Goal: Task Accomplishment & Management: Complete application form

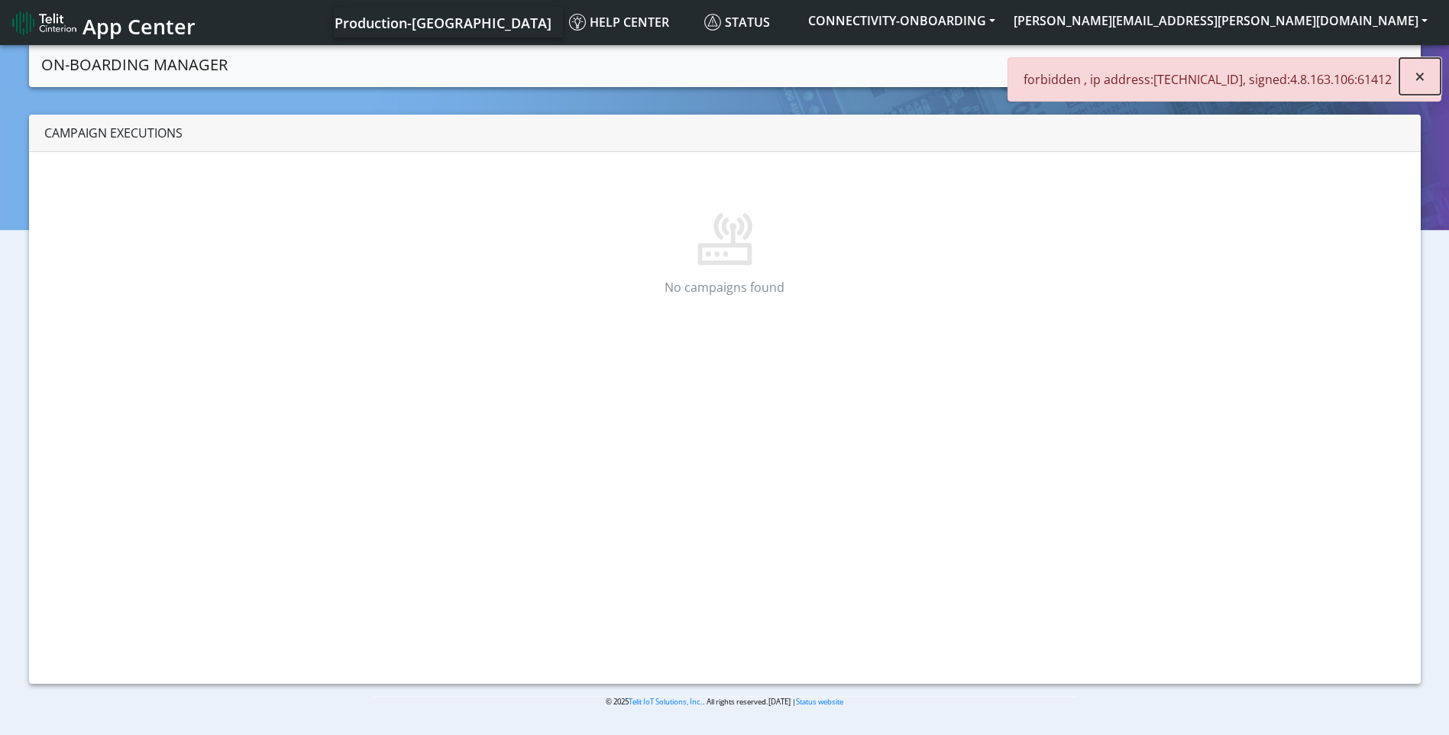
click at [1417, 83] on span "×" at bounding box center [1420, 75] width 11 height 25
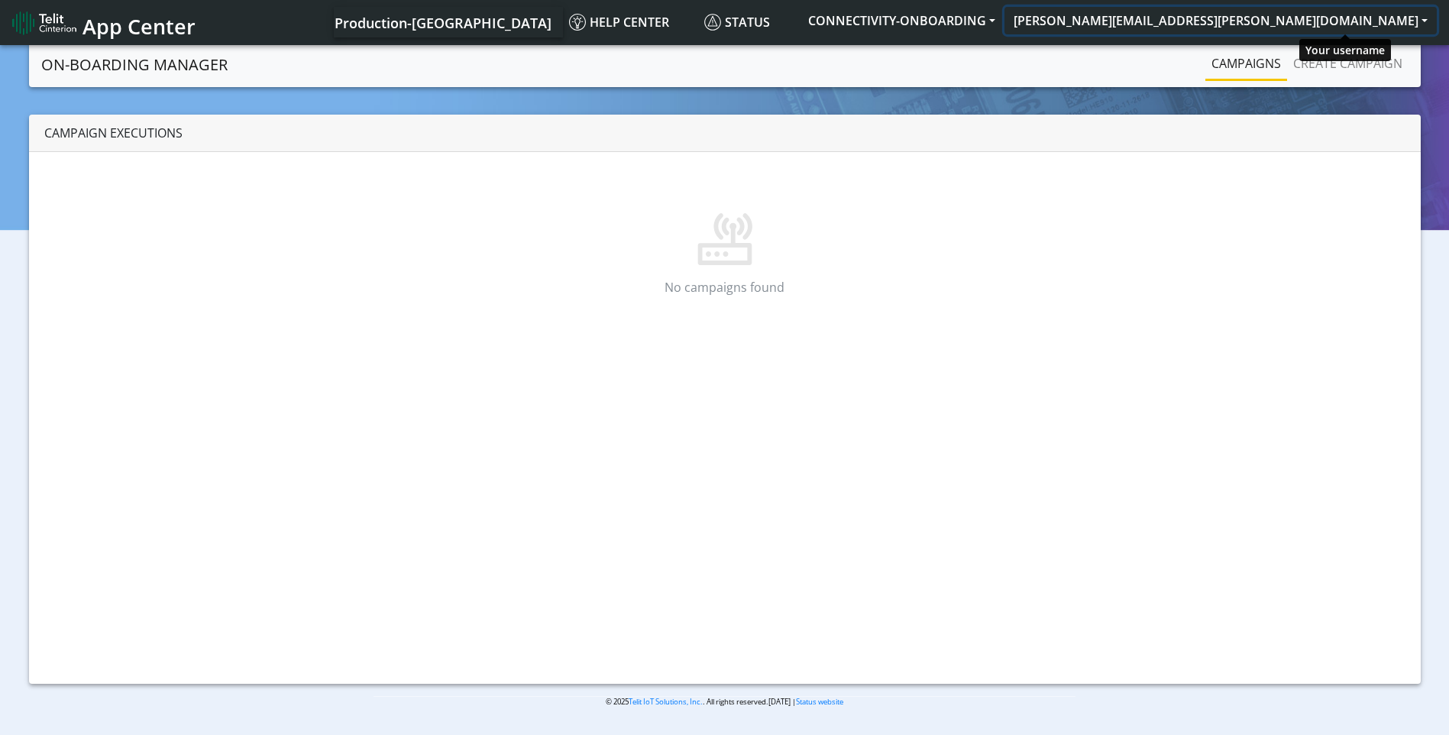
click at [1342, 24] on button "[PERSON_NAME][EMAIL_ADDRESS][PERSON_NAME][DOMAIN_NAME]" at bounding box center [1221, 21] width 432 height 28
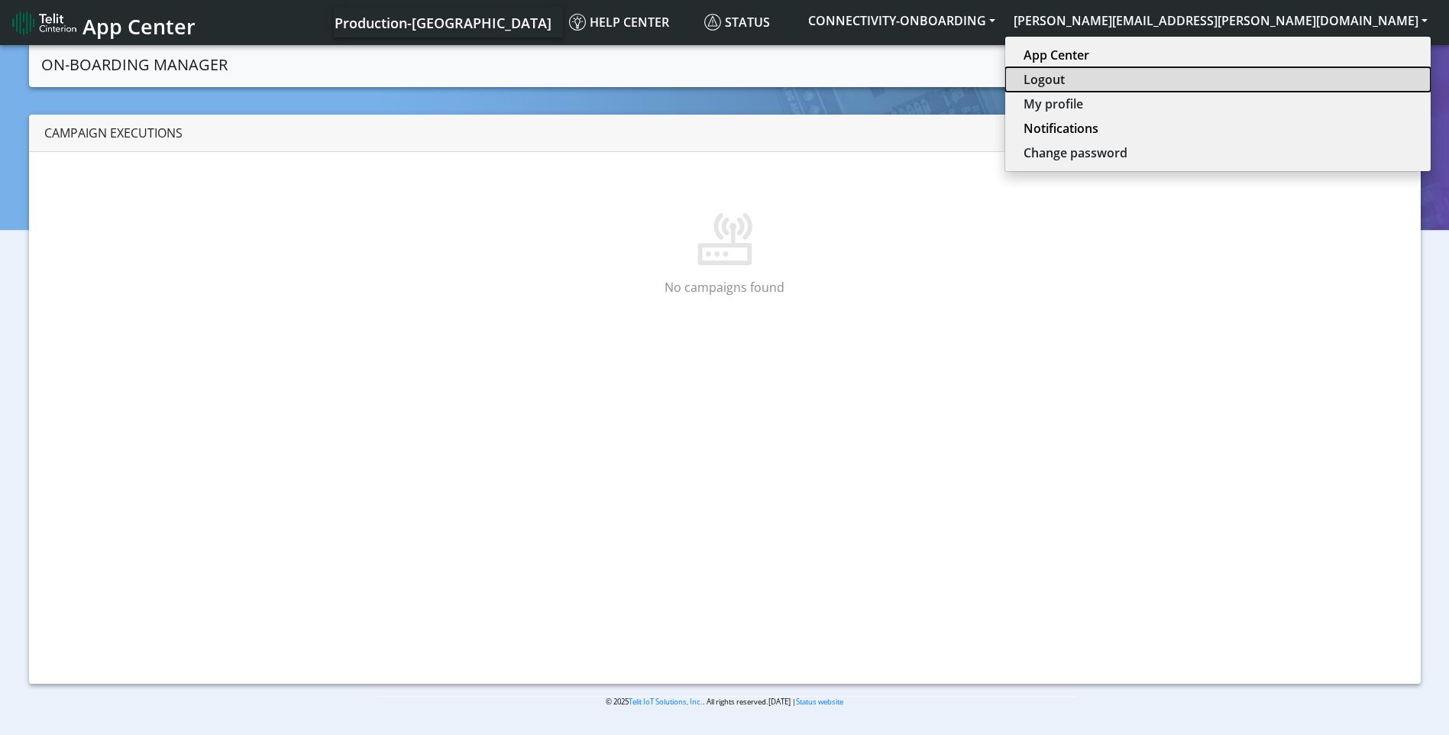
click at [1345, 76] on button "Logout" at bounding box center [1218, 79] width 426 height 24
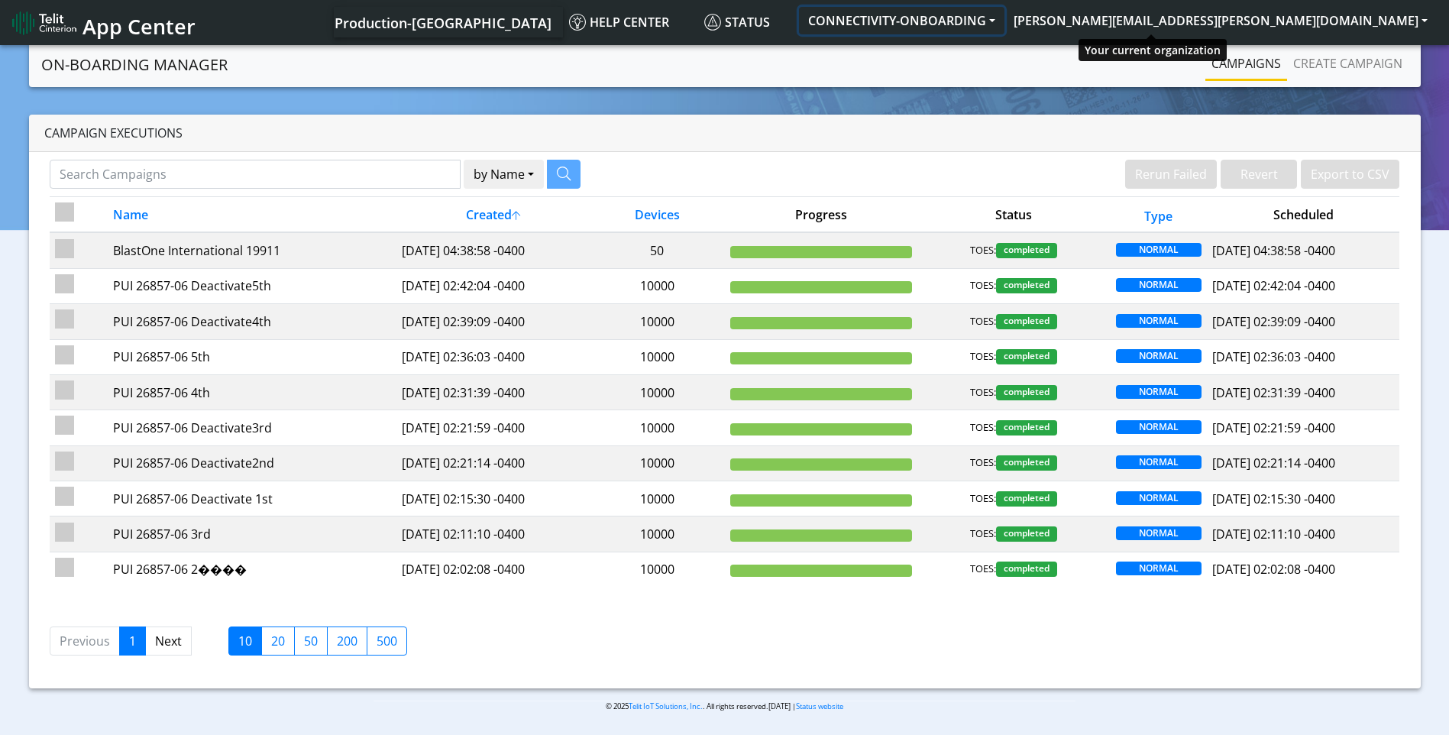
click at [1005, 27] on button "CONNECTIVITY-ONBOARDING" at bounding box center [902, 21] width 206 height 28
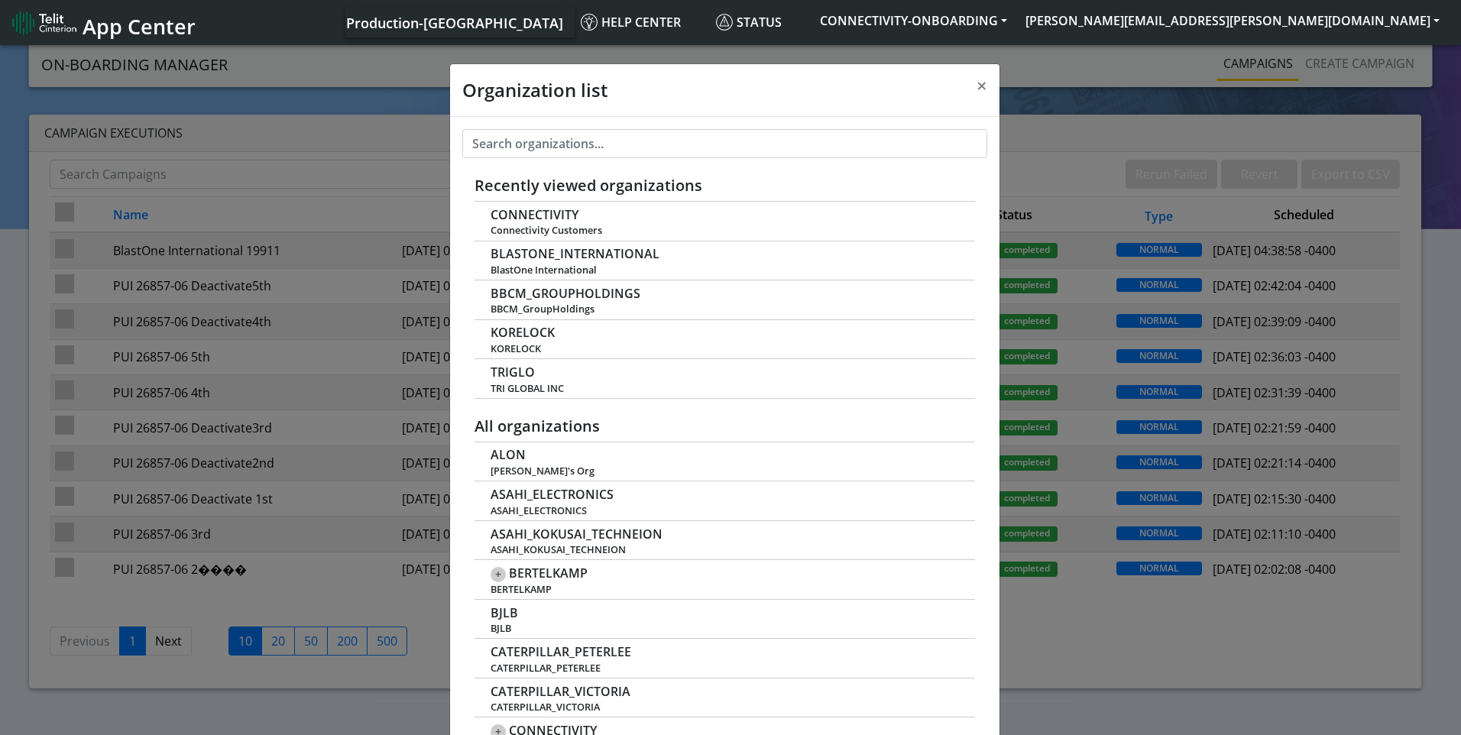
scroll to position [5, 0]
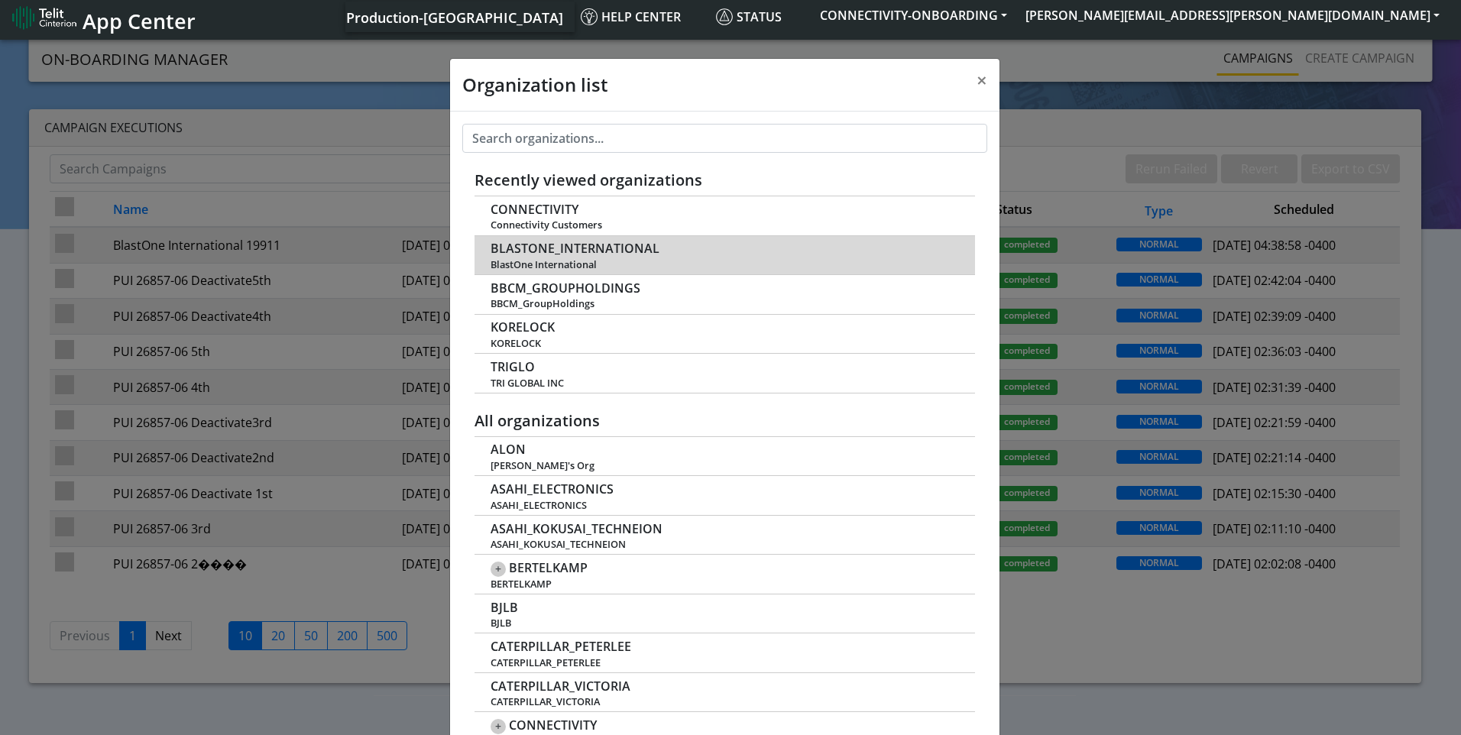
click at [592, 246] on span "BLASTONE_INTERNATIONAL" at bounding box center [574, 248] width 169 height 15
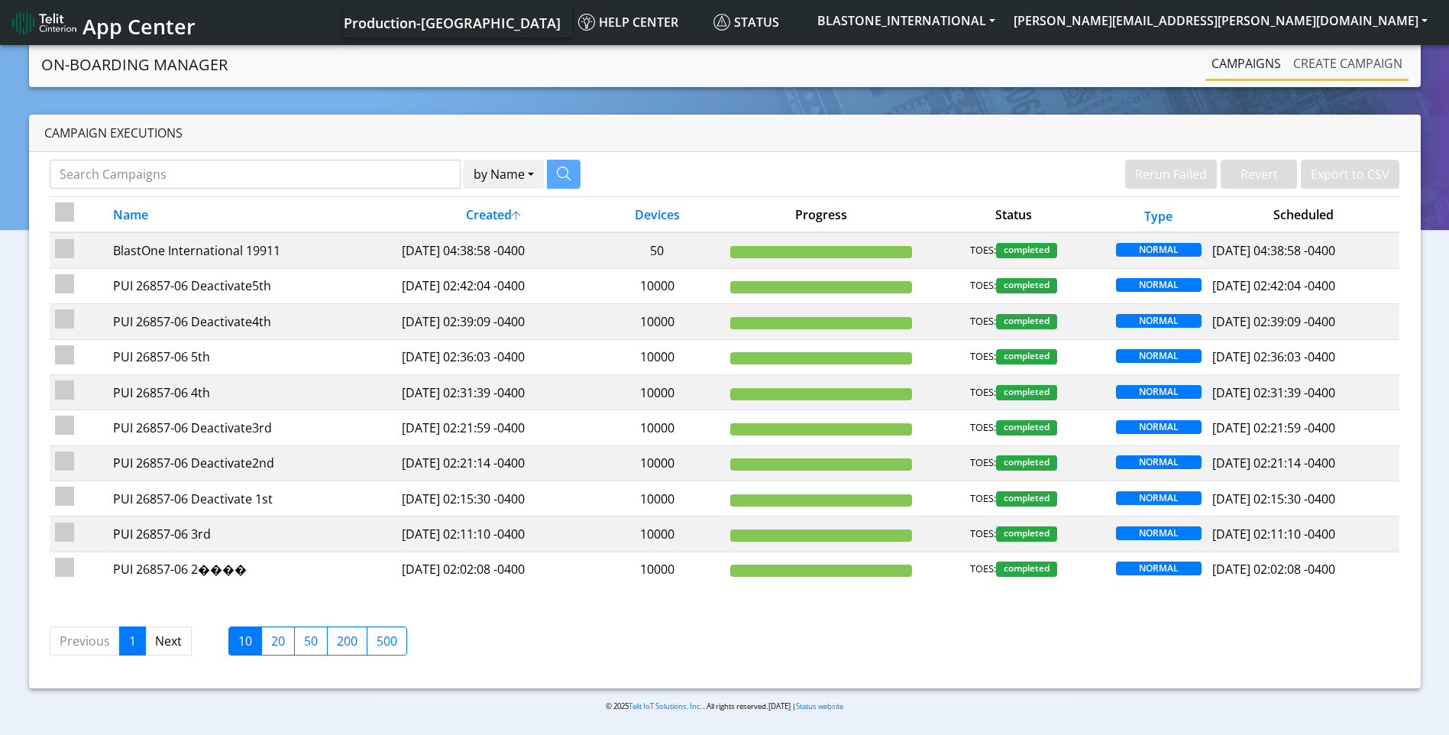
click at [1342, 69] on link "Create campaign" at bounding box center [1347, 63] width 121 height 31
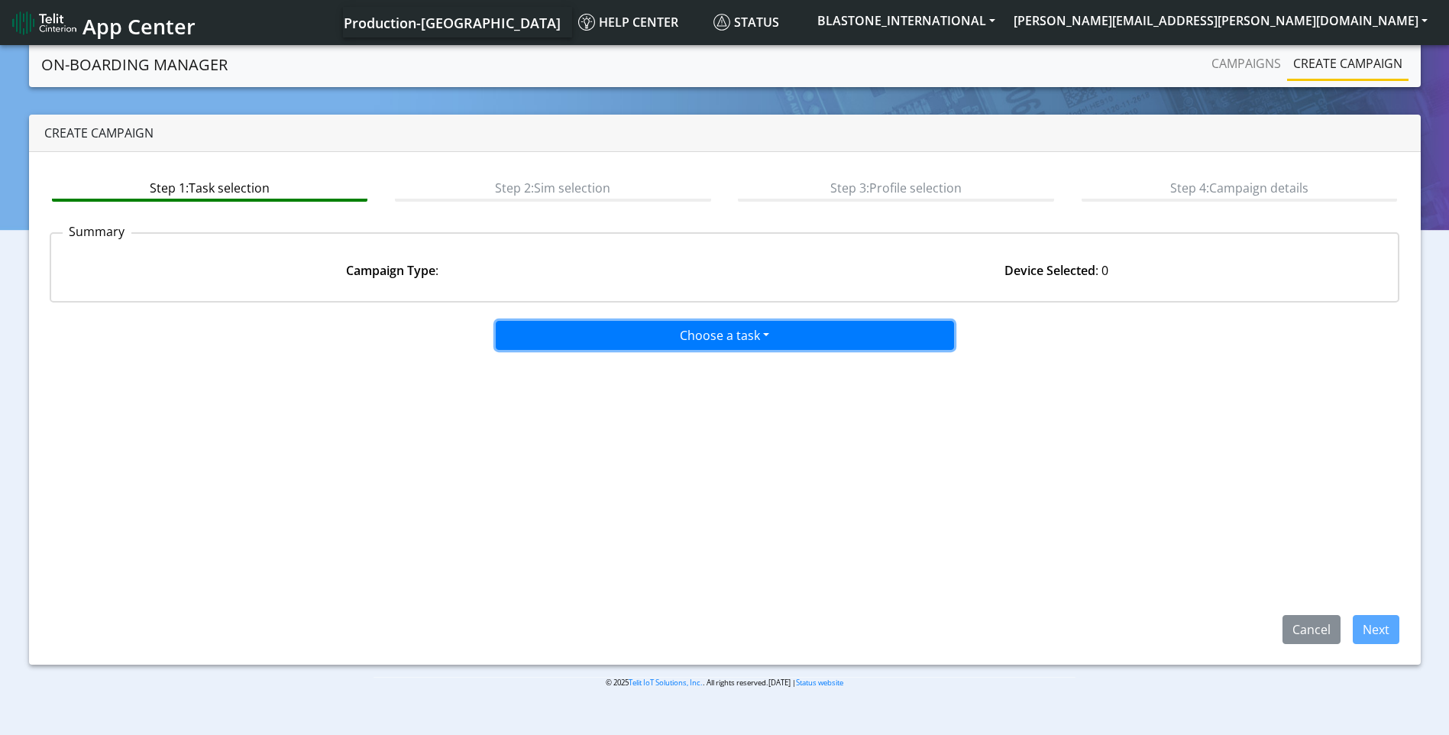
click at [690, 332] on button "Choose a task" at bounding box center [725, 335] width 458 height 29
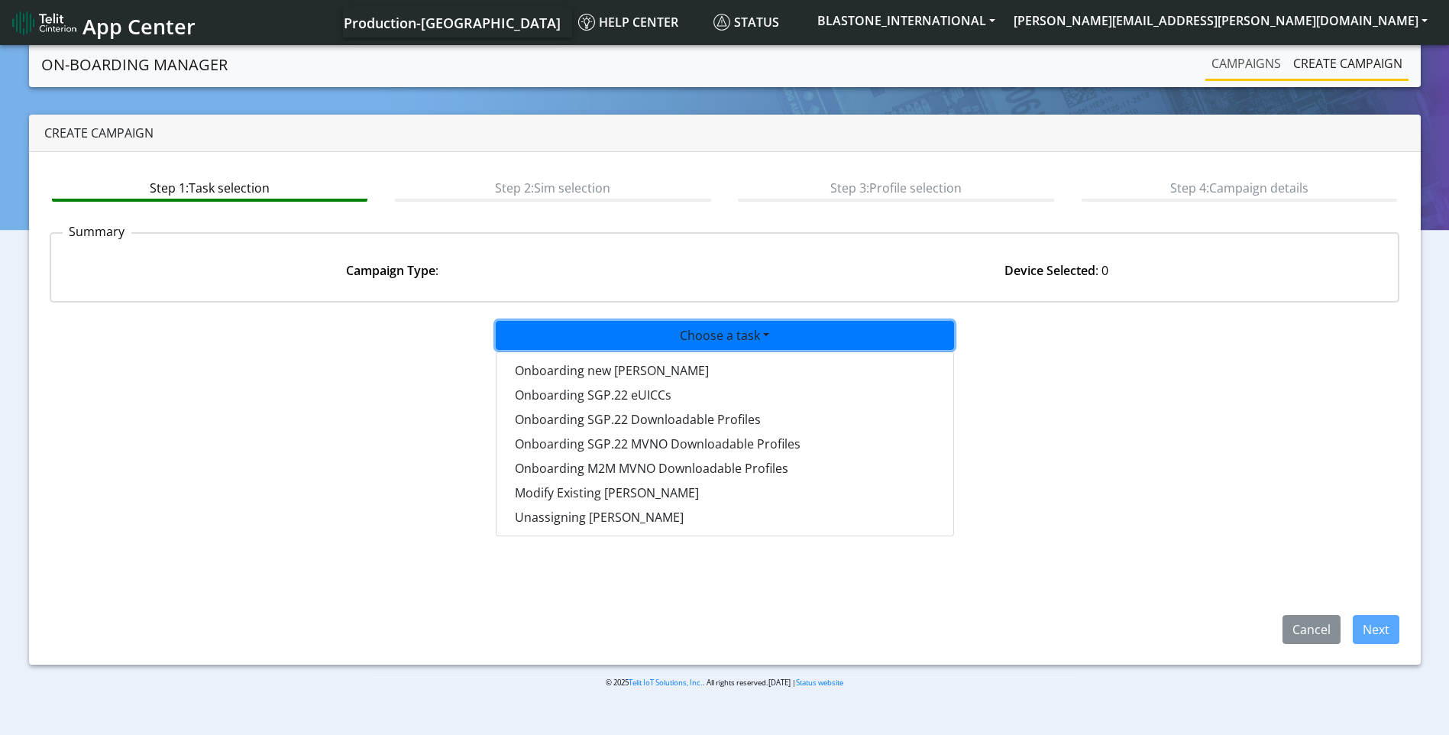
click at [1236, 57] on link "Campaigns" at bounding box center [1247, 63] width 82 height 31
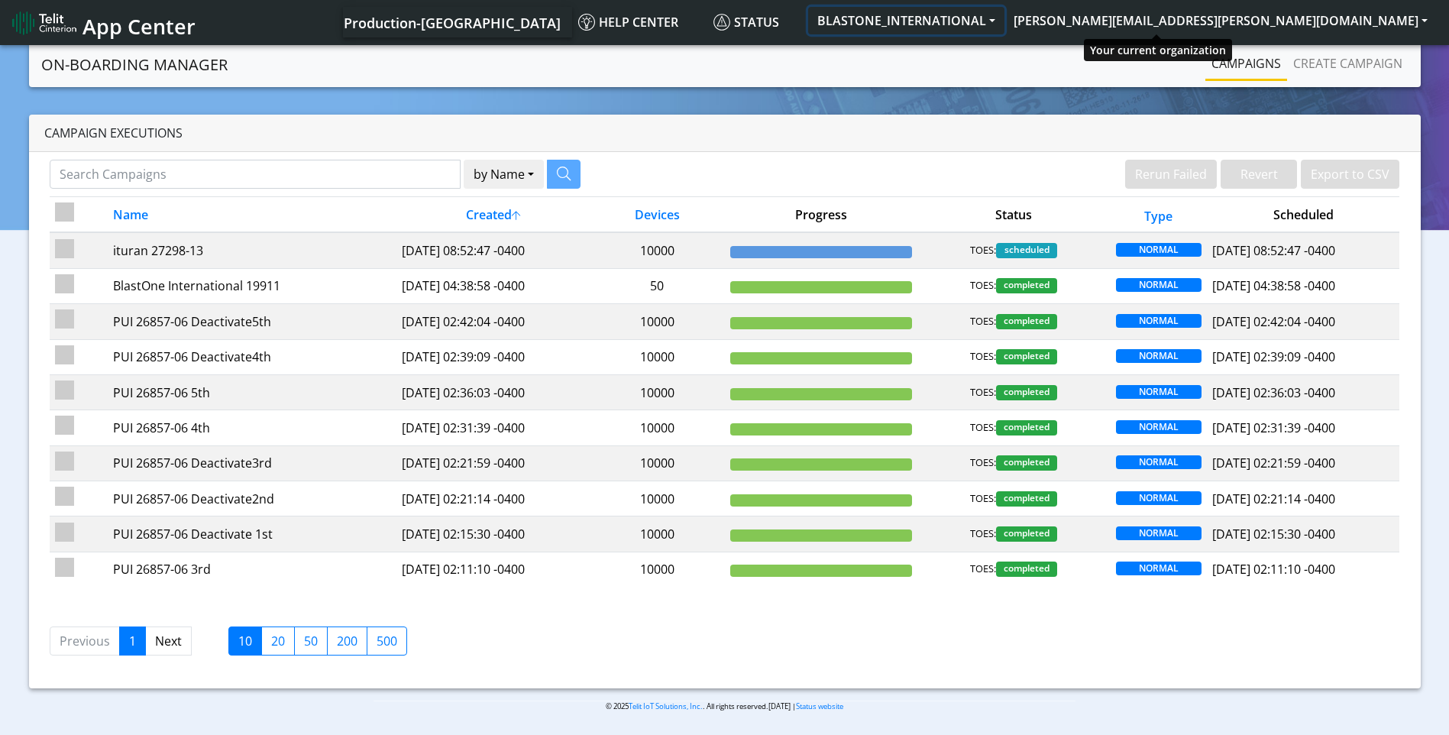
drag, startPoint x: 1170, startPoint y: 21, endPoint x: 1180, endPoint y: 29, distance: 13.0
click at [1005, 20] on button "BLASTONE_INTERNATIONAL" at bounding box center [906, 21] width 196 height 28
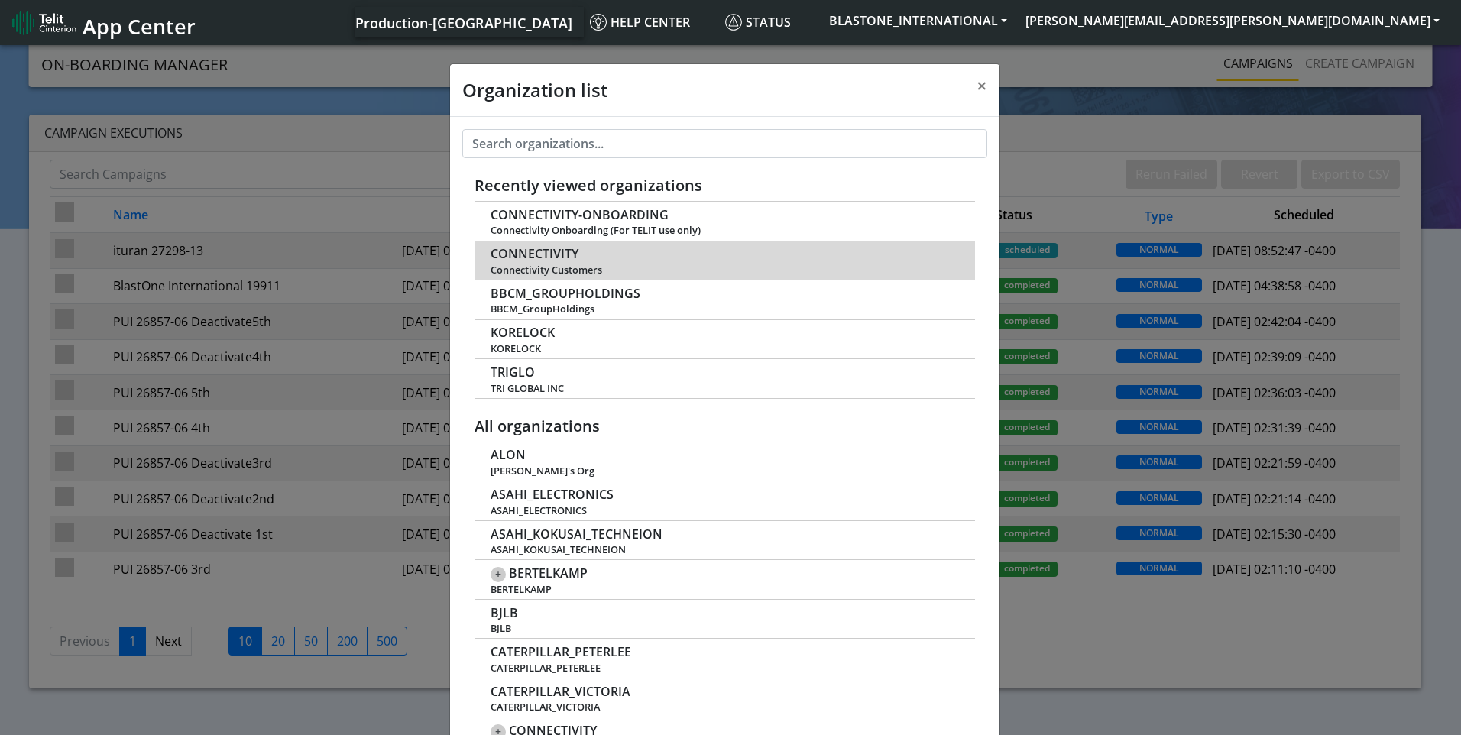
scroll to position [5, 0]
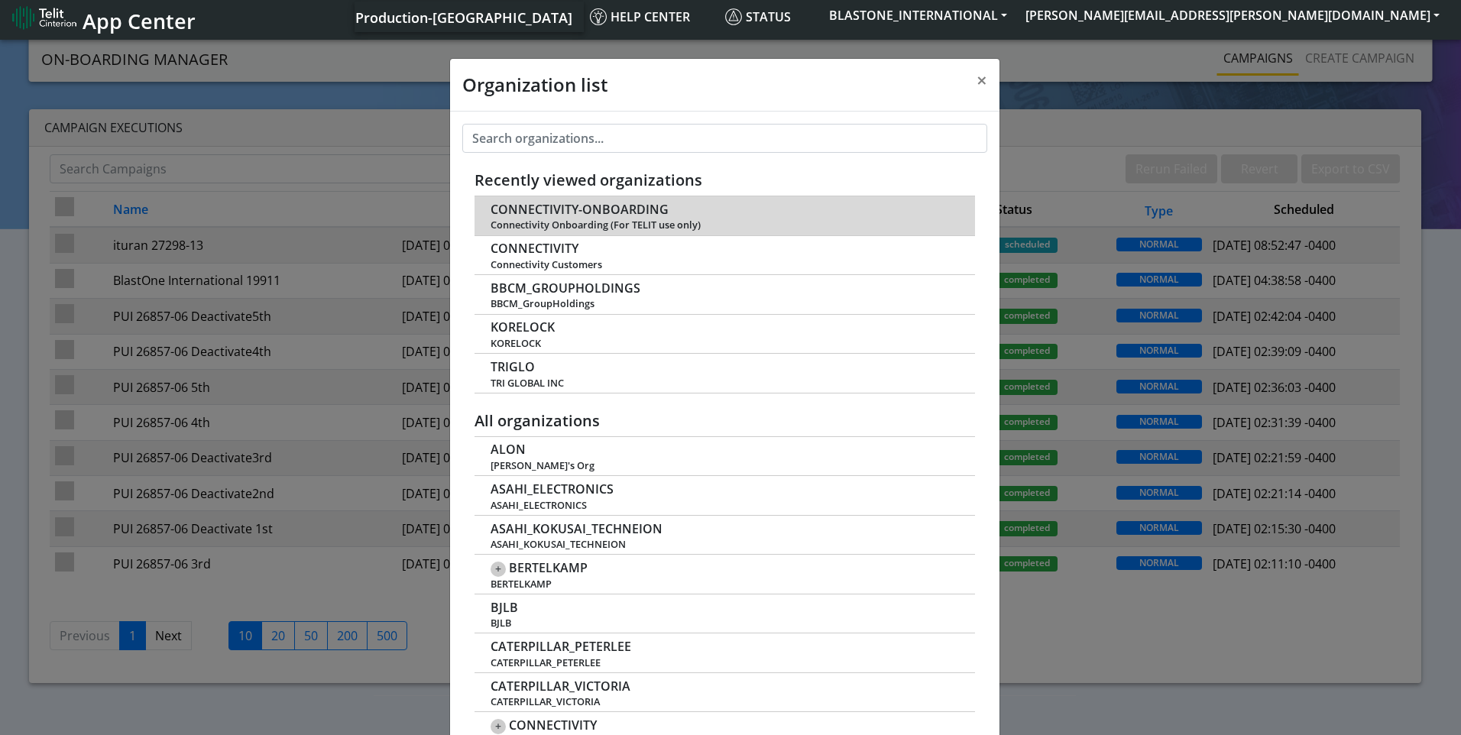
click at [613, 206] on span "CONNECTIVITY-ONBOARDING" at bounding box center [579, 209] width 178 height 15
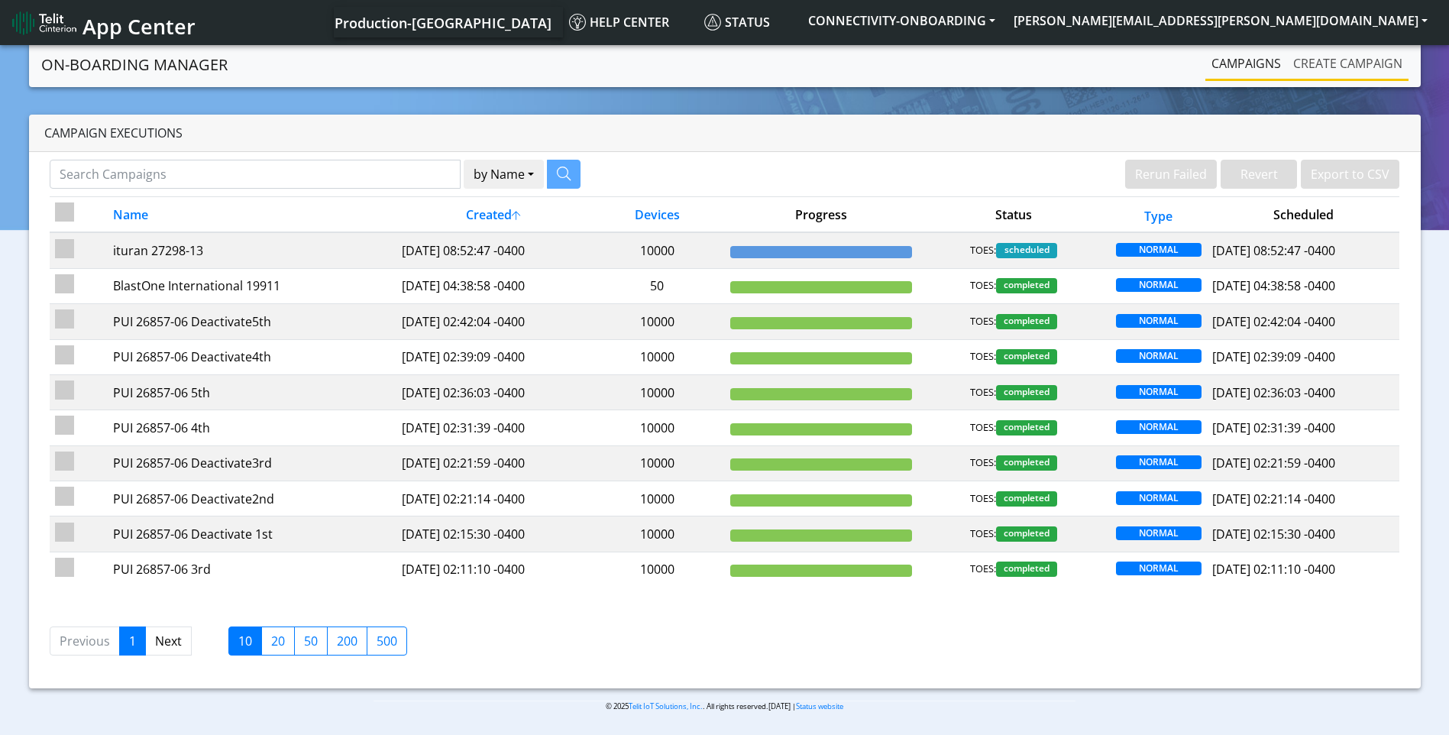
click at [1362, 57] on link "Create campaign" at bounding box center [1347, 63] width 121 height 31
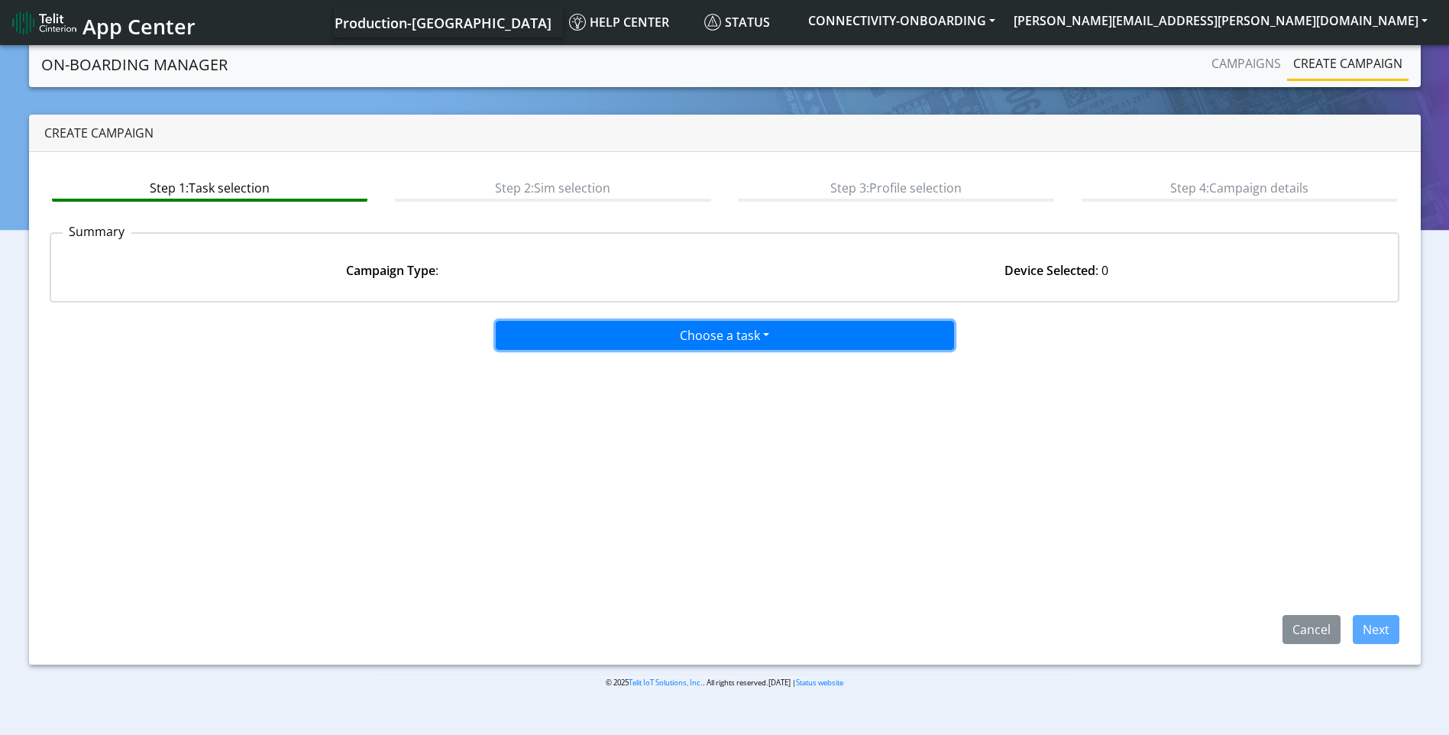
click at [704, 332] on button "Choose a task" at bounding box center [725, 335] width 458 height 29
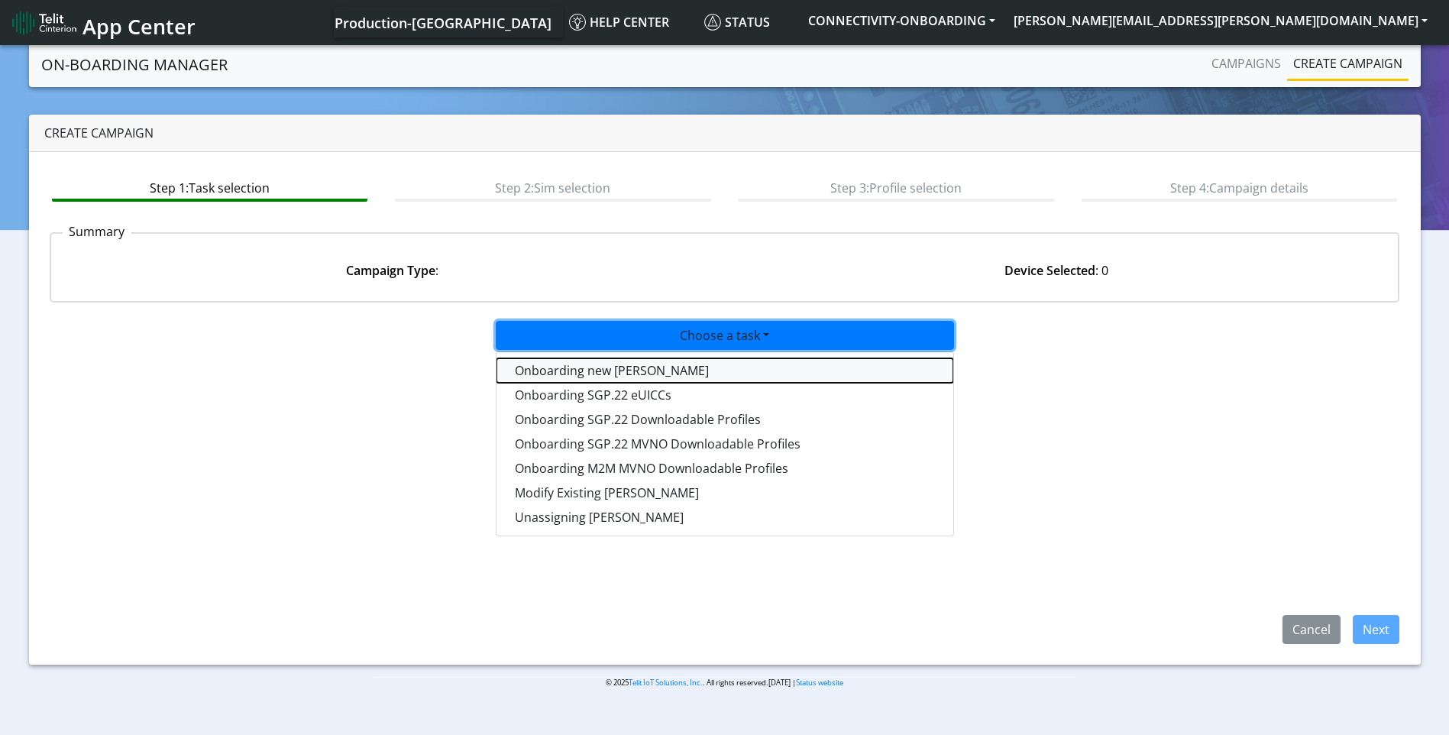
click at [653, 374] on tasktoes-dropdown "Onboarding new SIMs" at bounding box center [725, 370] width 457 height 24
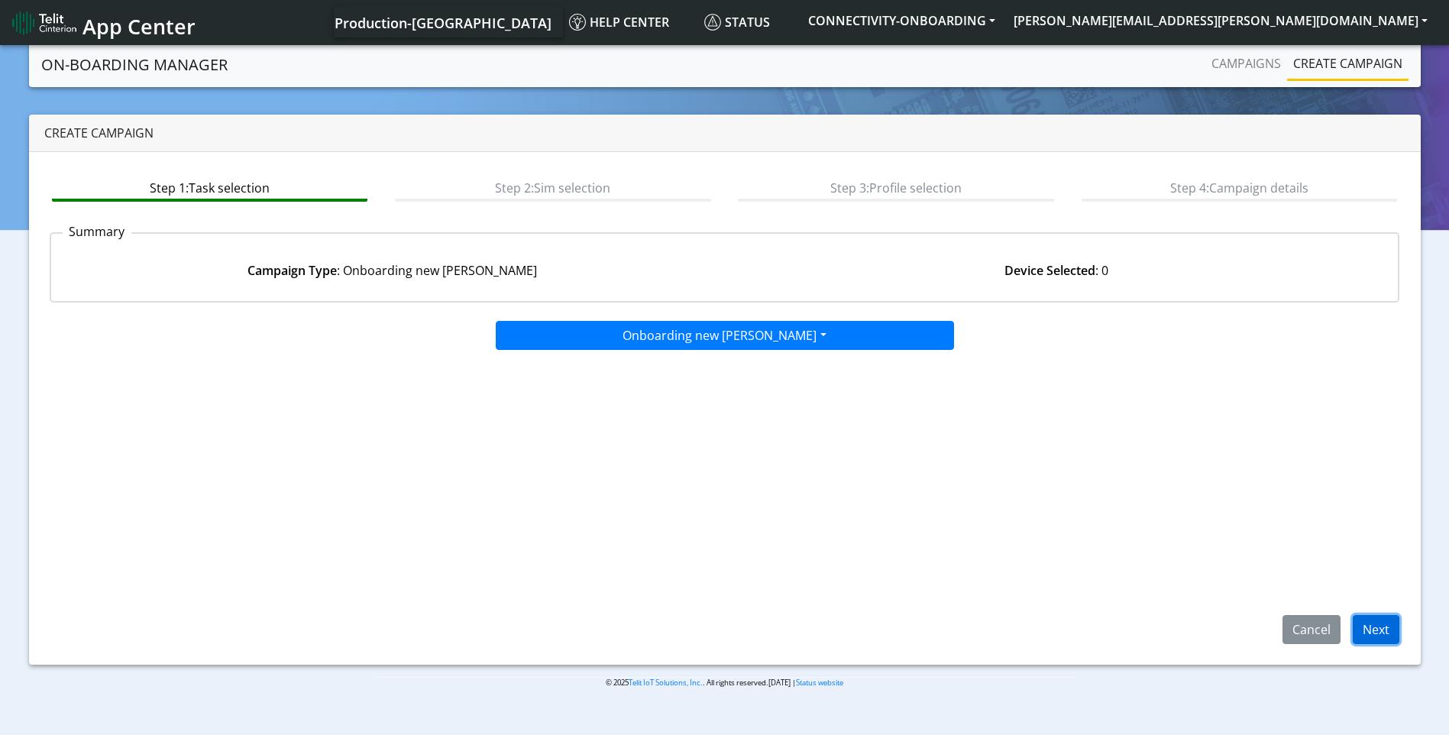
click at [1377, 629] on button "Next" at bounding box center [1376, 629] width 47 height 29
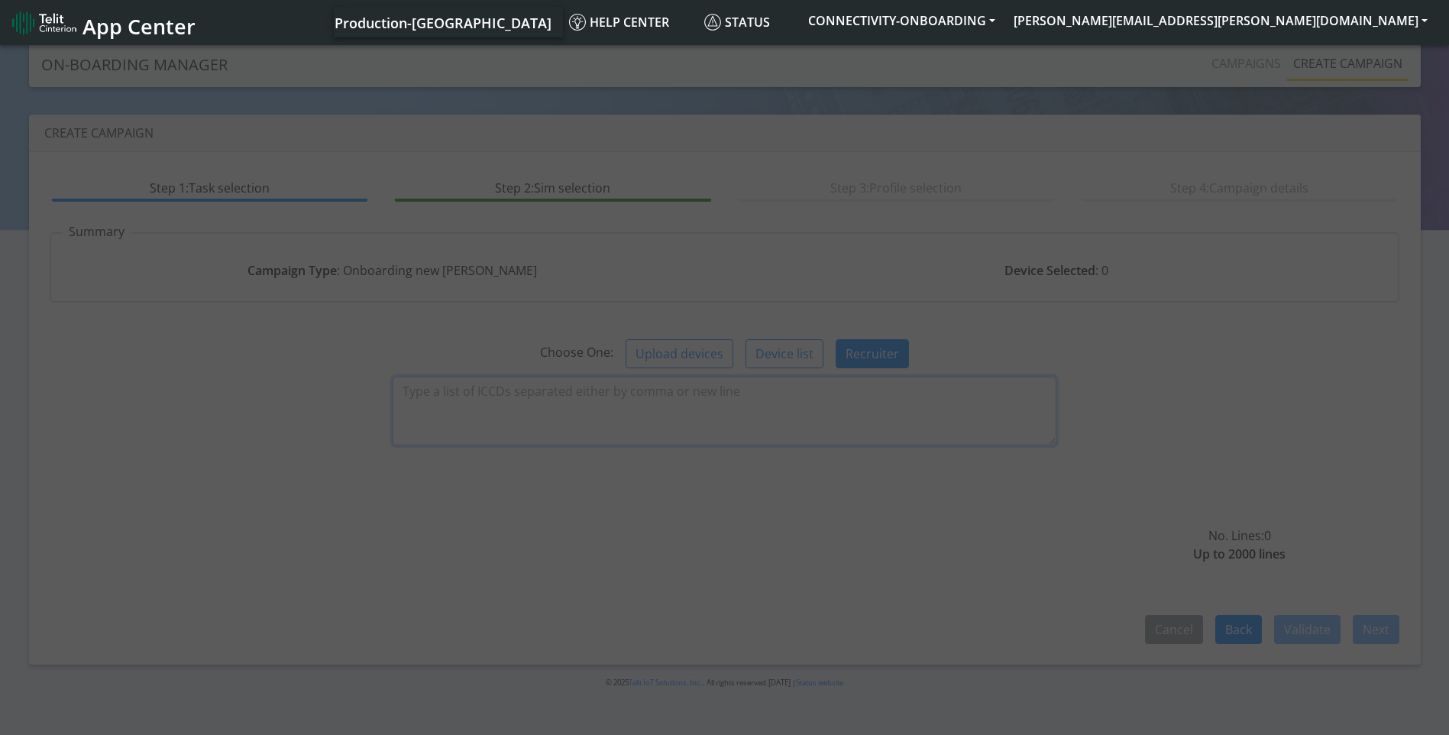
click at [598, 392] on textarea at bounding box center [725, 411] width 664 height 69
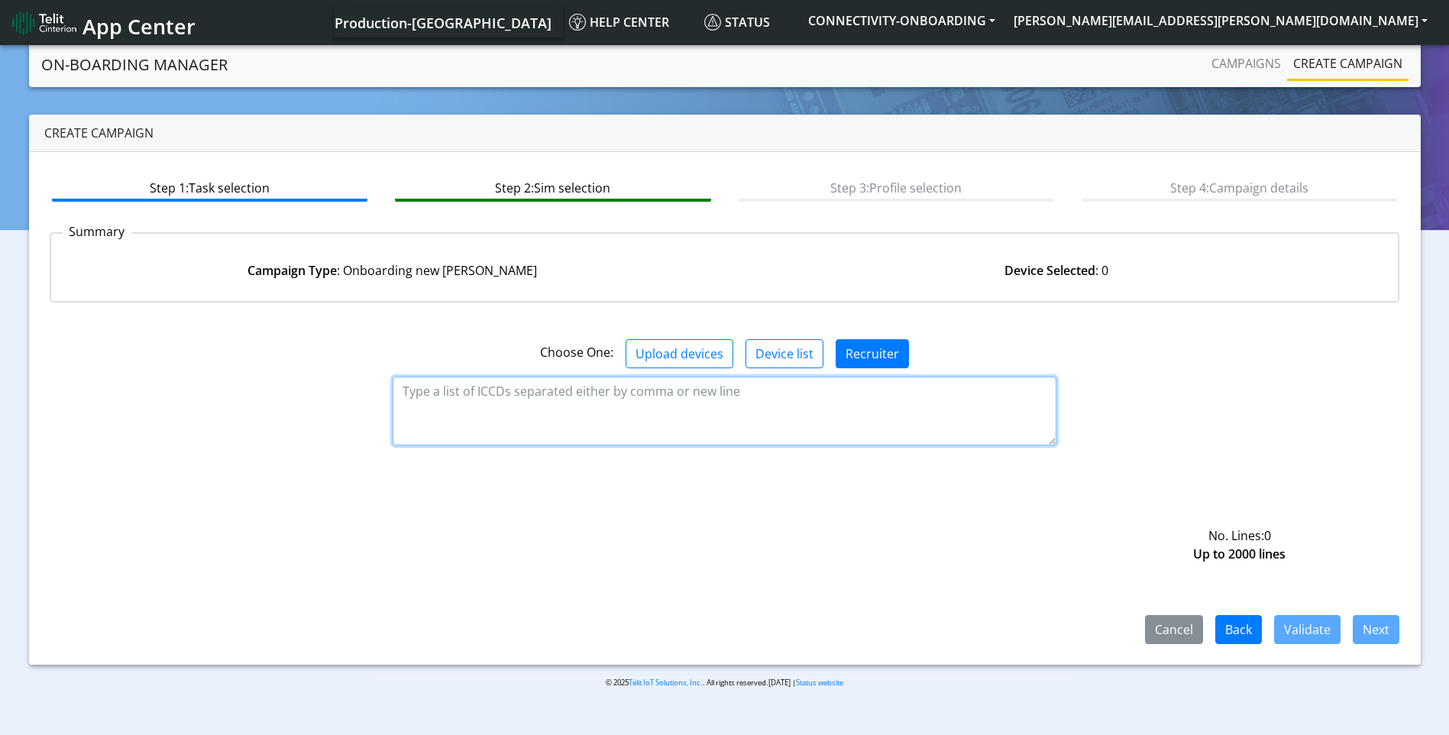
paste textarea "89358151000027067639"
type textarea "89358151000027067639"
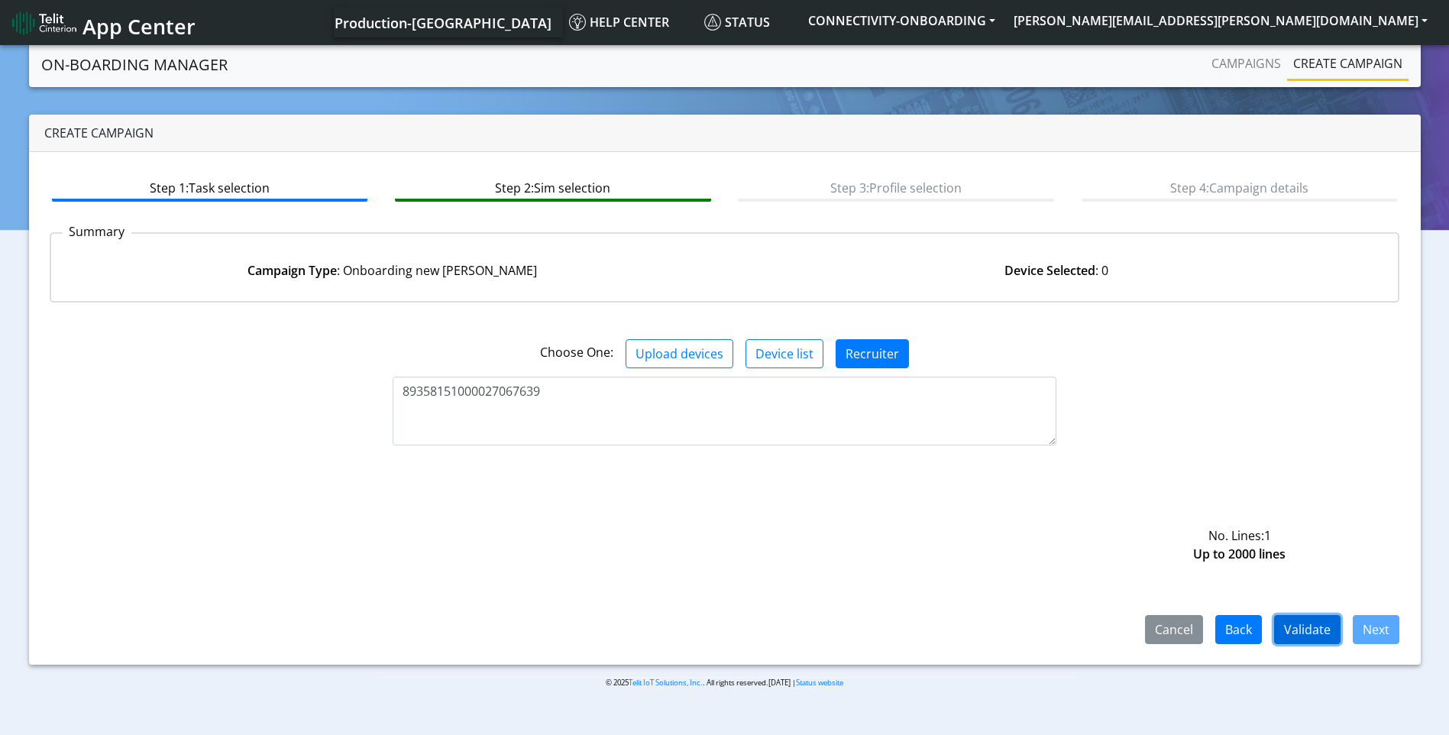
click at [1290, 631] on button "Validate" at bounding box center [1307, 629] width 66 height 29
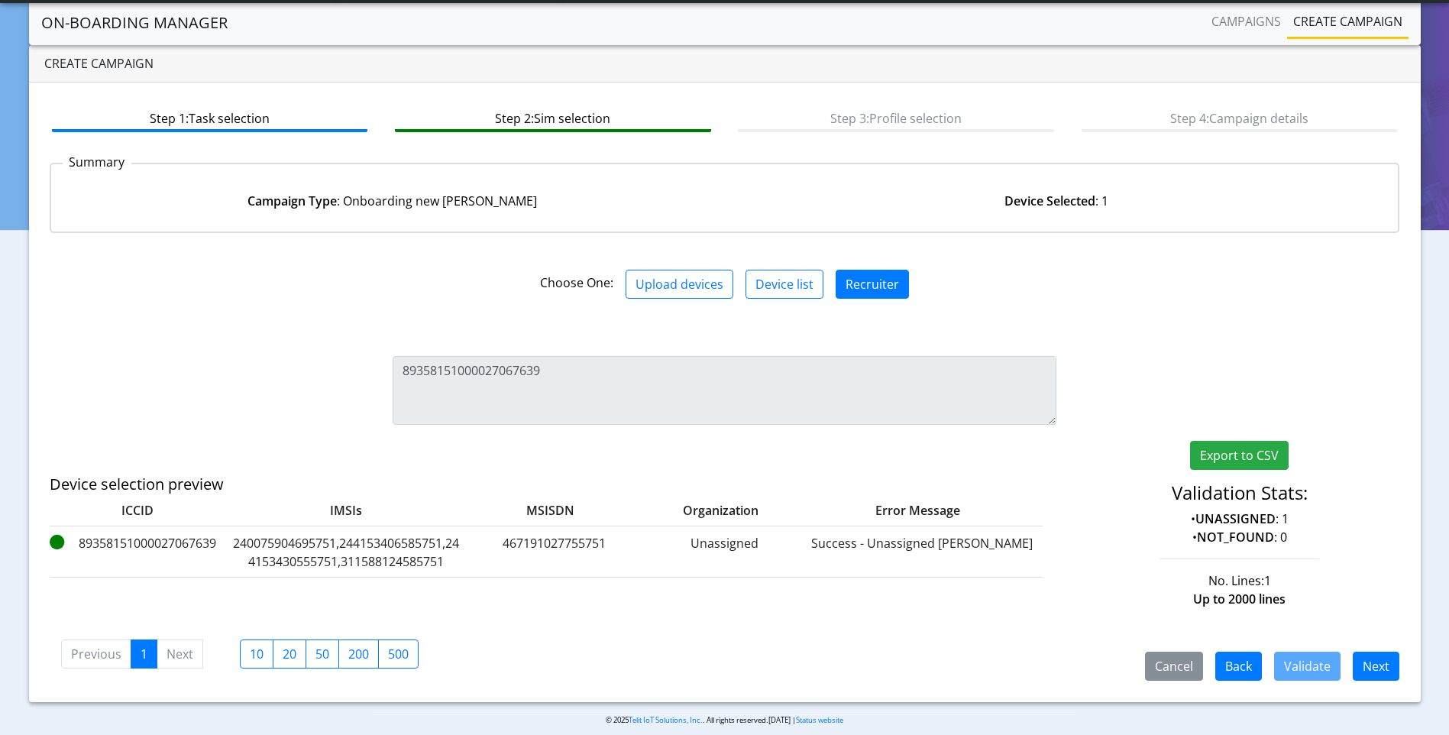
scroll to position [42, 0]
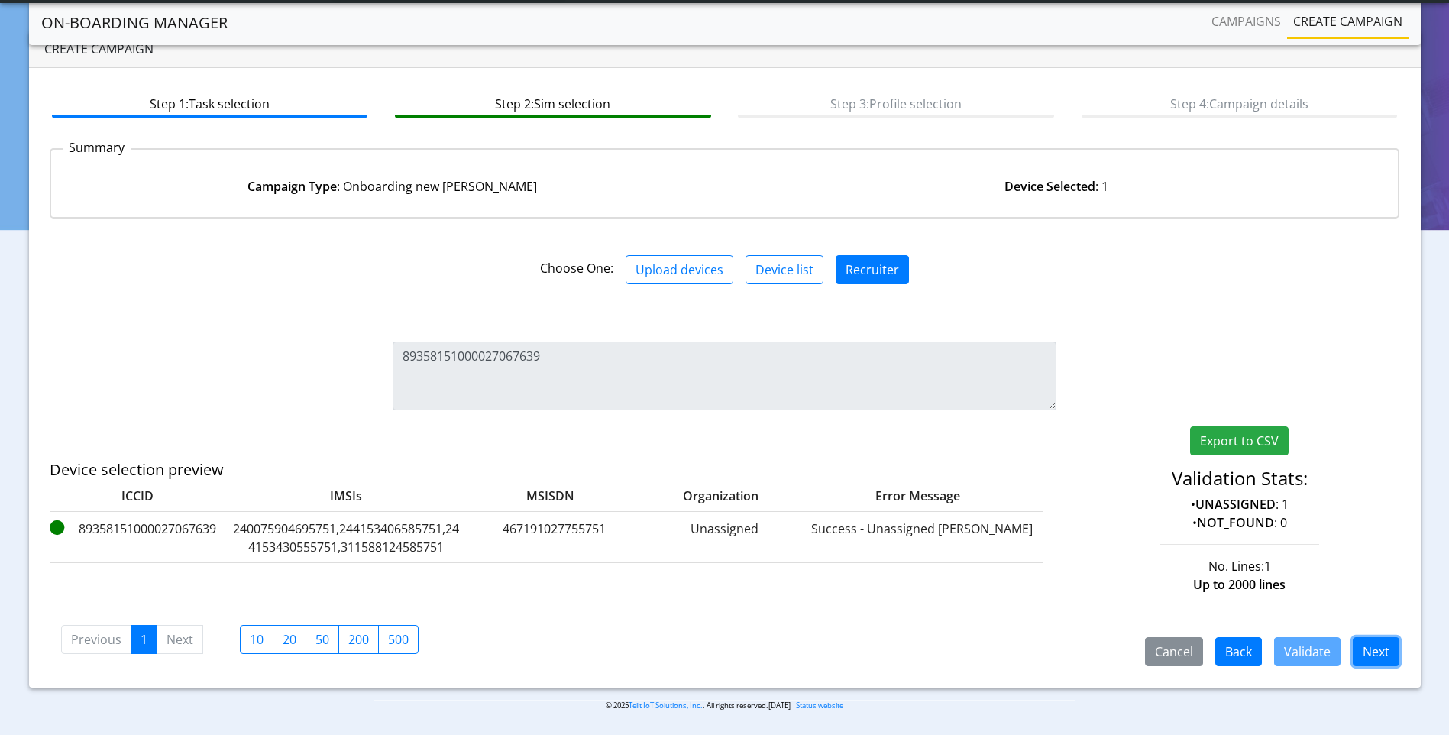
drag, startPoint x: 1387, startPoint y: 647, endPoint x: 1372, endPoint y: 640, distance: 16.1
click at [1386, 647] on button "Next" at bounding box center [1376, 651] width 47 height 29
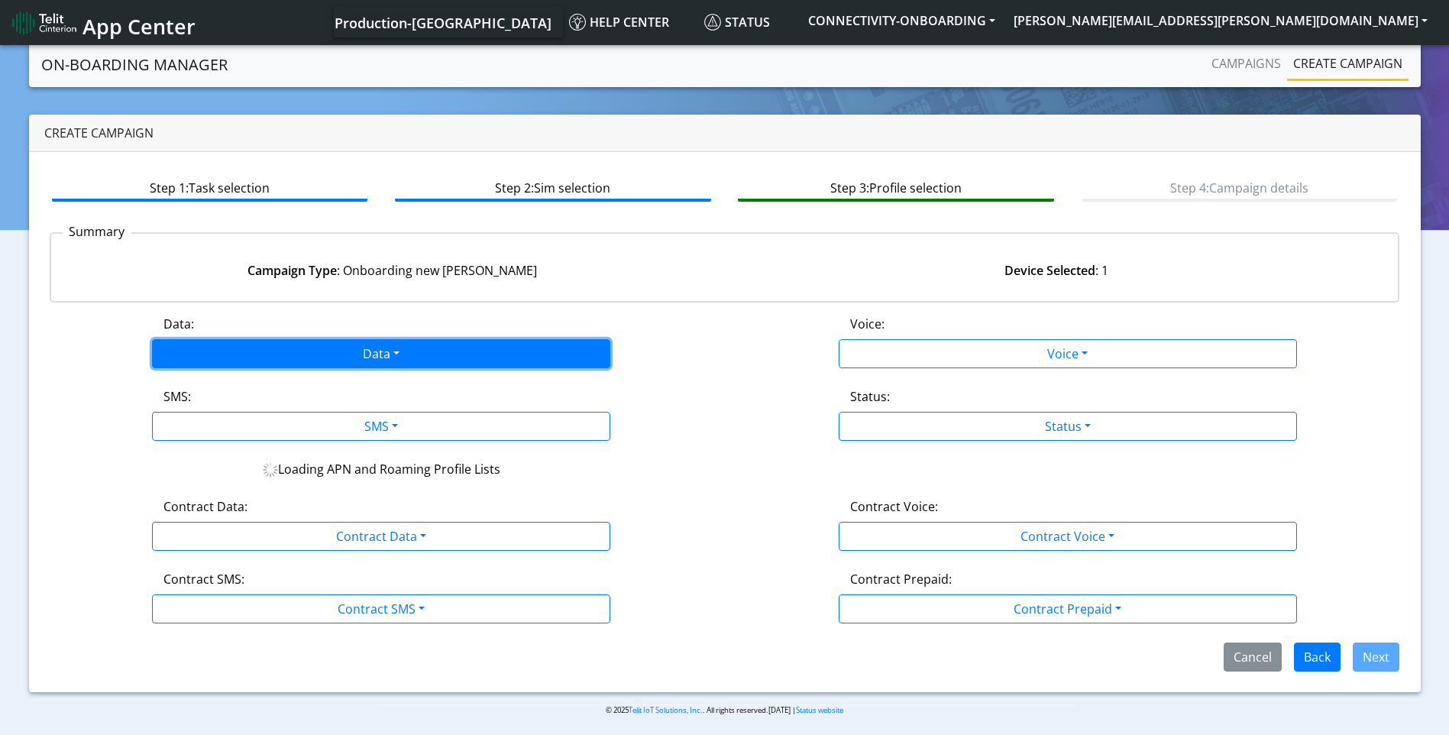
click at [419, 364] on button "Data" at bounding box center [381, 353] width 458 height 29
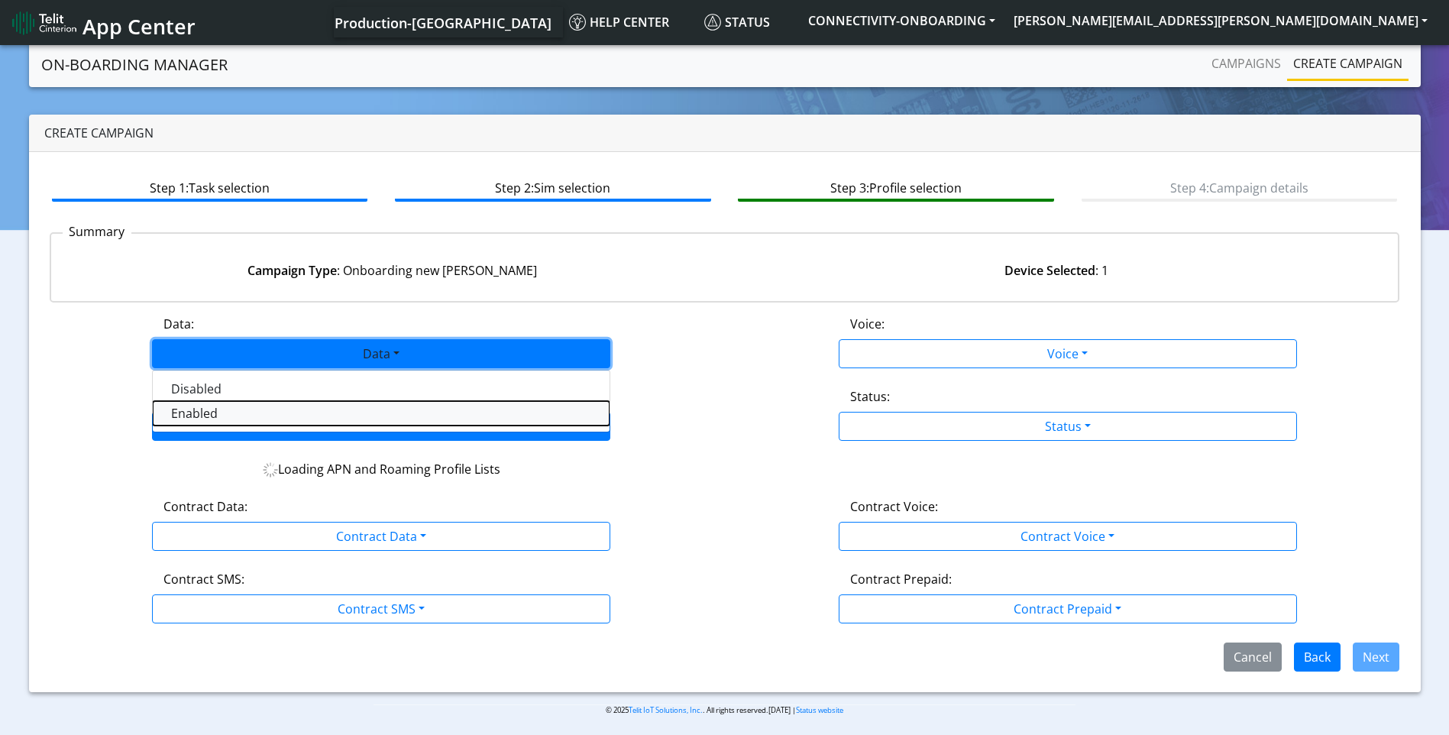
click at [296, 415] on button "Enabled" at bounding box center [381, 413] width 457 height 24
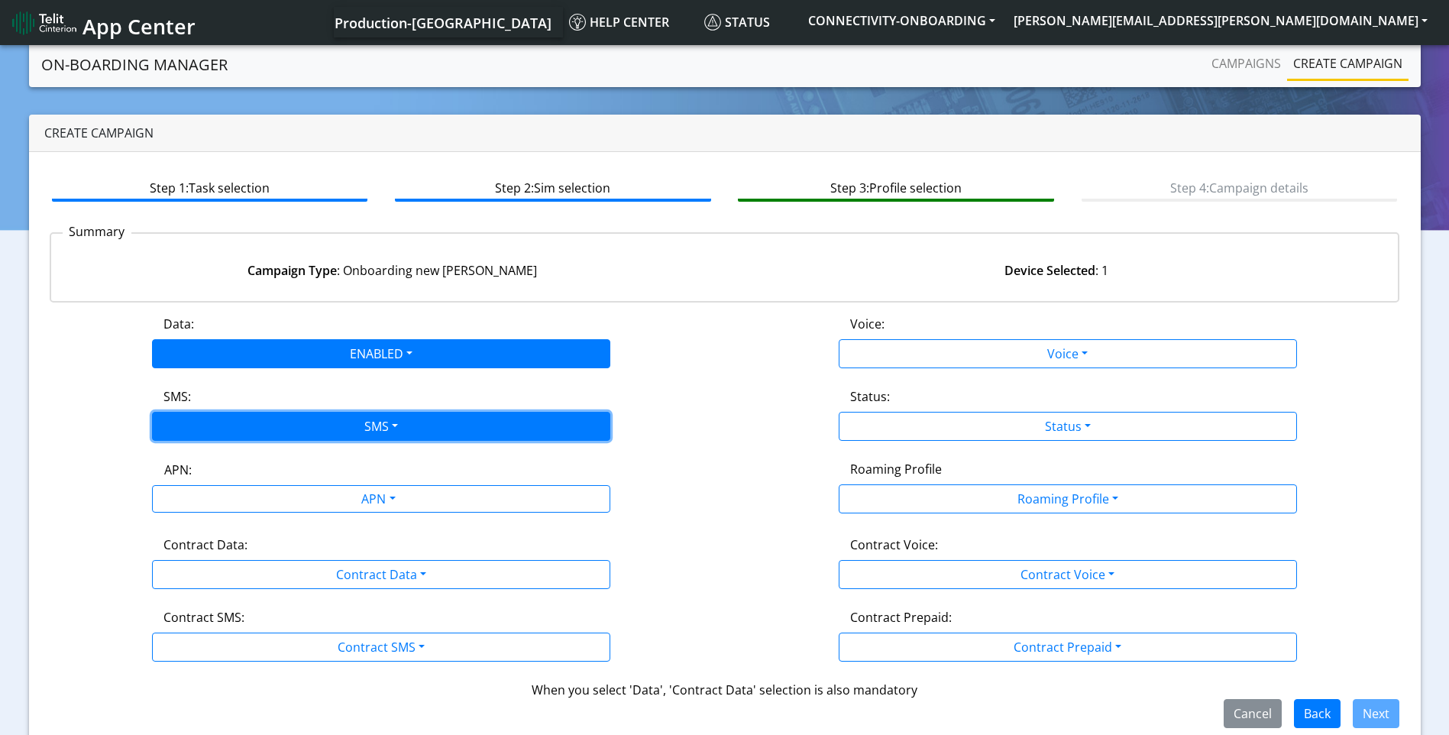
click at [402, 428] on button "SMS" at bounding box center [381, 426] width 458 height 29
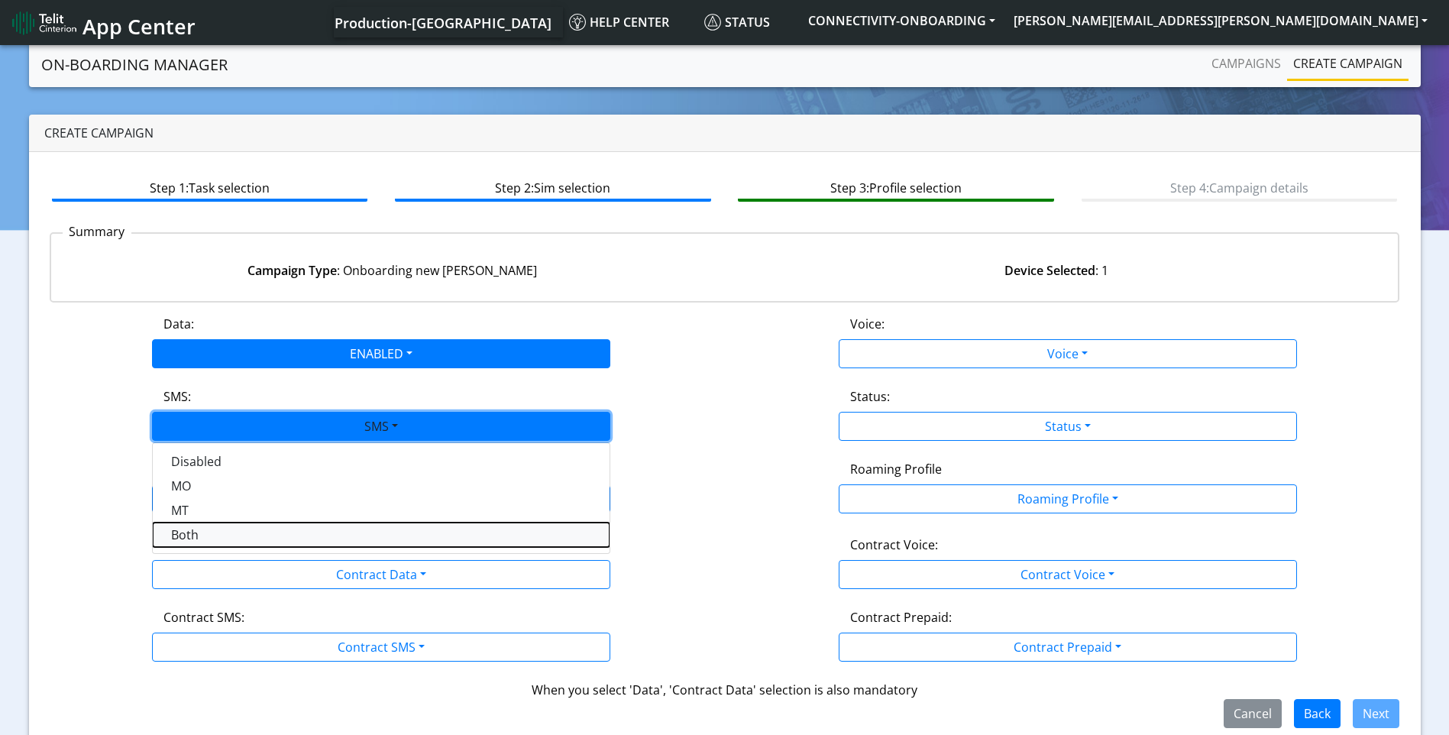
click at [278, 536] on button "Both" at bounding box center [381, 535] width 457 height 24
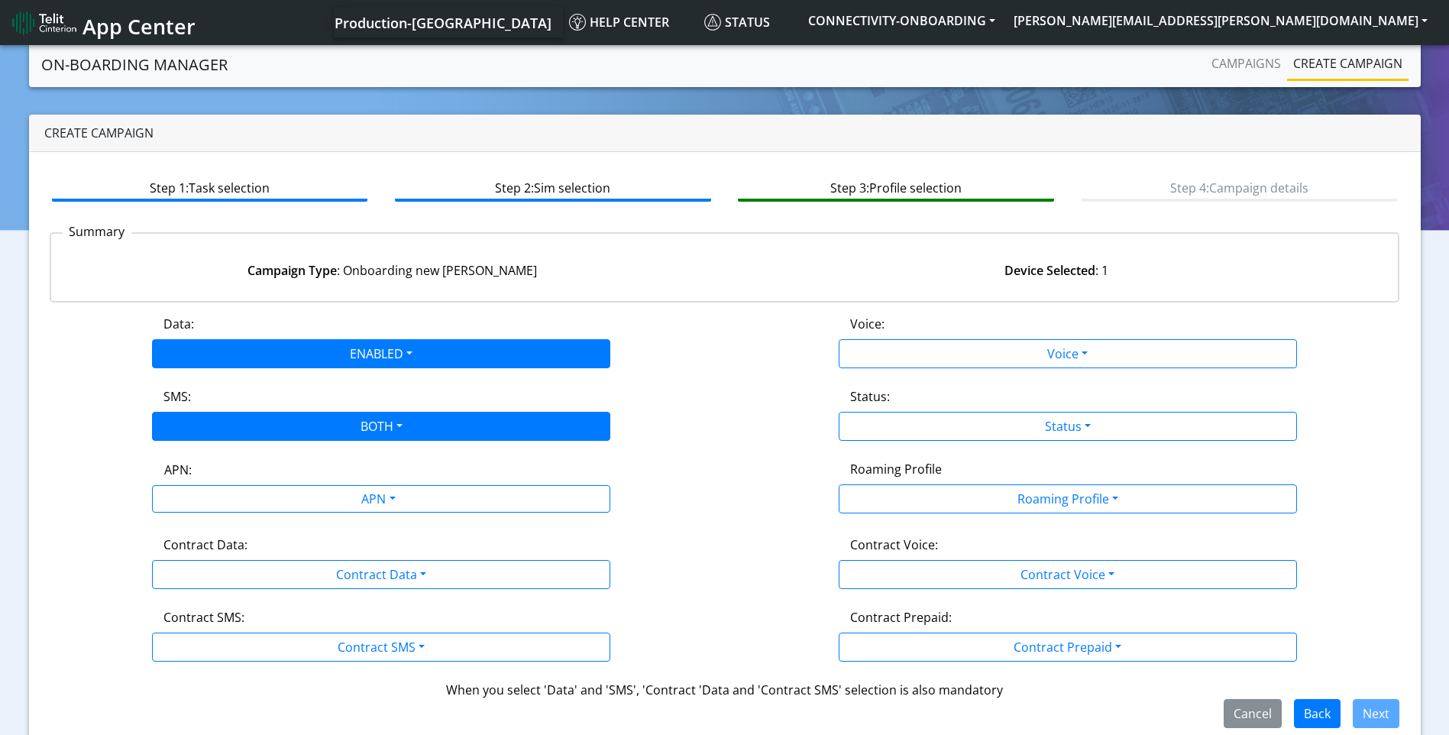
click at [382, 513] on div "APN: APN" at bounding box center [381, 488] width 687 height 57
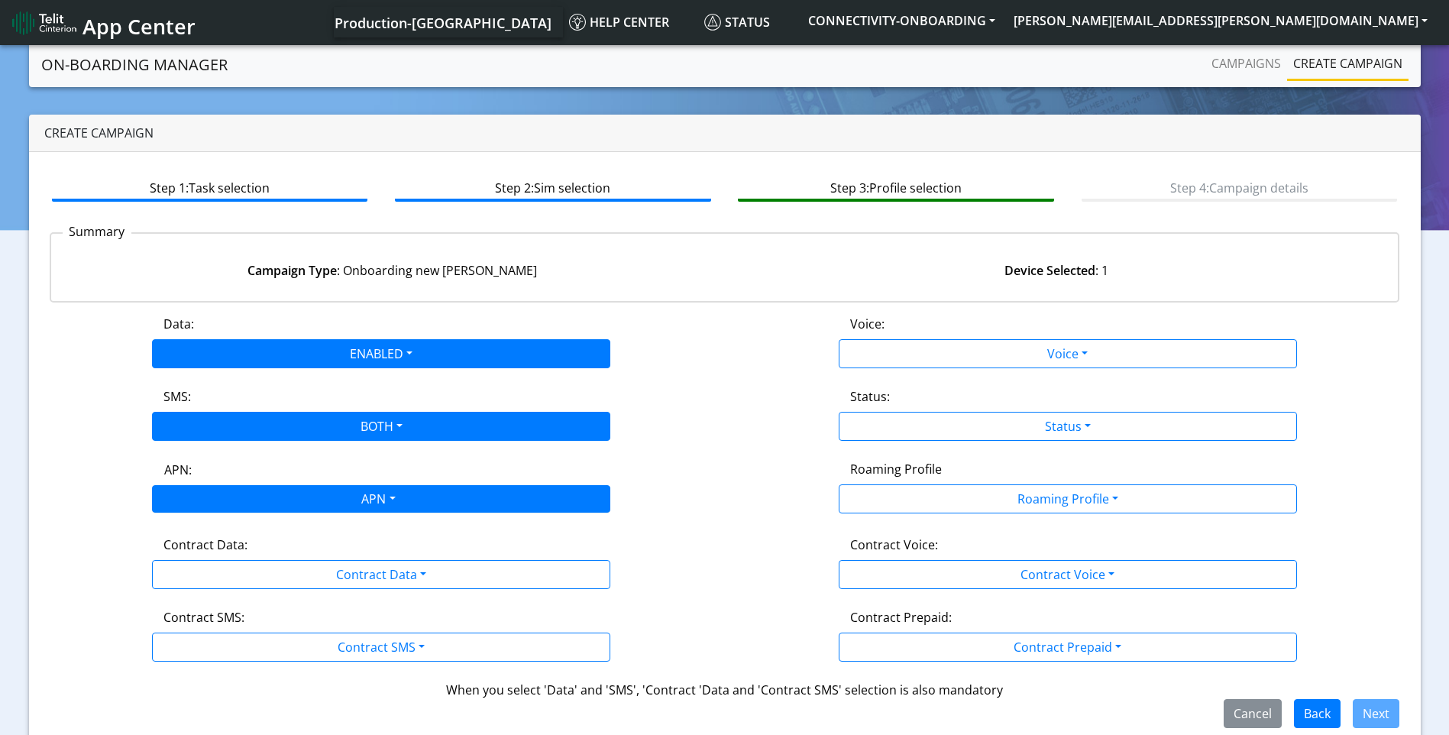
click at [366, 501] on div "APN" at bounding box center [377, 501] width 484 height 30
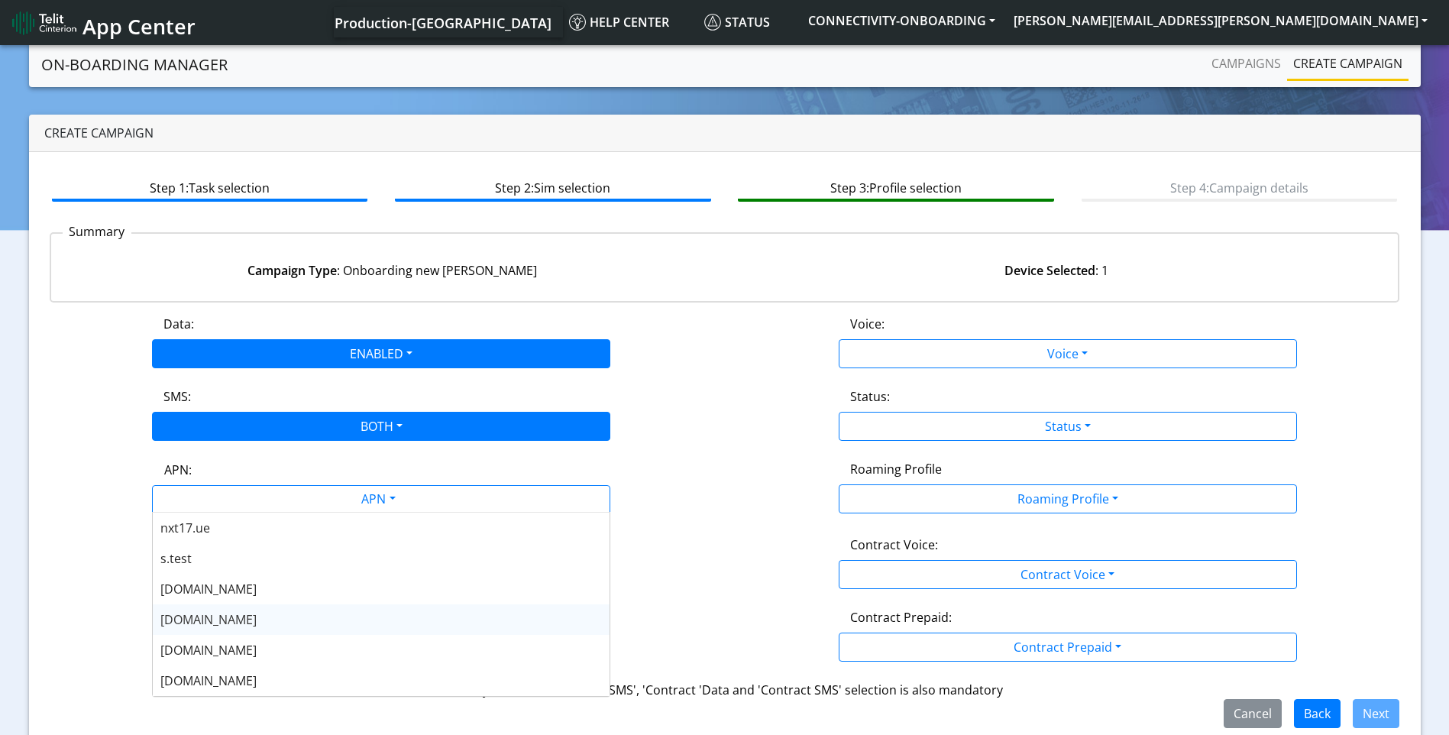
drag, startPoint x: 251, startPoint y: 621, endPoint x: 342, endPoint y: 594, distance: 95.7
click at [254, 622] on div "nxt20.net" at bounding box center [381, 619] width 457 height 31
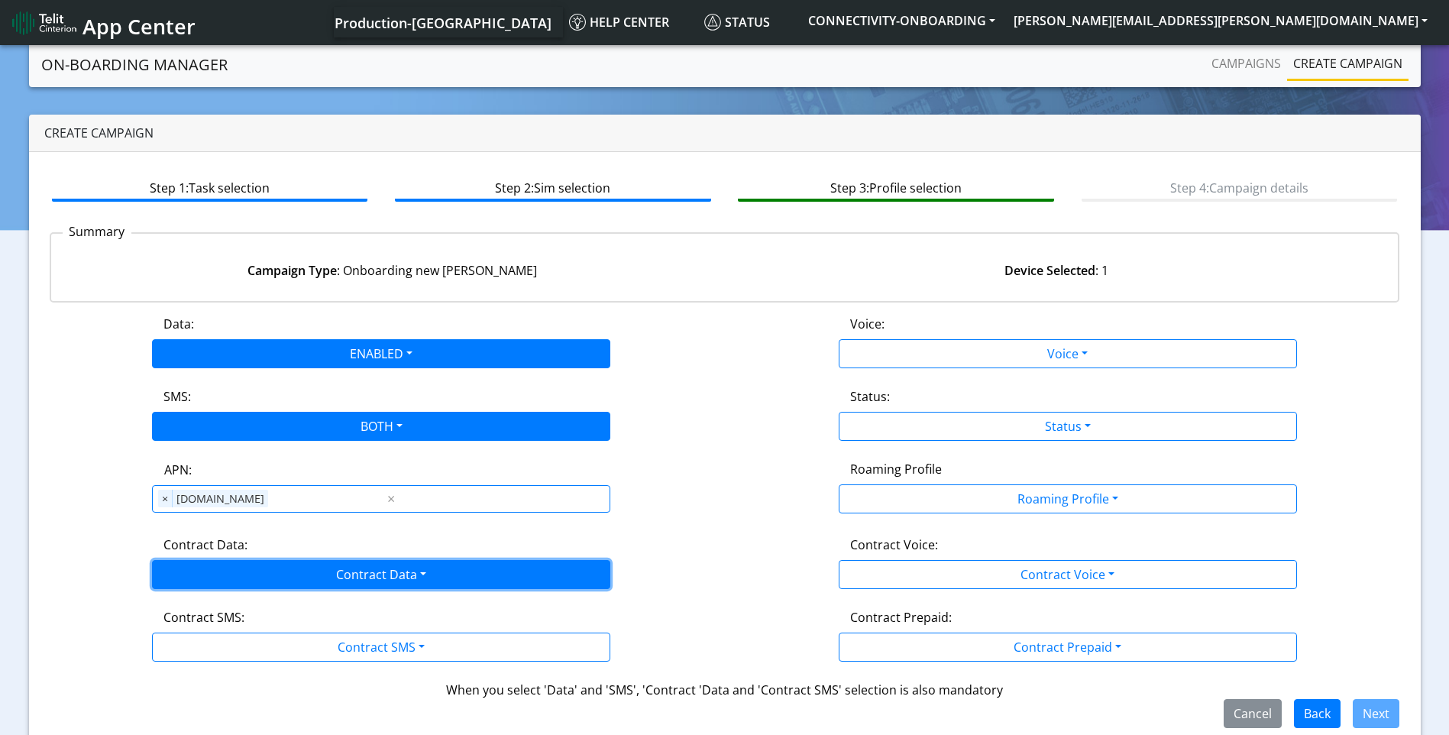
click at [383, 570] on button "Contract Data" at bounding box center [381, 574] width 458 height 29
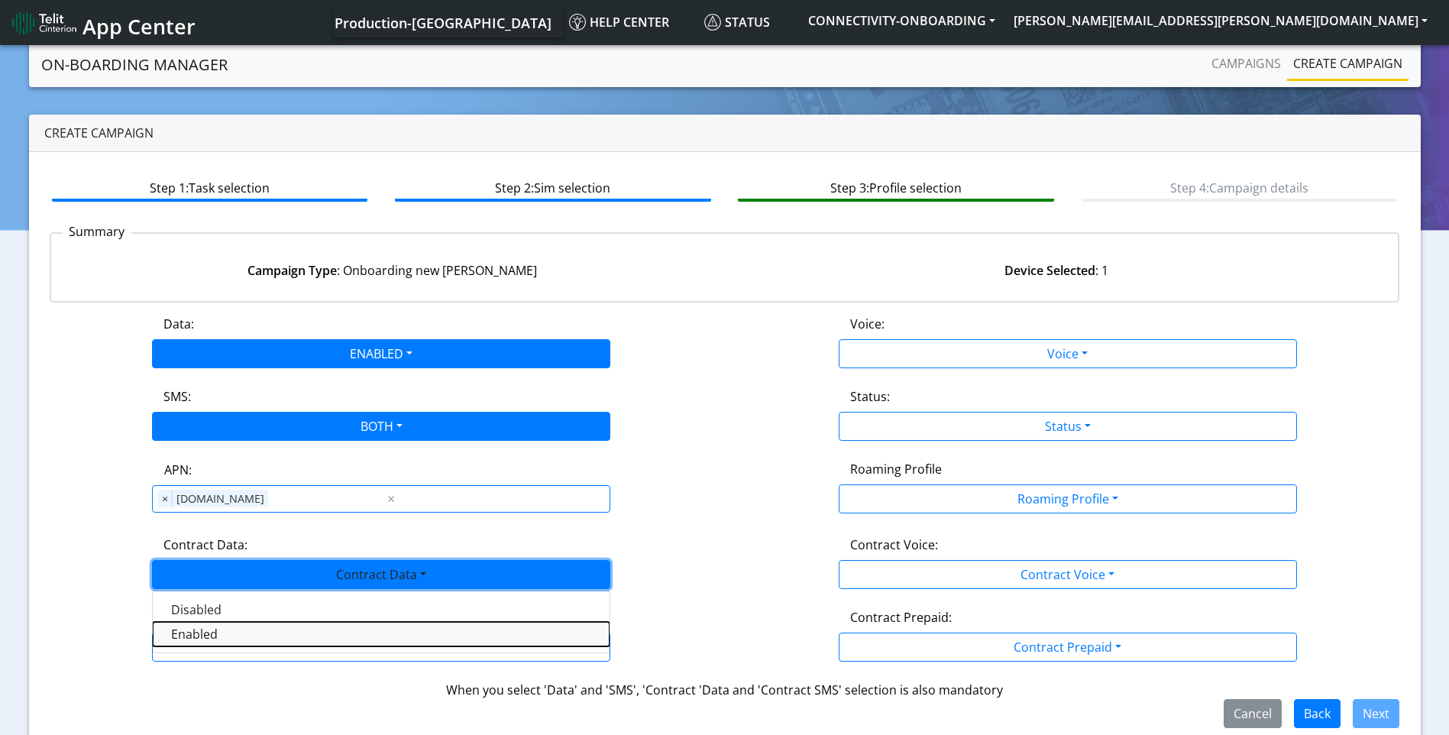
drag, startPoint x: 303, startPoint y: 641, endPoint x: 311, endPoint y: 639, distance: 8.7
click at [305, 640] on Dataenabled-dropdown "Enabled" at bounding box center [381, 634] width 457 height 24
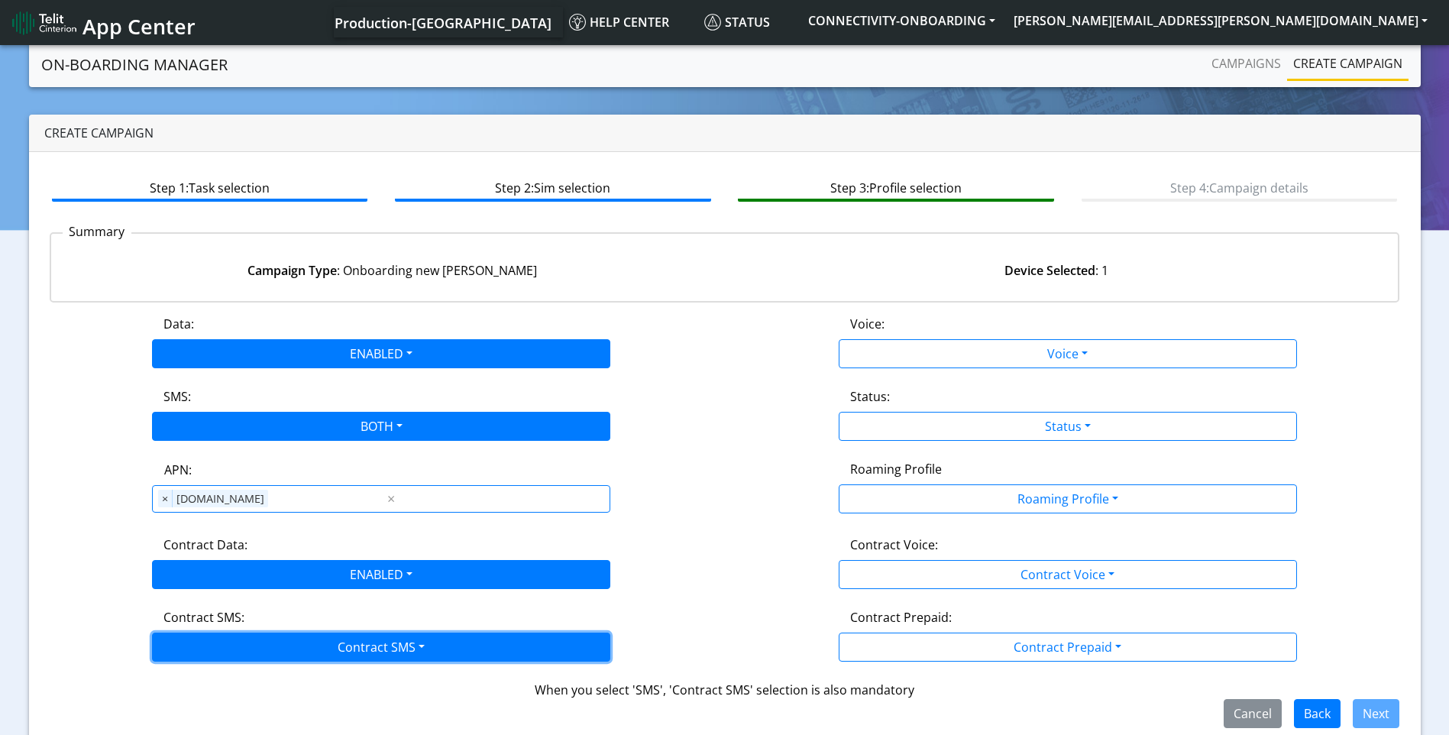
click at [388, 640] on button "Contract SMS" at bounding box center [381, 647] width 458 height 29
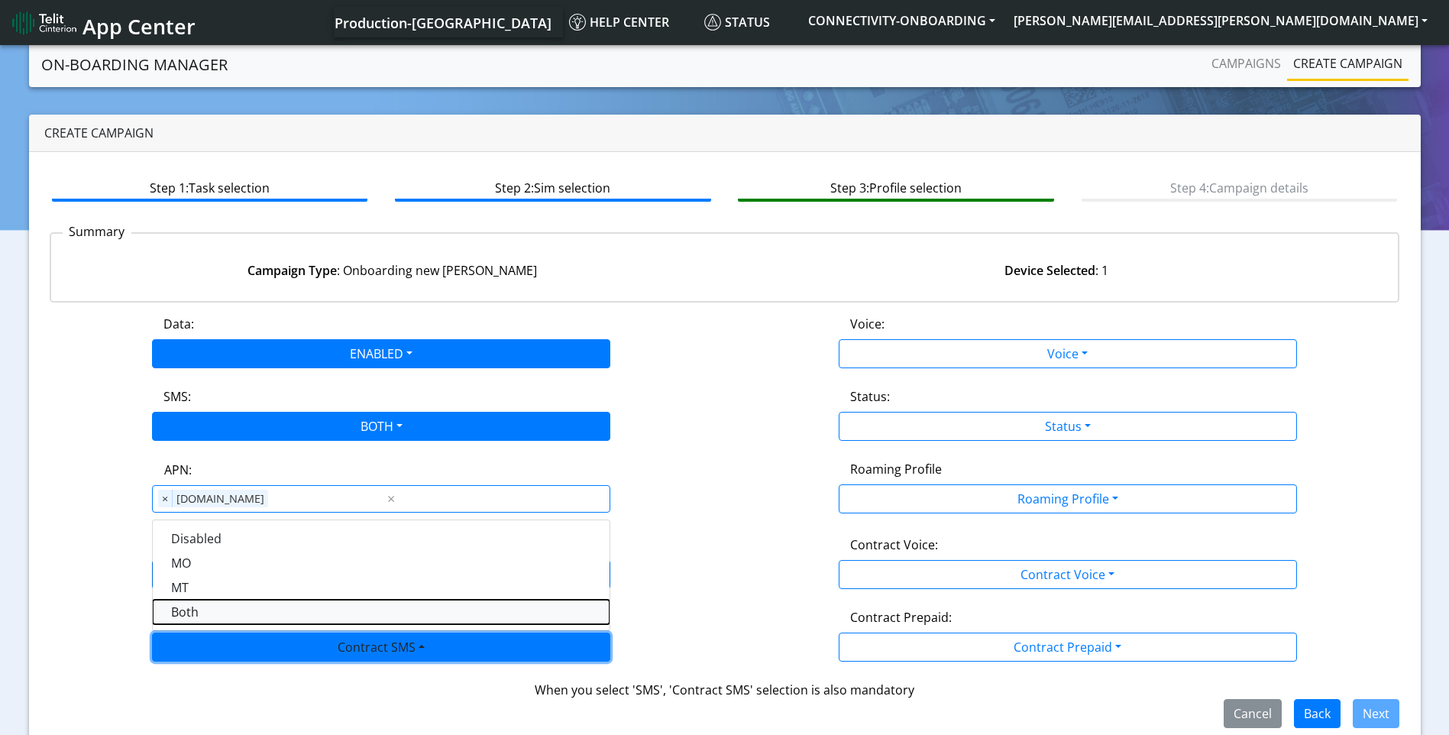
drag, startPoint x: 217, startPoint y: 606, endPoint x: 743, endPoint y: 513, distance: 533.7
click at [220, 605] on SMSboth-dropdown "Both" at bounding box center [381, 612] width 457 height 24
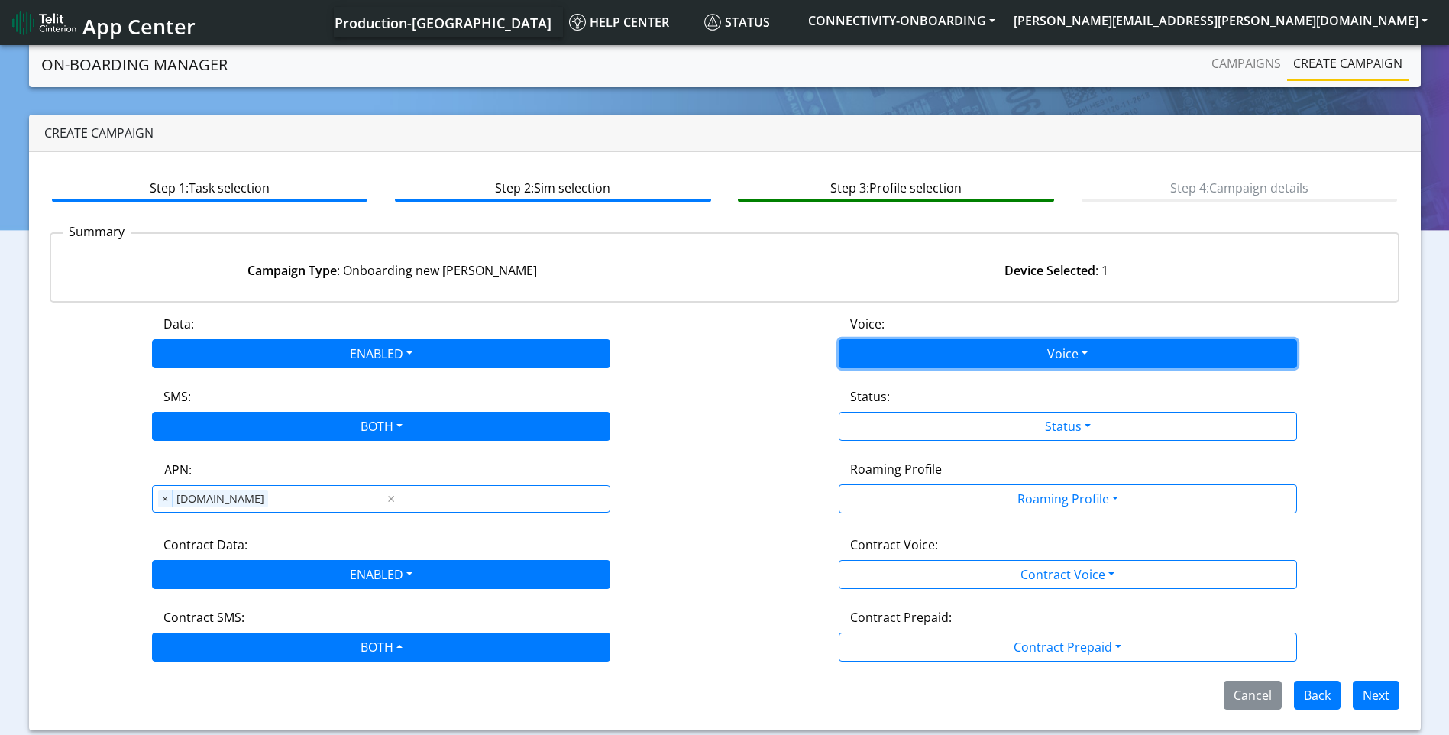
click at [1087, 343] on button "Voice" at bounding box center [1068, 353] width 458 height 29
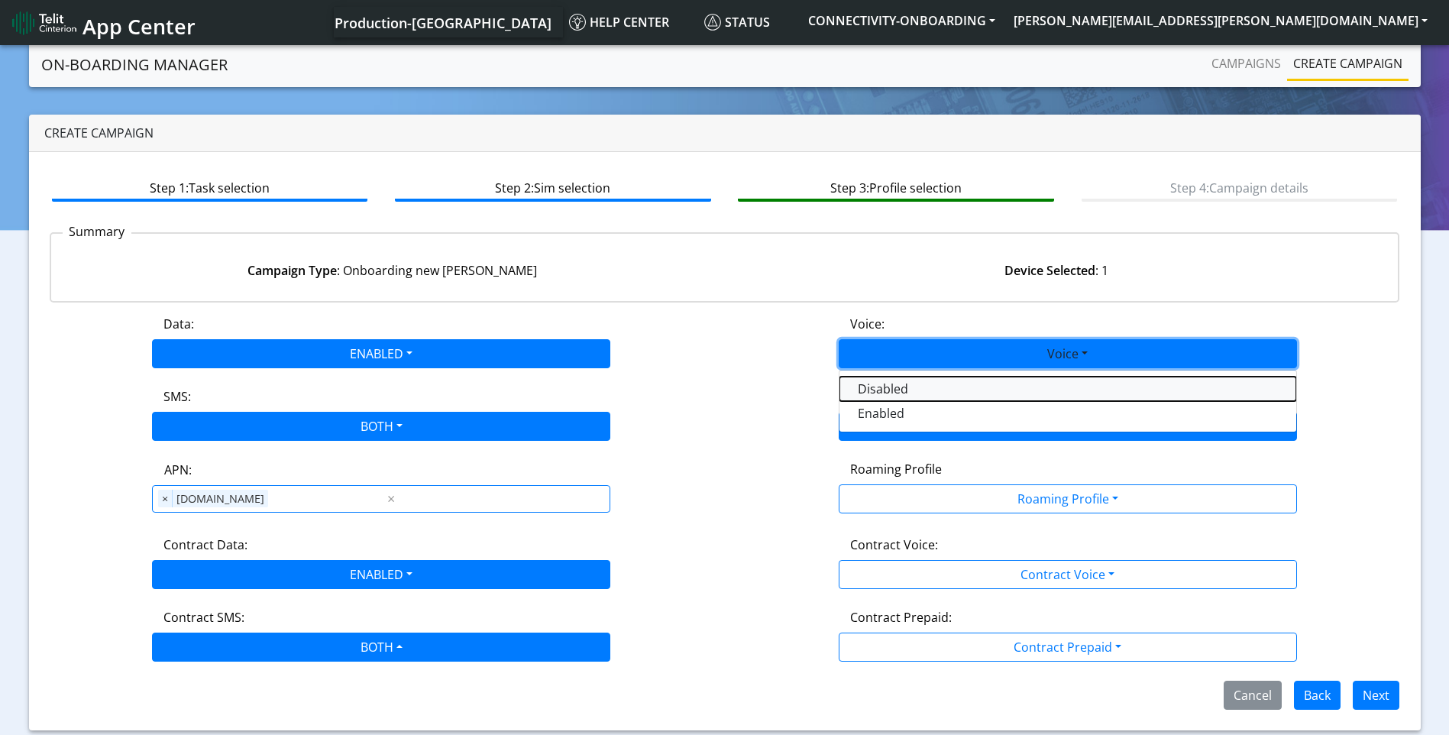
drag, startPoint x: 947, startPoint y: 390, endPoint x: 1024, endPoint y: 439, distance: 90.7
click at [947, 390] on button "Disabled" at bounding box center [1068, 389] width 457 height 24
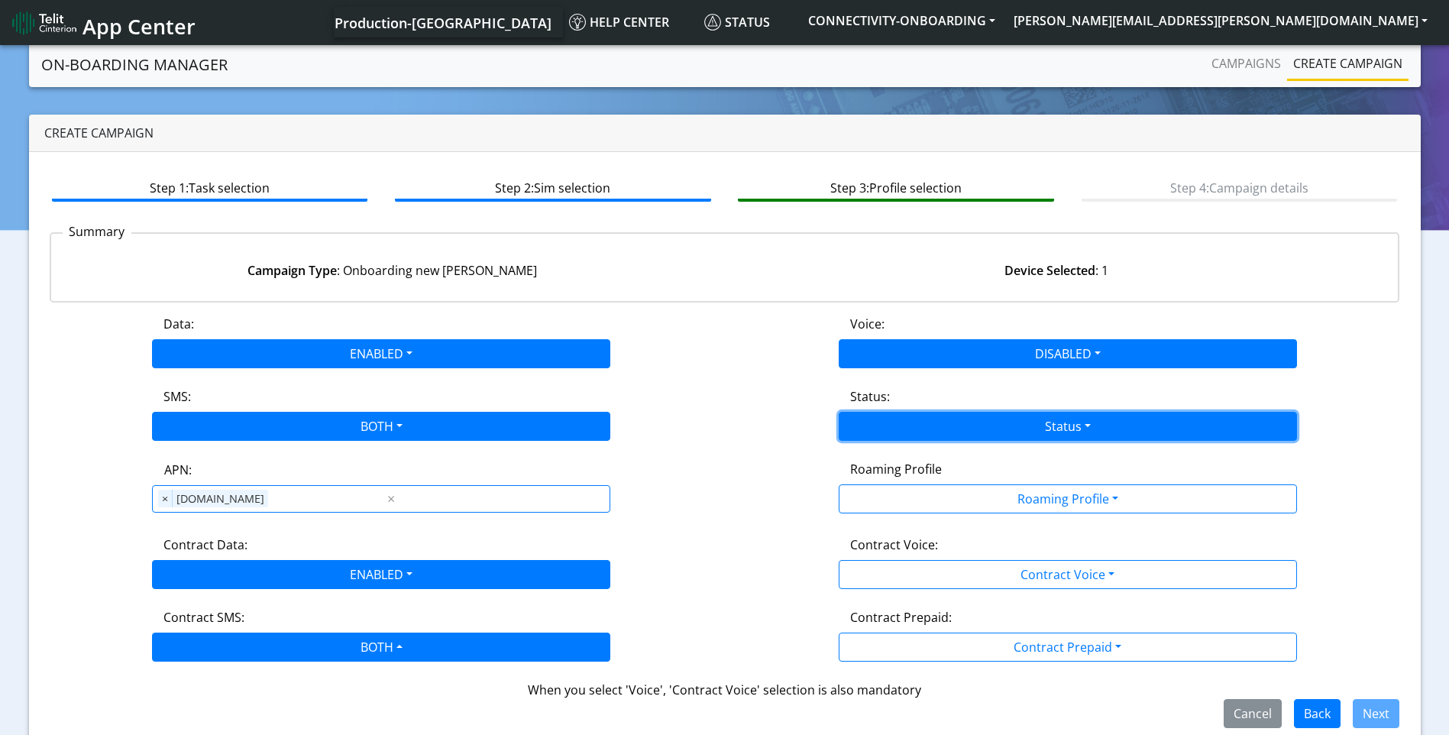
click at [1030, 429] on button "Status" at bounding box center [1068, 426] width 458 height 29
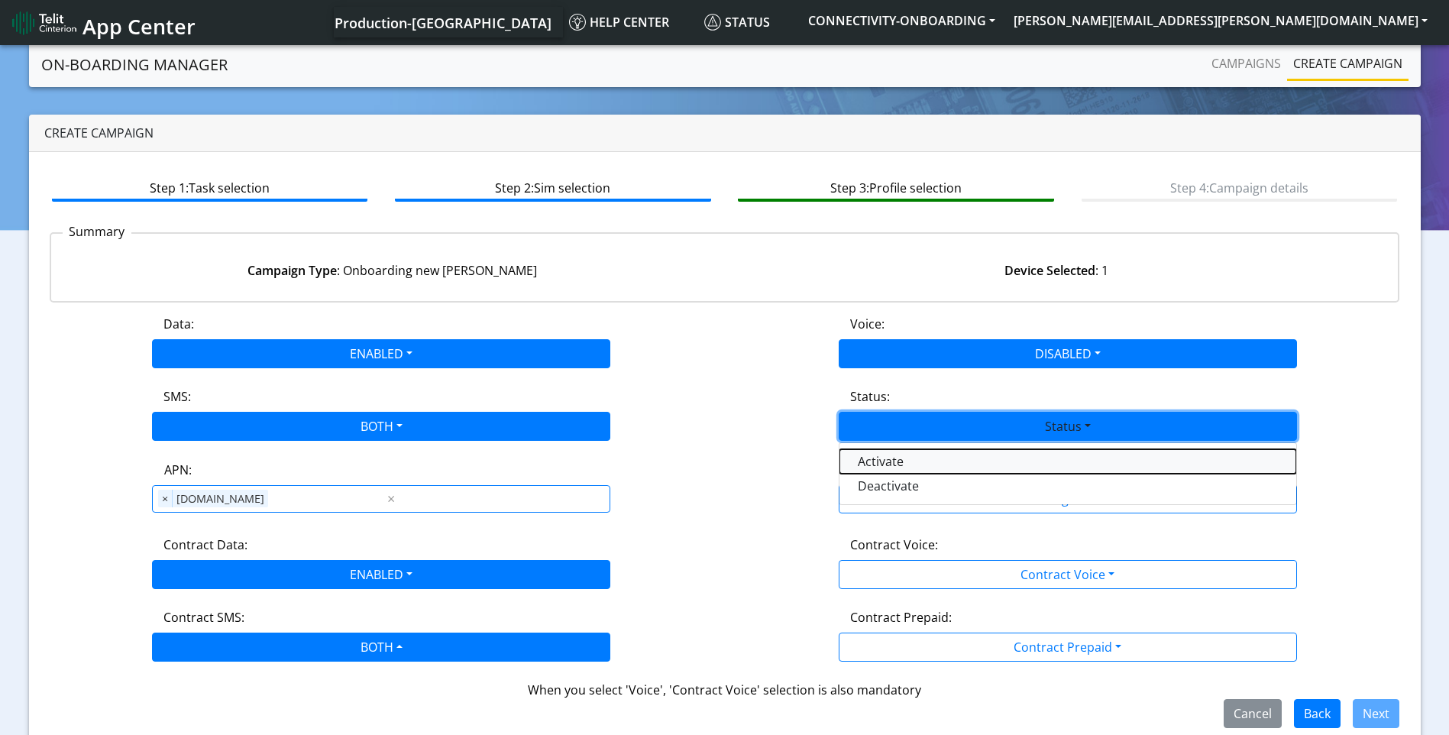
click at [937, 459] on button "Activate" at bounding box center [1068, 461] width 457 height 24
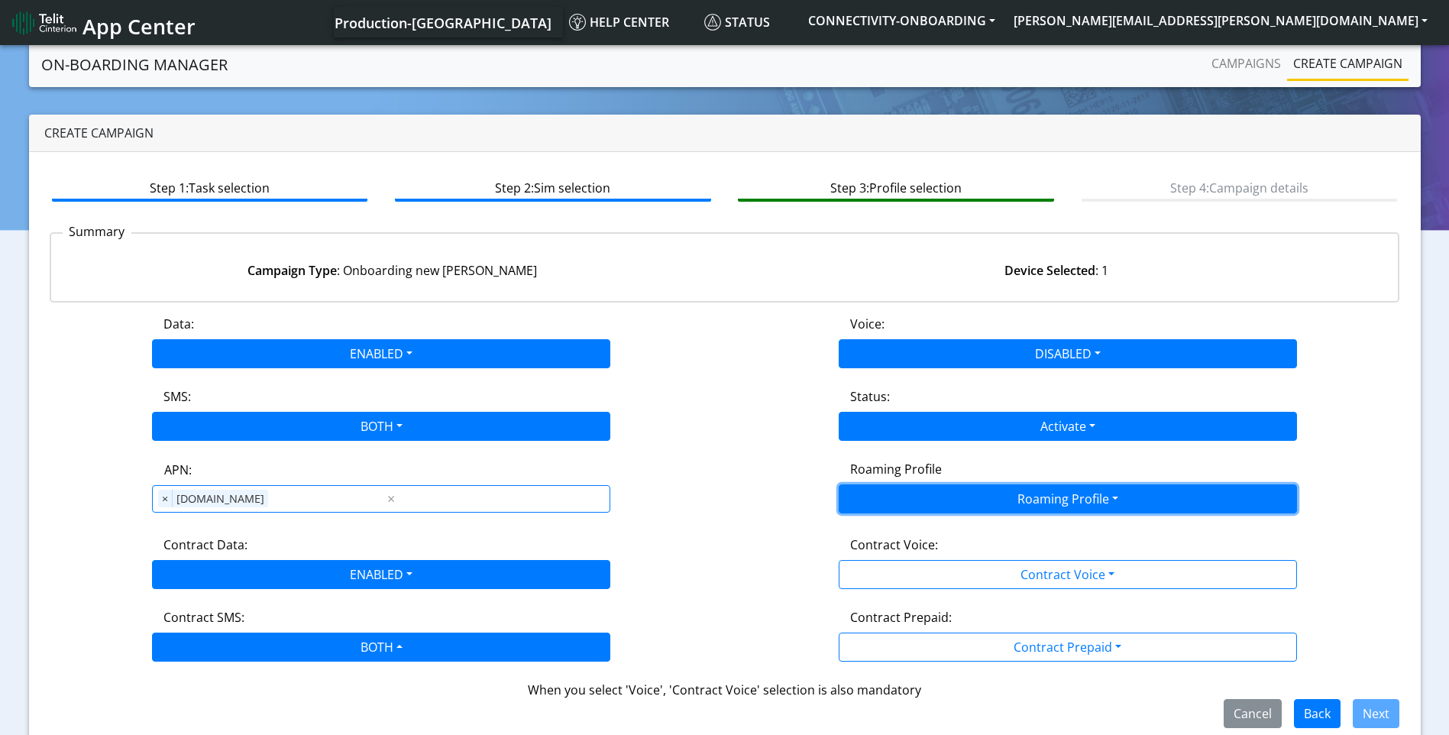
click at [1008, 490] on button "Roaming Profile" at bounding box center [1068, 498] width 458 height 29
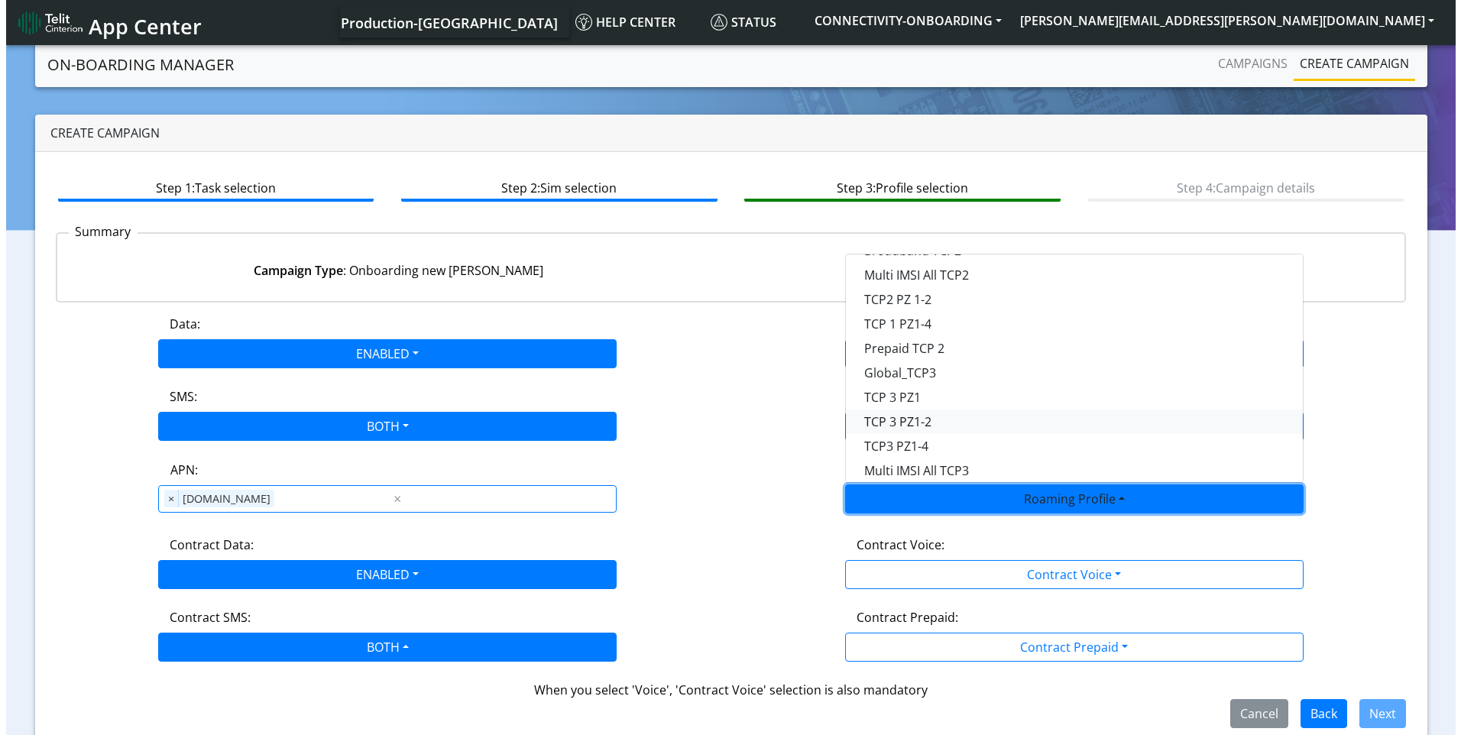
scroll to position [200, 0]
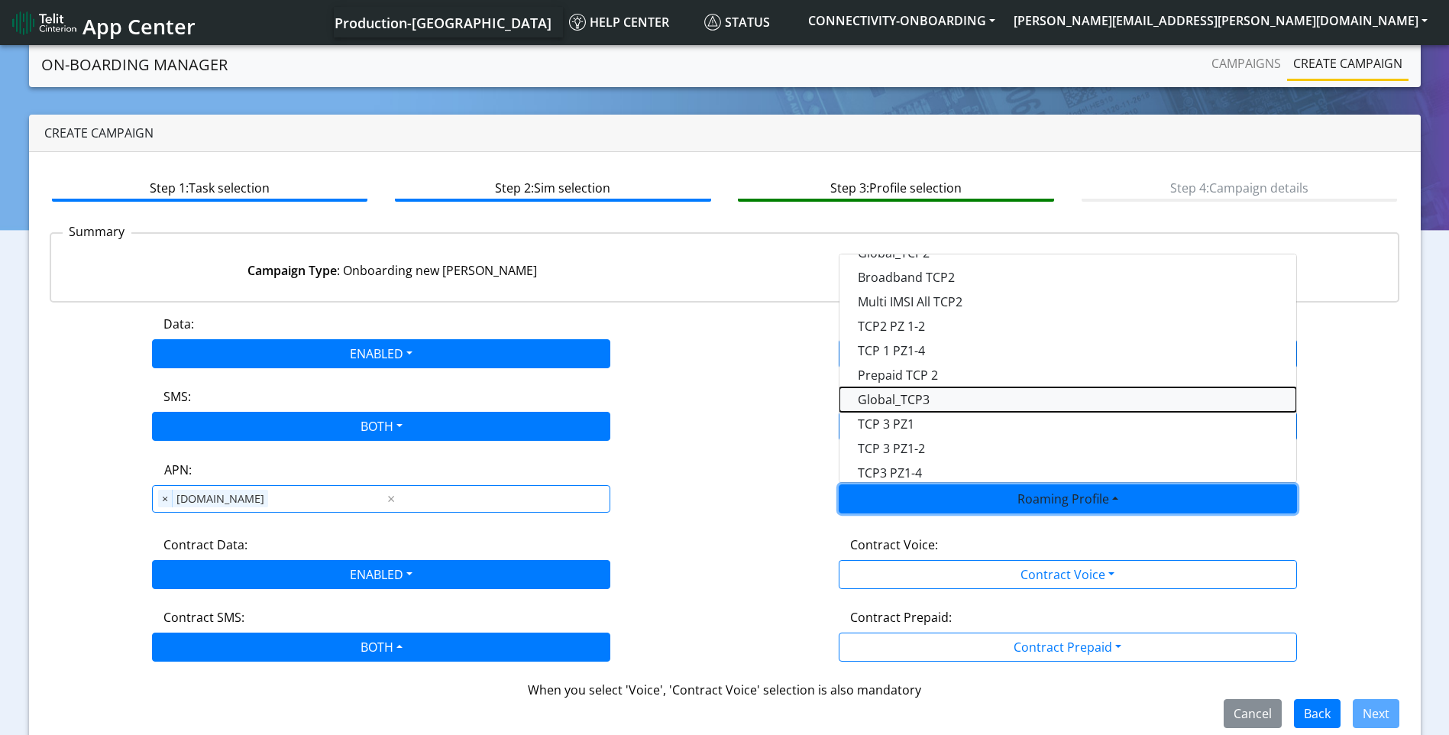
click at [957, 403] on Profile-dropdown "Global_TCP3" at bounding box center [1068, 399] width 457 height 24
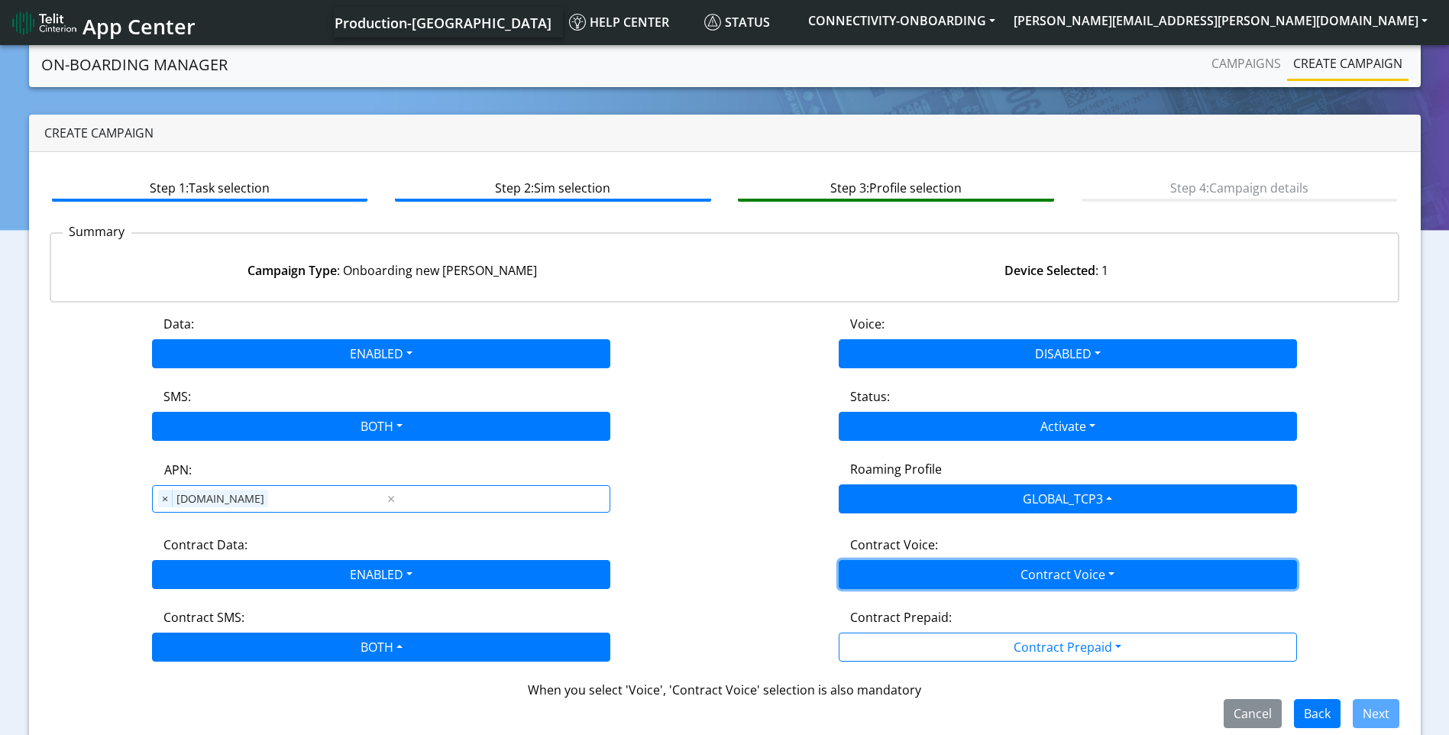
click at [1061, 567] on button "Contract Voice" at bounding box center [1068, 574] width 458 height 29
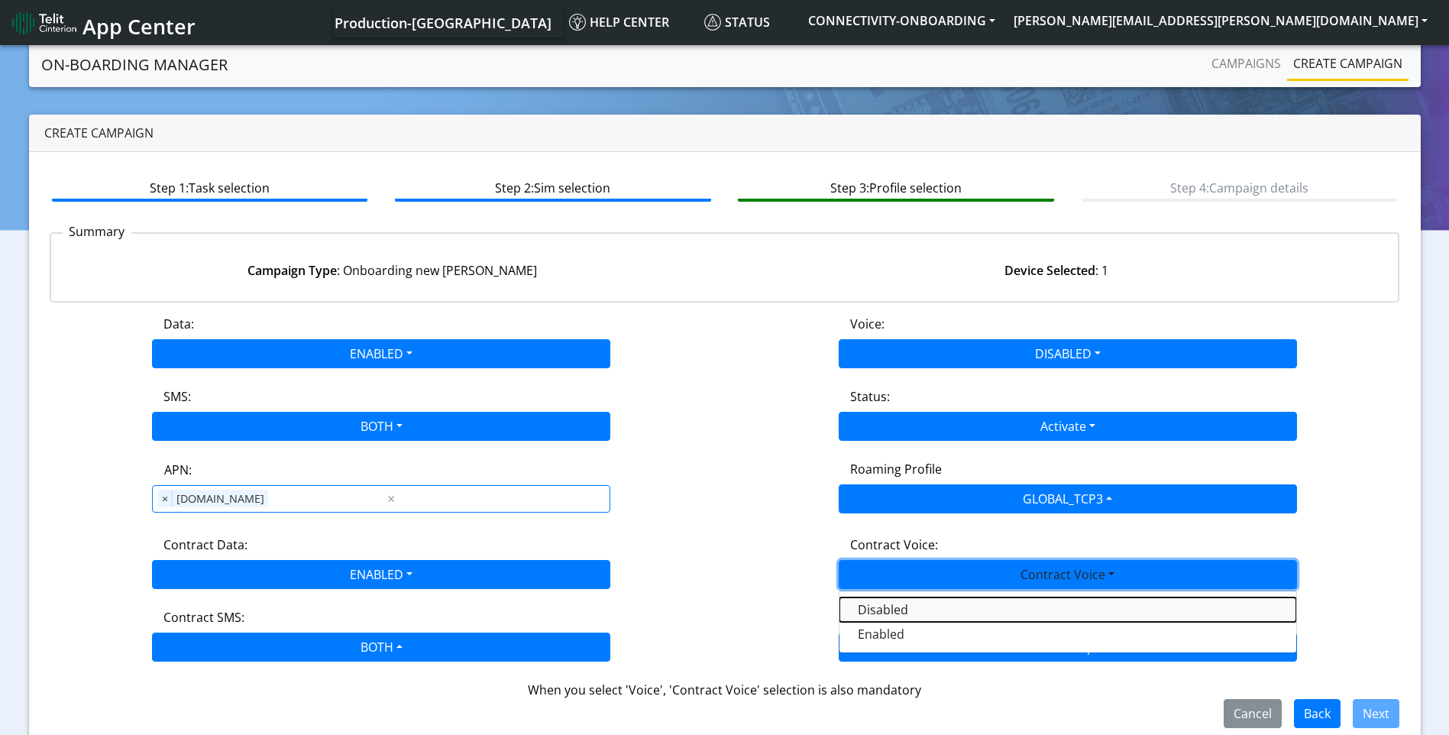
drag, startPoint x: 933, startPoint y: 615, endPoint x: 984, endPoint y: 650, distance: 62.1
click at [933, 616] on Voicedisabled-dropdown "Disabled" at bounding box center [1068, 609] width 457 height 24
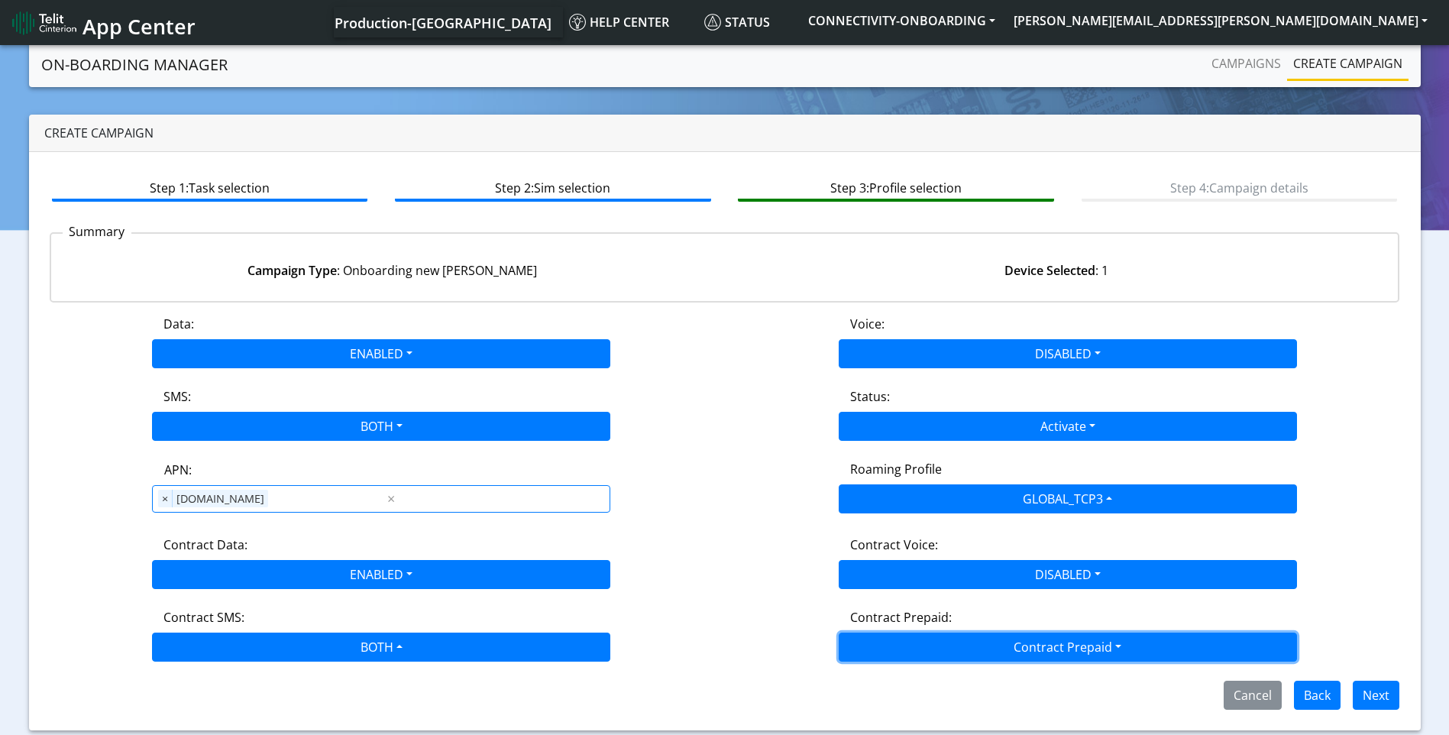
drag, startPoint x: 984, startPoint y: 650, endPoint x: 958, endPoint y: 658, distance: 27.1
click at [986, 653] on button "Contract Prepaid" at bounding box center [1068, 647] width 458 height 29
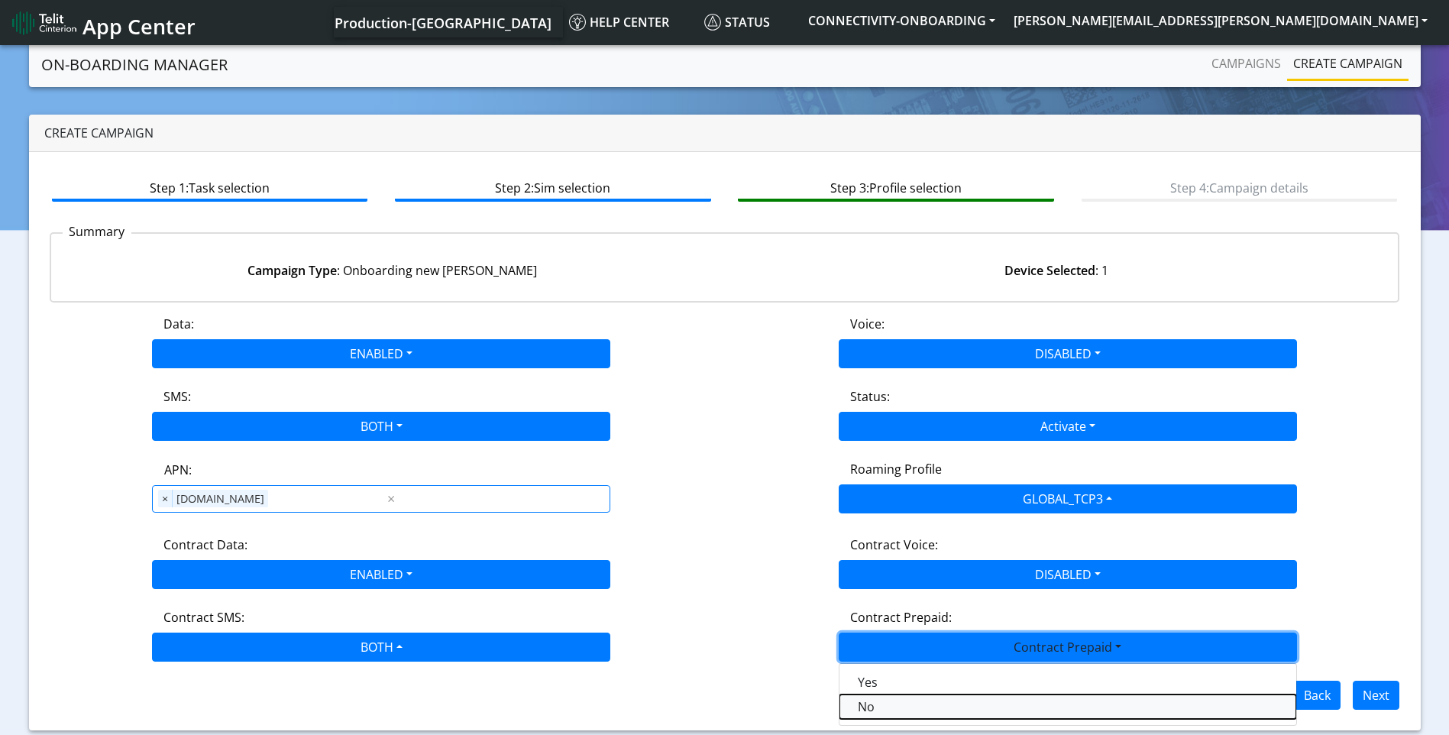
click at [902, 706] on Prepaidnotprepaid-dropdown "No" at bounding box center [1068, 706] width 457 height 24
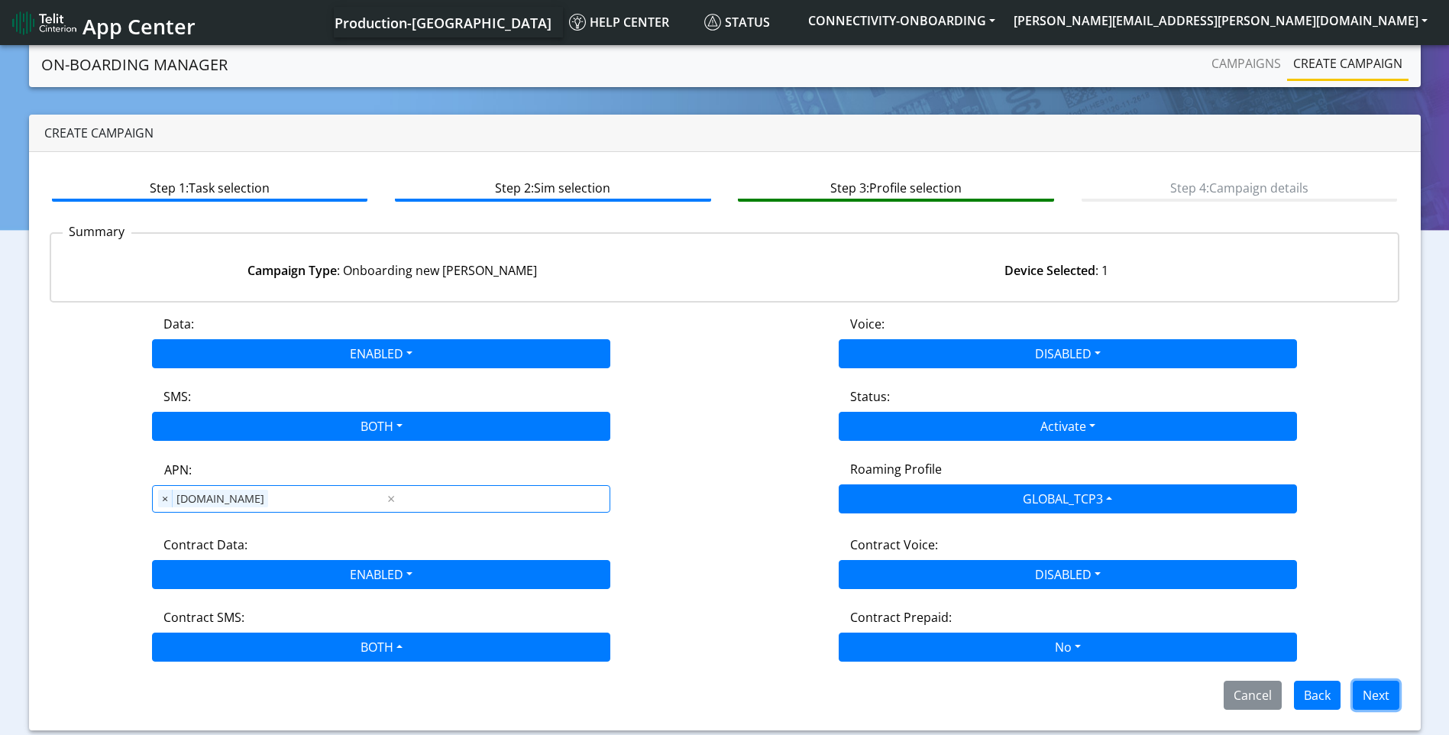
drag, startPoint x: 1375, startPoint y: 690, endPoint x: 1366, endPoint y: 685, distance: 10.3
click at [1375, 691] on button "Next" at bounding box center [1376, 695] width 47 height 29
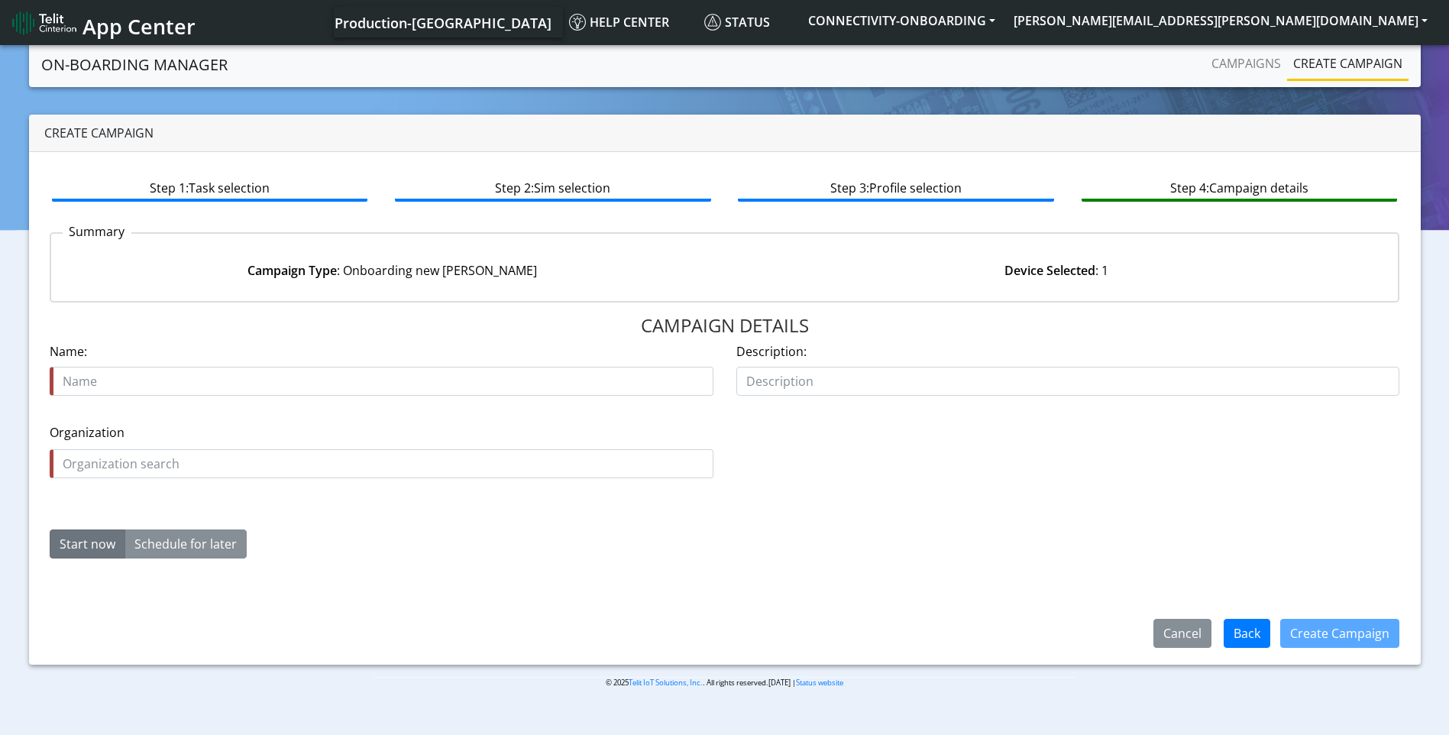
click at [206, 386] on input "text" at bounding box center [382, 381] width 664 height 29
type input "blastone tcp3 starter"
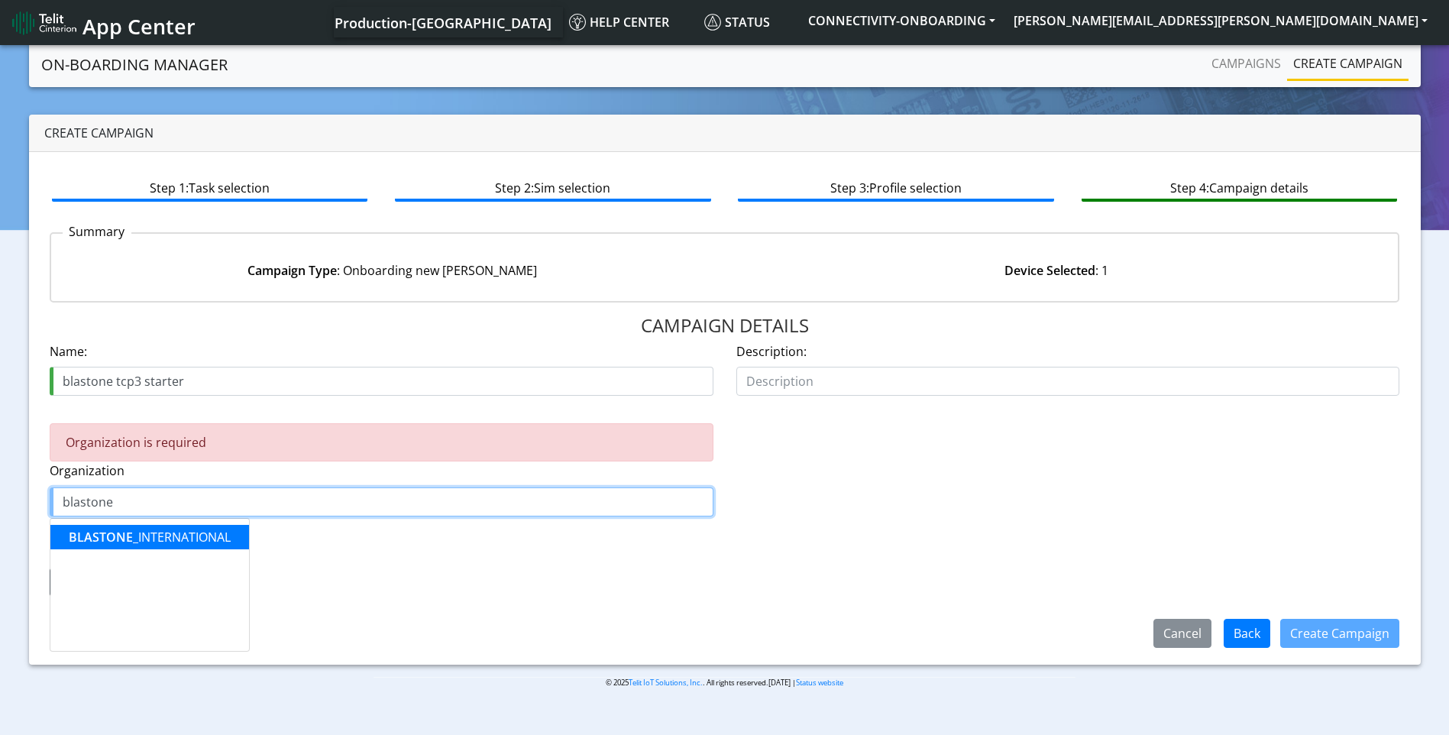
click at [198, 533] on ngb-highlight "BLASTONE _INTERNATIONAL" at bounding box center [150, 537] width 162 height 17
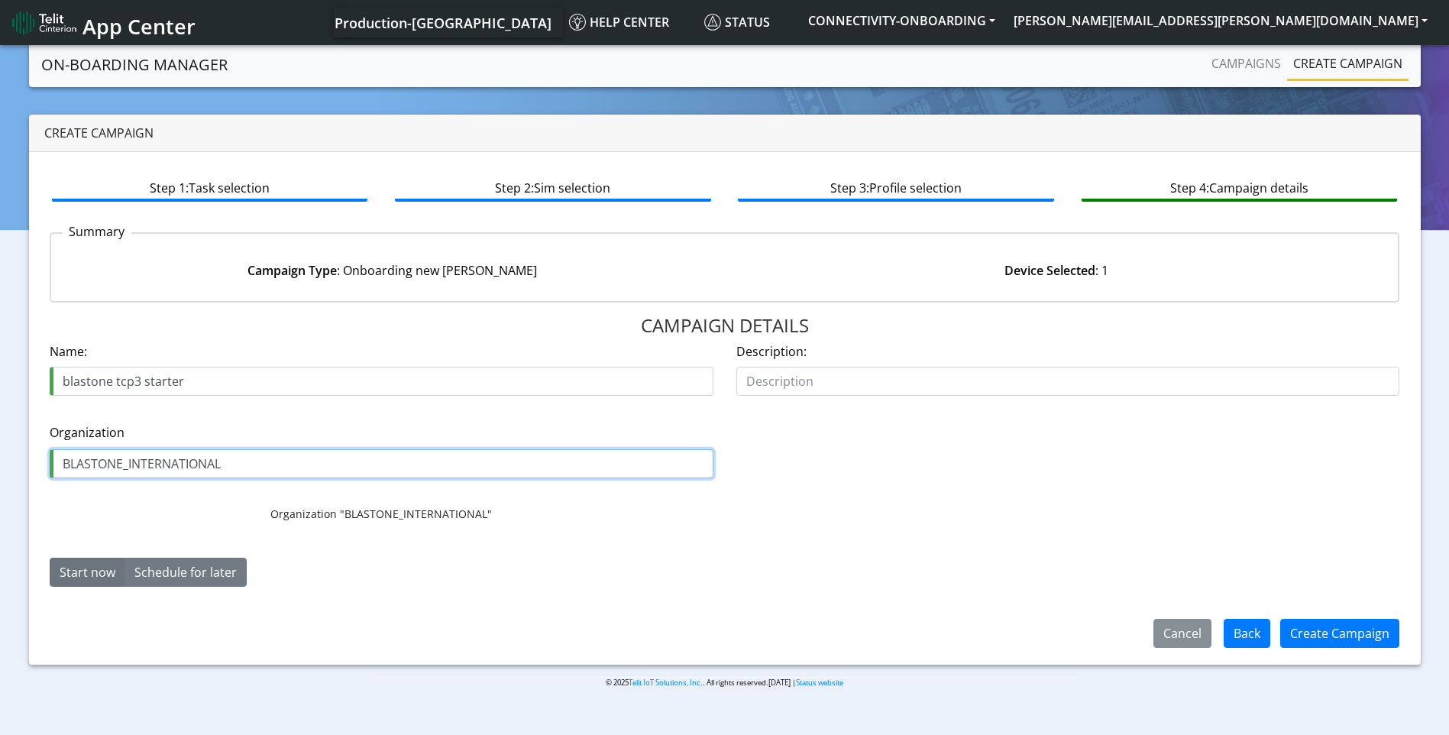
type input "BLASTONE_INTERNATIONAL"
click at [93, 562] on button "Start now" at bounding box center [88, 572] width 76 height 29
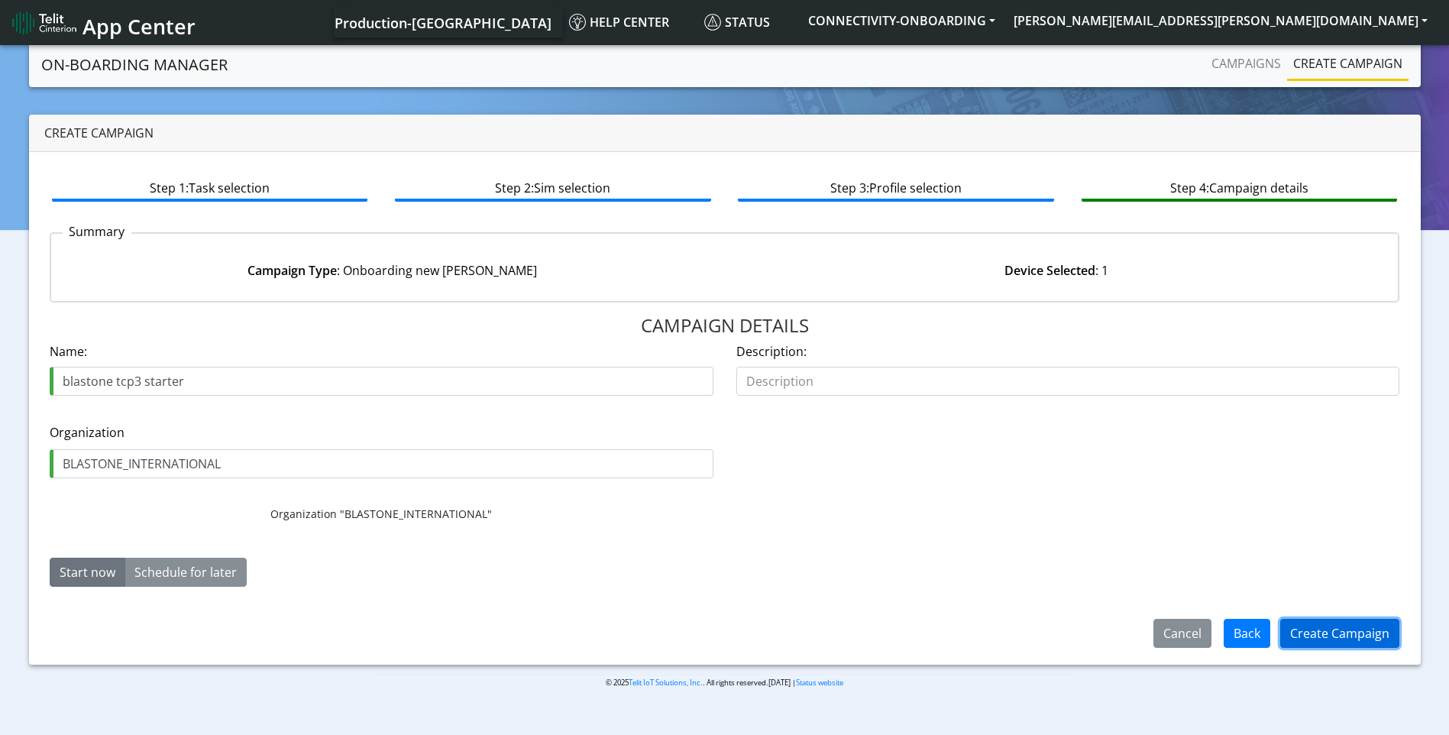
click at [1346, 634] on button "Create Campaign" at bounding box center [1339, 633] width 119 height 29
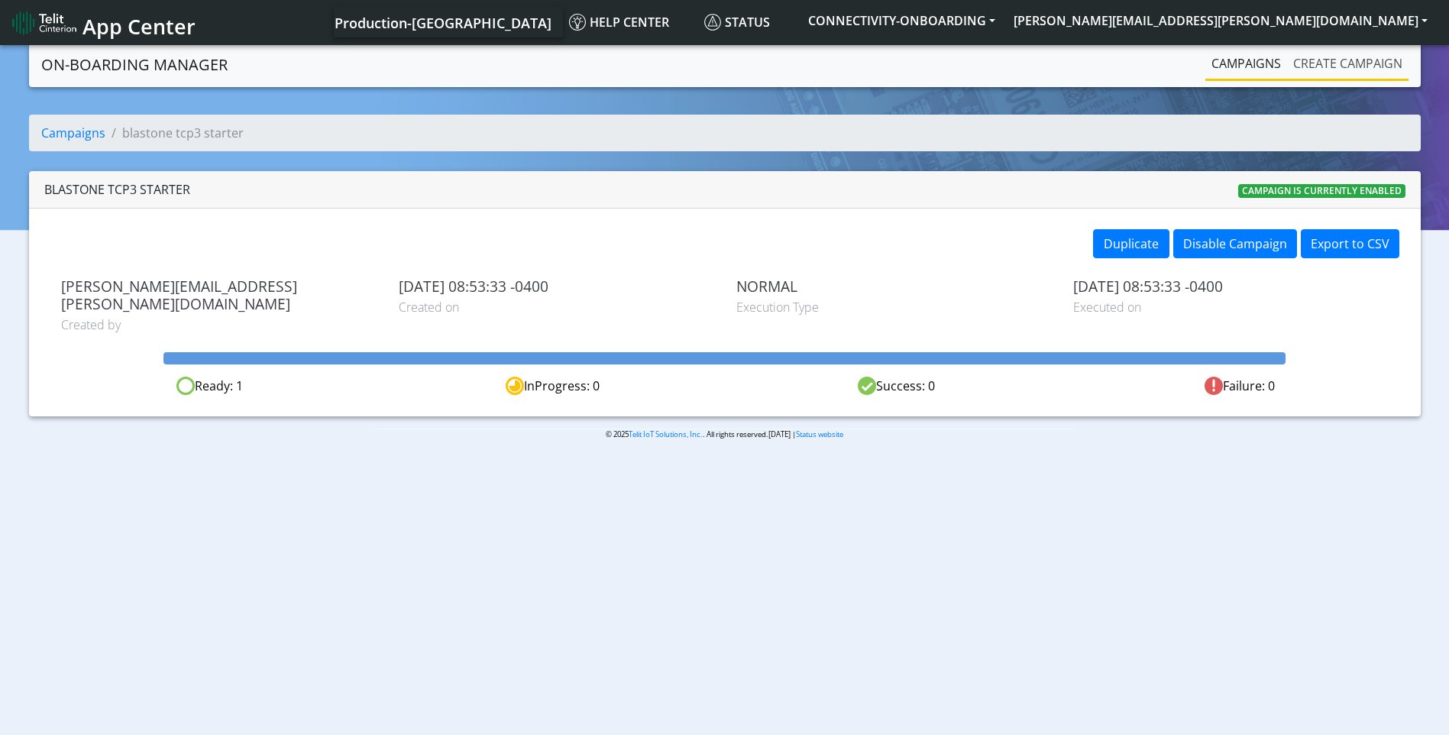
click at [1342, 65] on link "Create campaign" at bounding box center [1347, 63] width 121 height 31
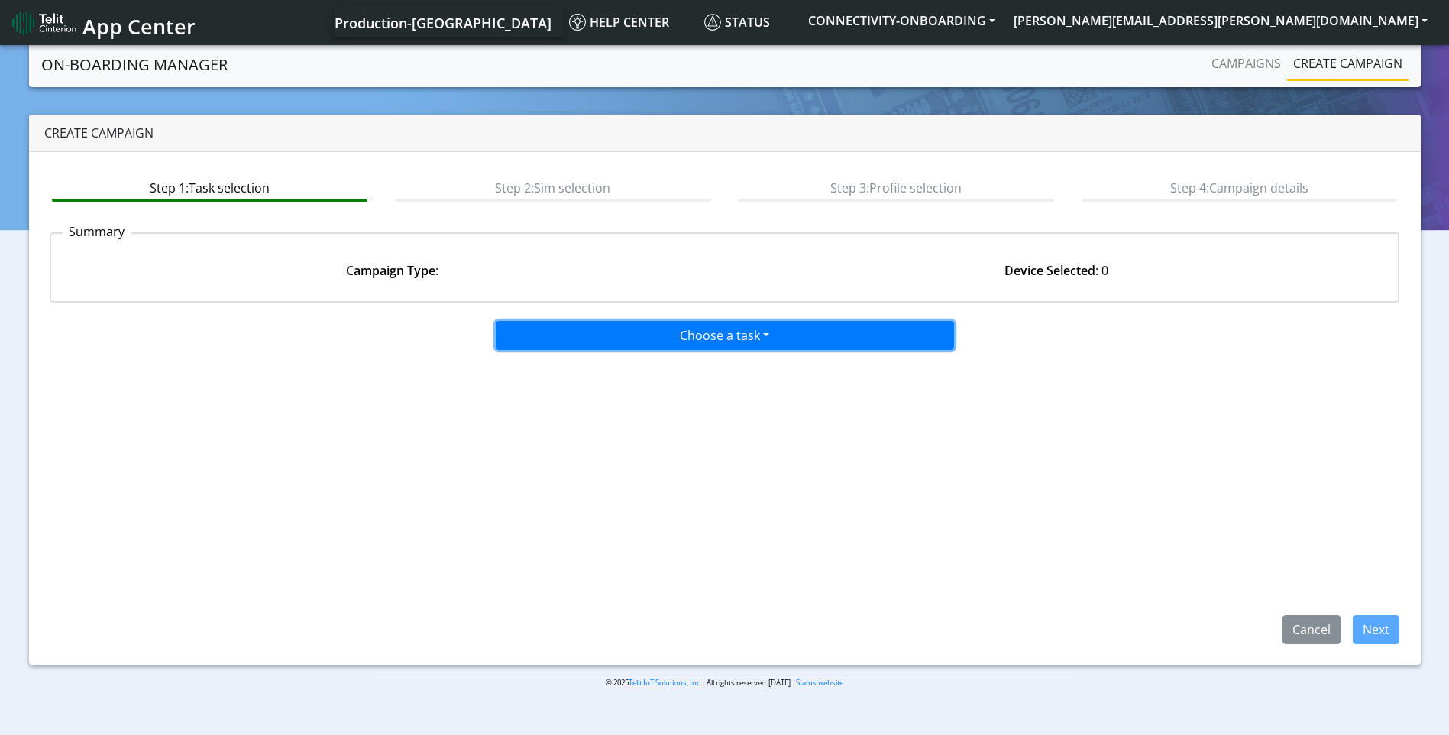
click at [692, 332] on button "Choose a task" at bounding box center [725, 335] width 458 height 29
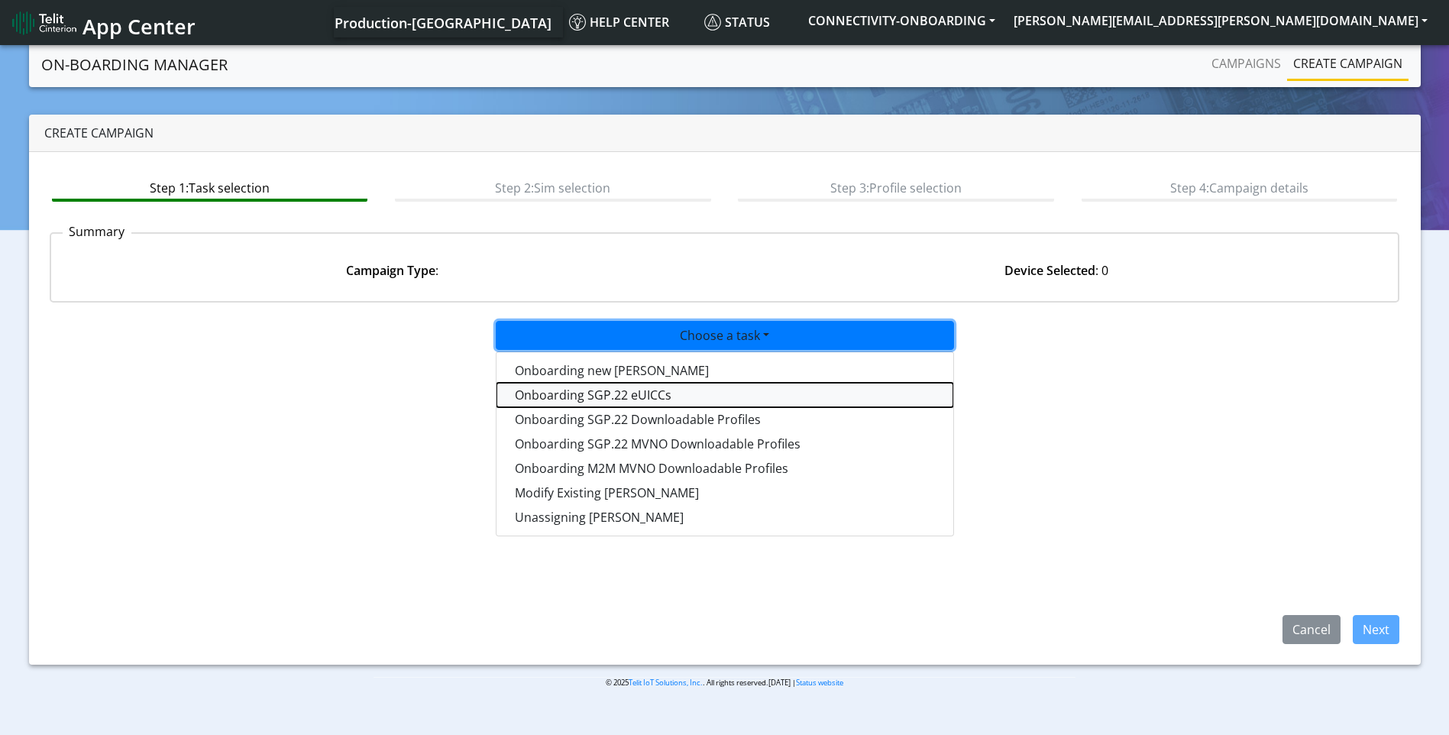
click at [683, 402] on tasksgp22eUICC-dropdown "Onboarding SGP.22 eUICCs" at bounding box center [725, 395] width 457 height 24
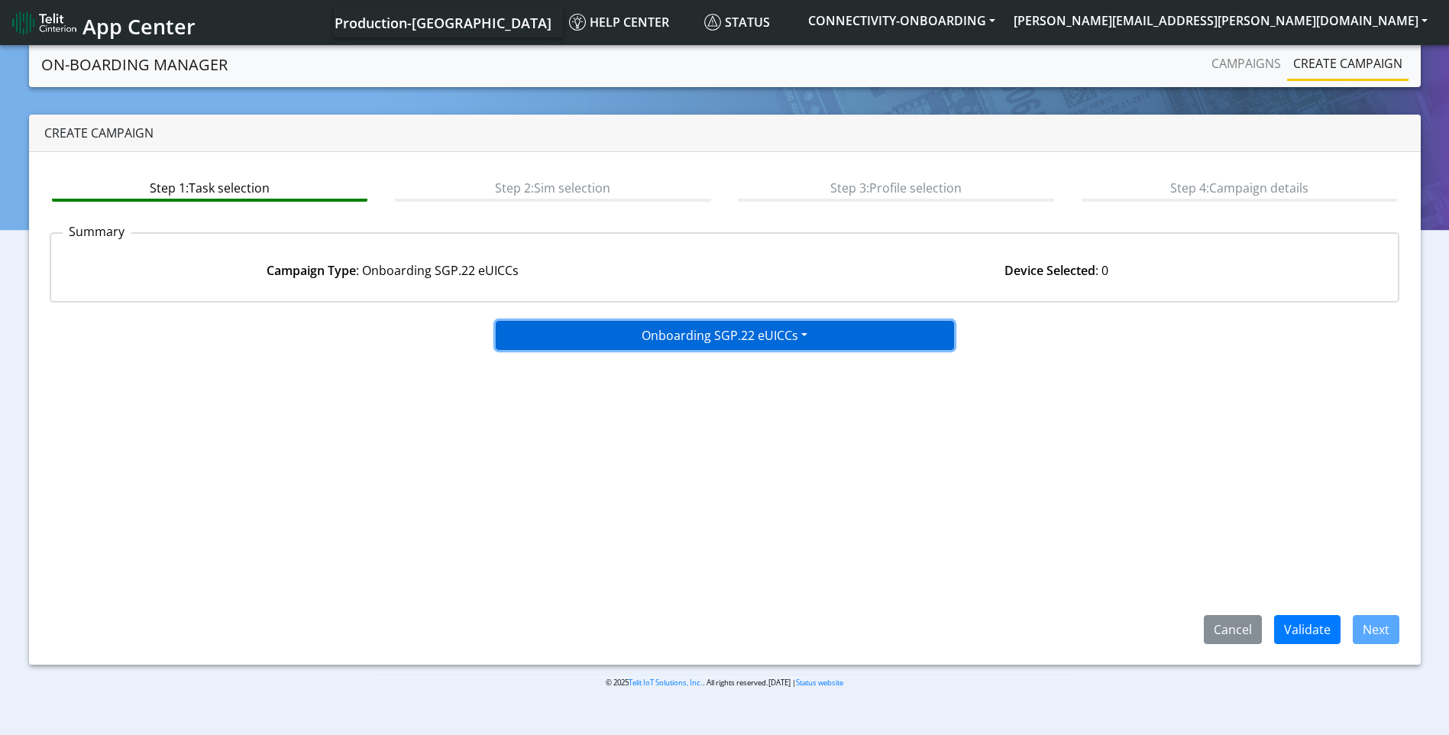
click at [748, 338] on button "Onboarding SGP.22 eUICCs" at bounding box center [725, 335] width 458 height 29
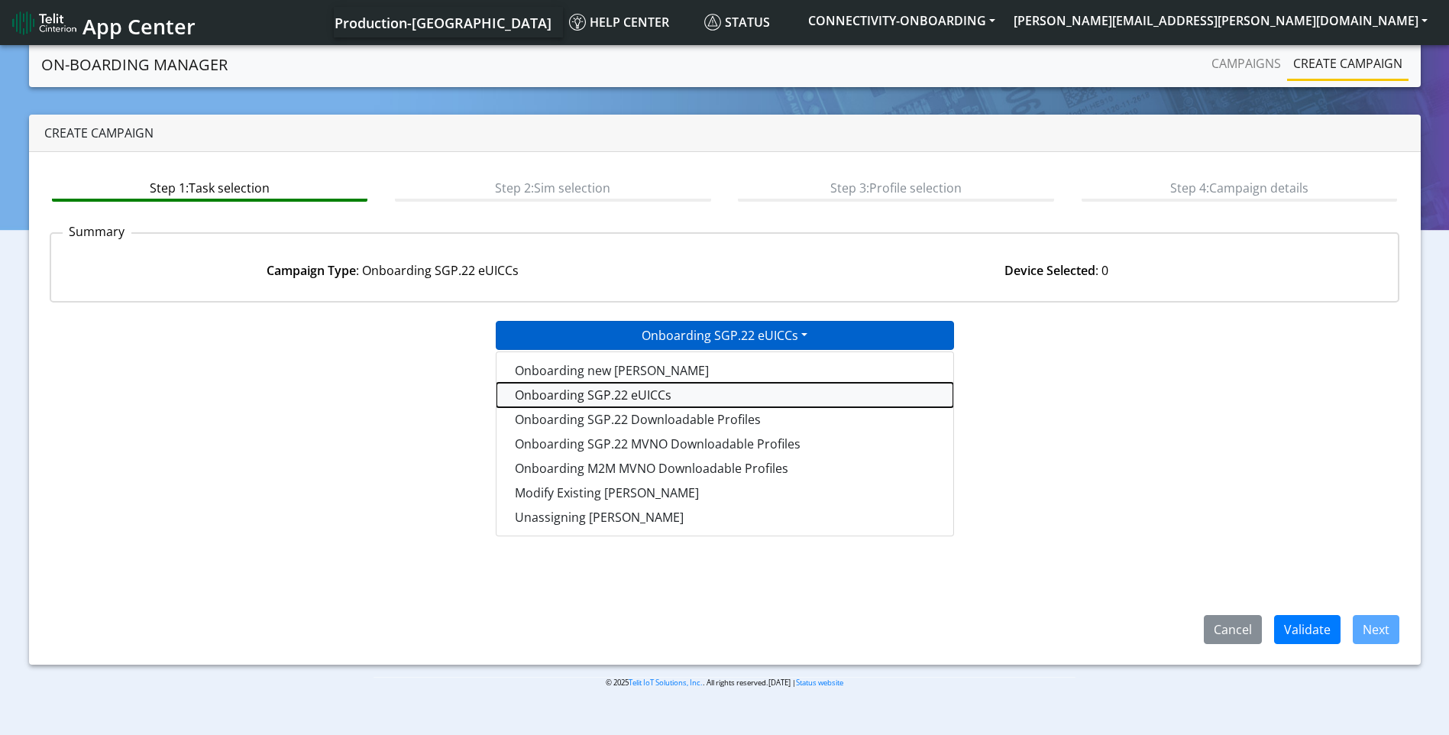
click at [677, 392] on tasksgp22eUICC-dropdown "Onboarding SGP.22 eUICCs" at bounding box center [725, 395] width 457 height 24
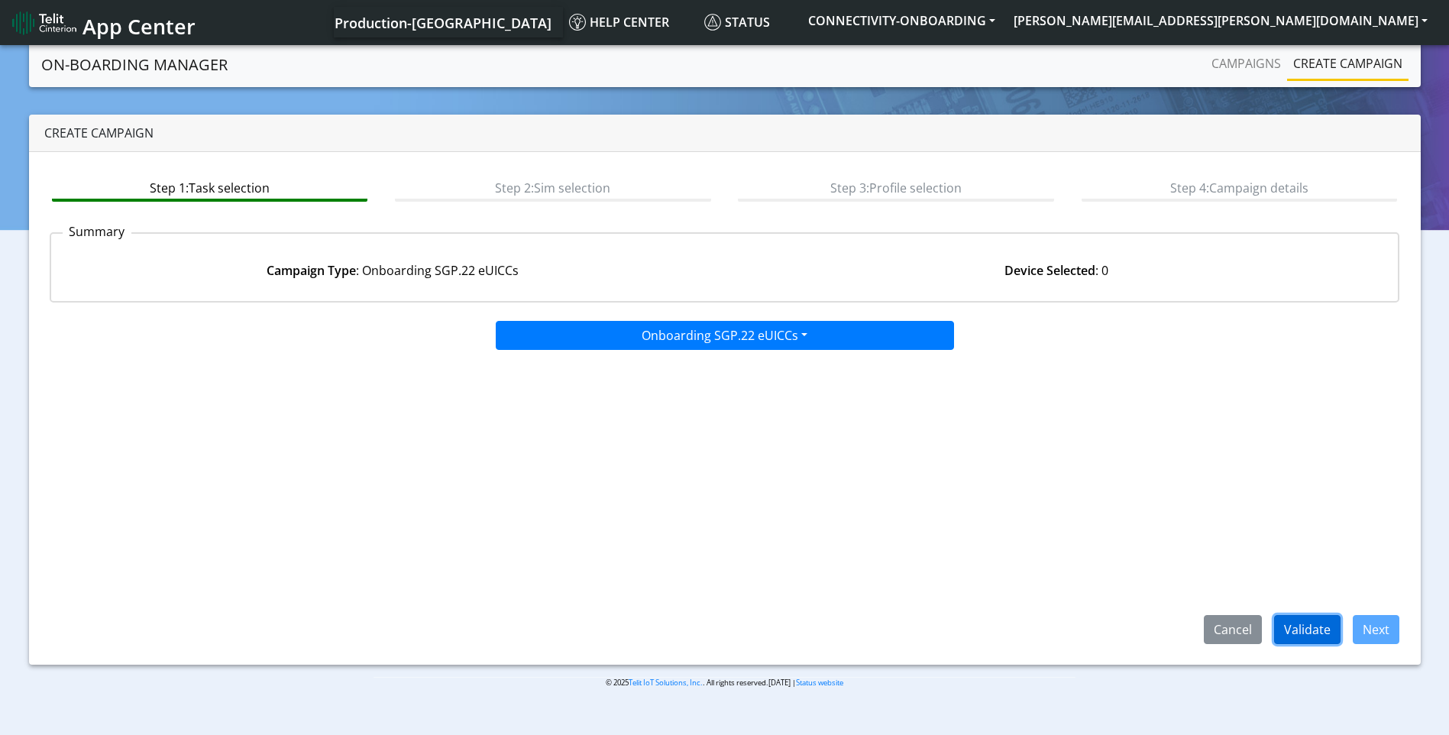
click at [1297, 633] on button "Validate" at bounding box center [1307, 629] width 66 height 29
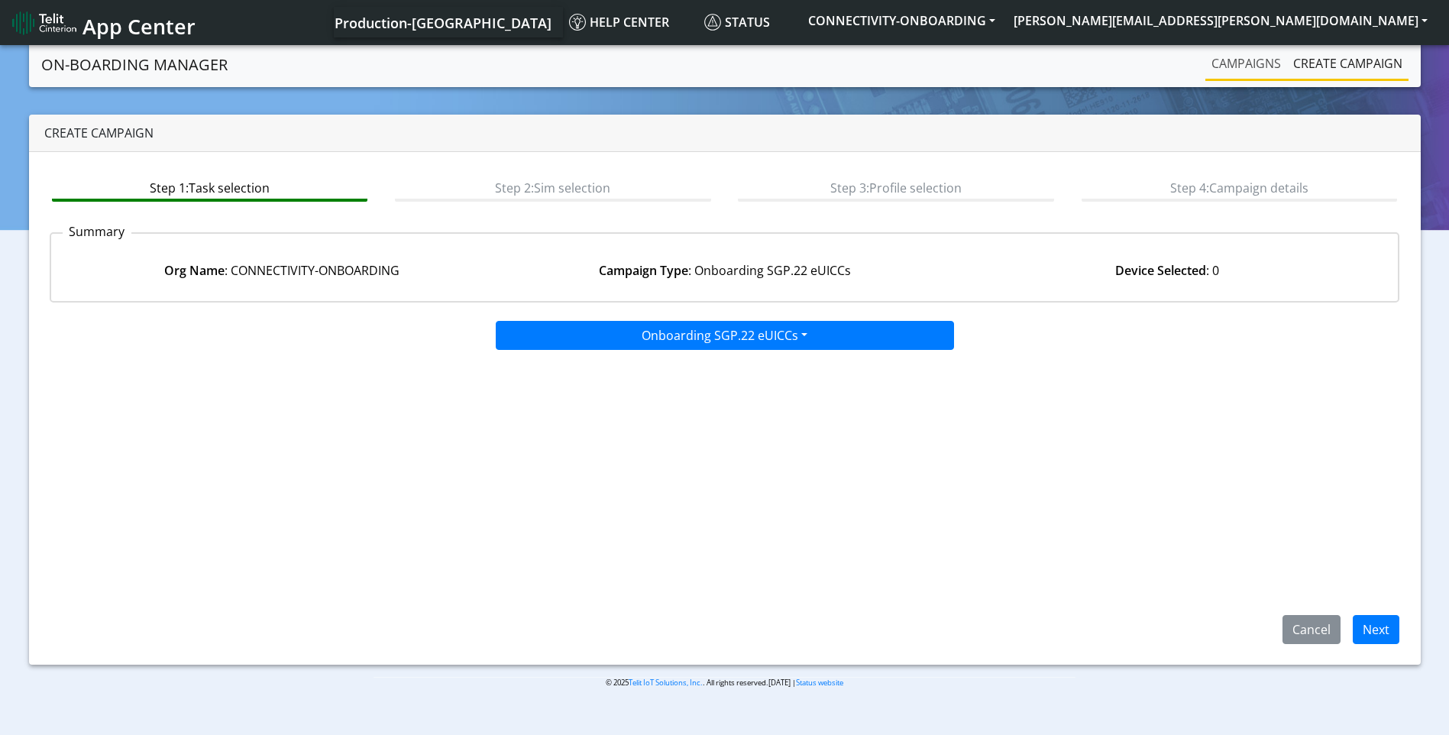
click at [1241, 67] on link "Campaigns" at bounding box center [1247, 63] width 82 height 31
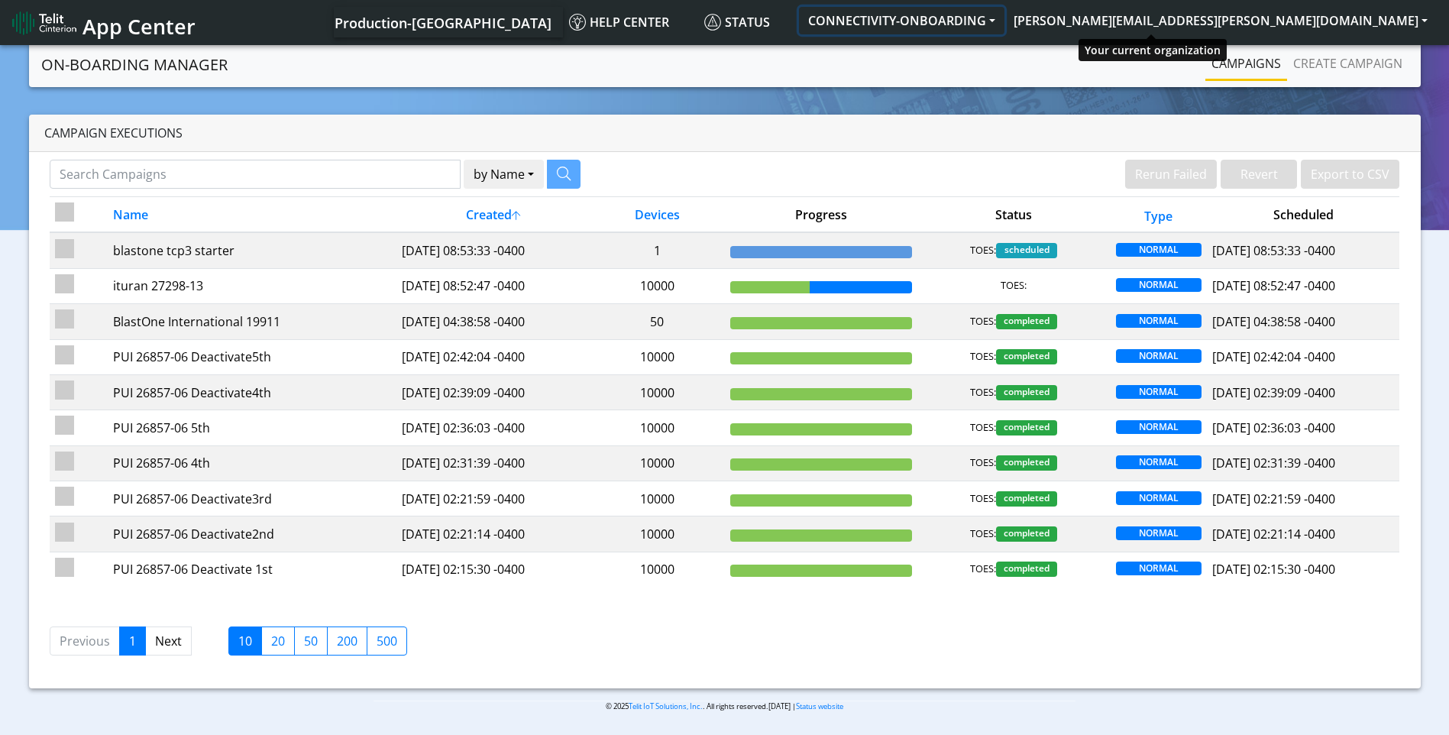
click at [1005, 21] on button "CONNECTIVITY-ONBOARDING" at bounding box center [902, 21] width 206 height 28
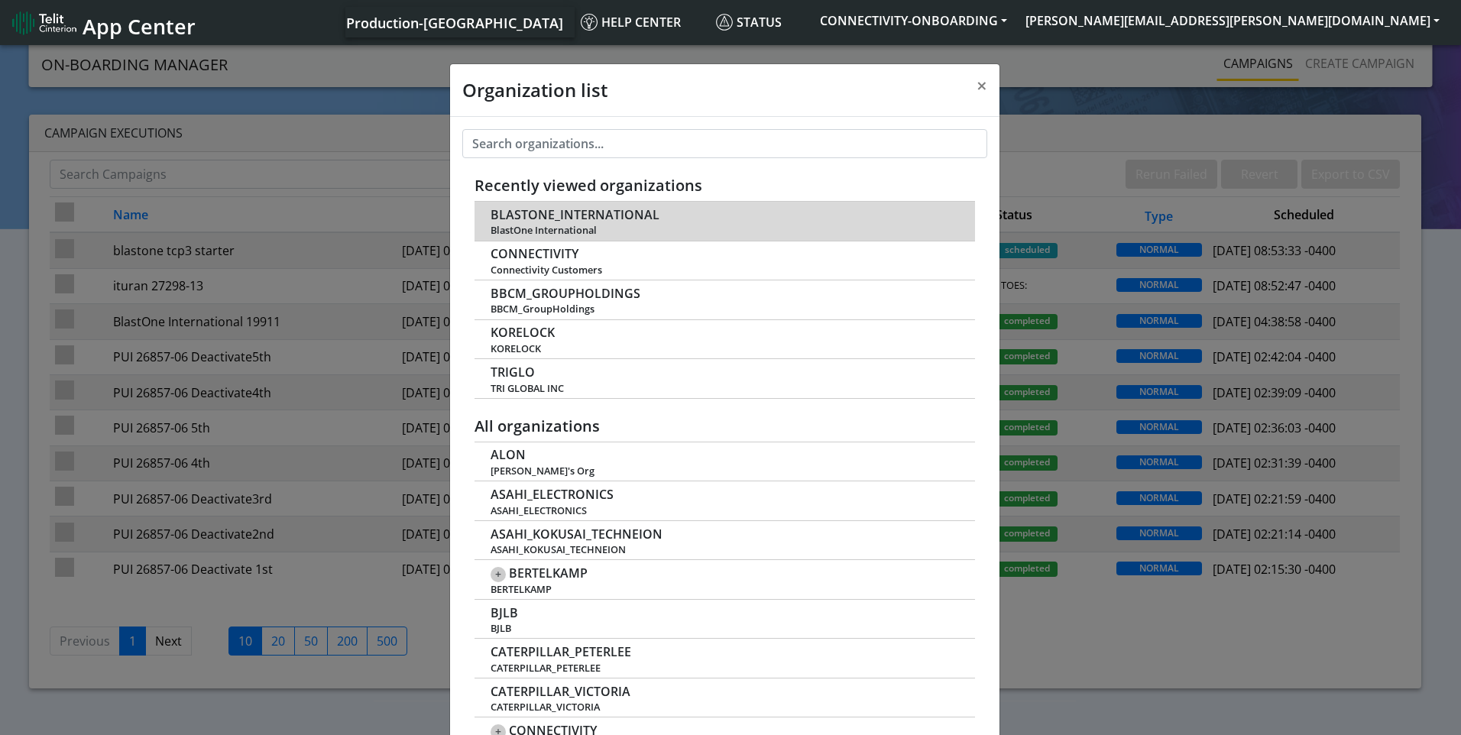
scroll to position [5, 0]
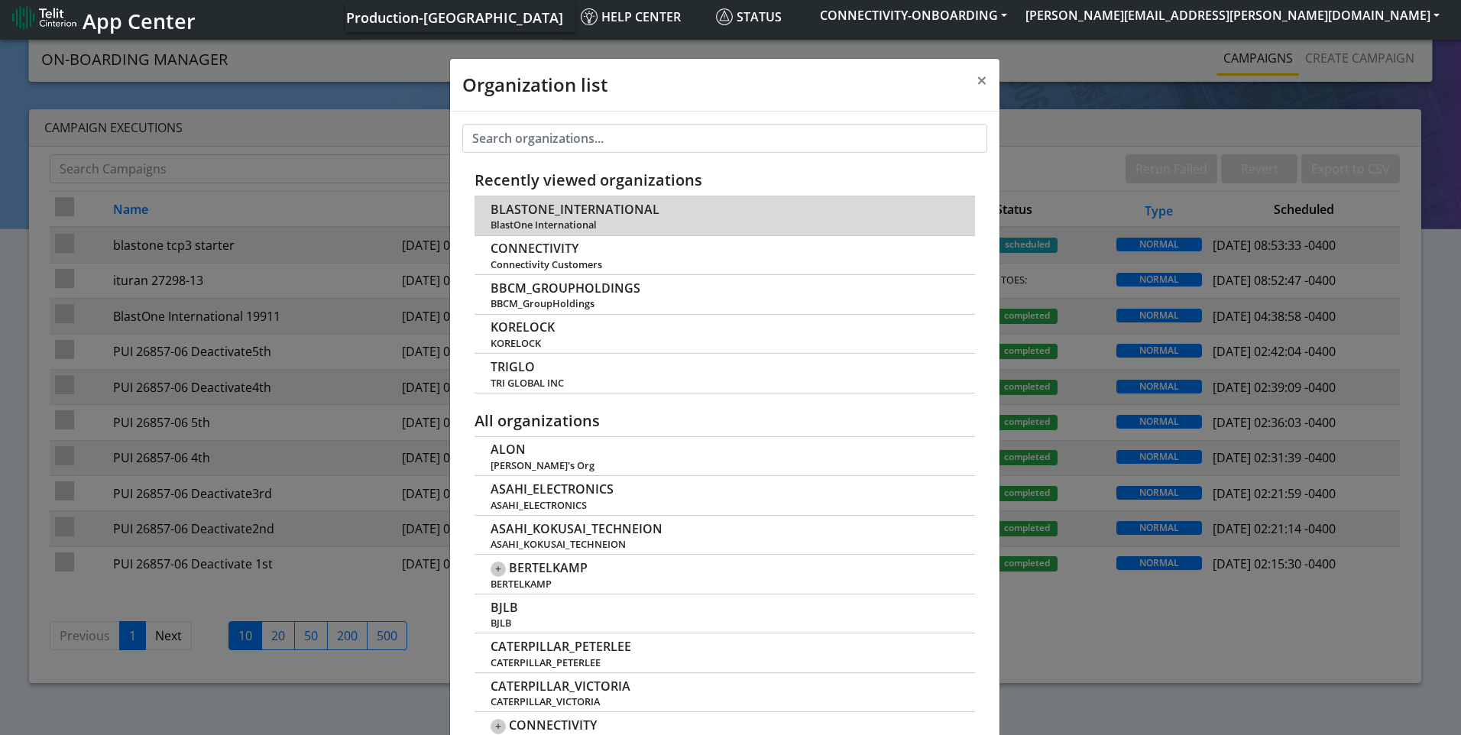
click at [588, 207] on span "BLASTONE_INTERNATIONAL" at bounding box center [574, 209] width 169 height 15
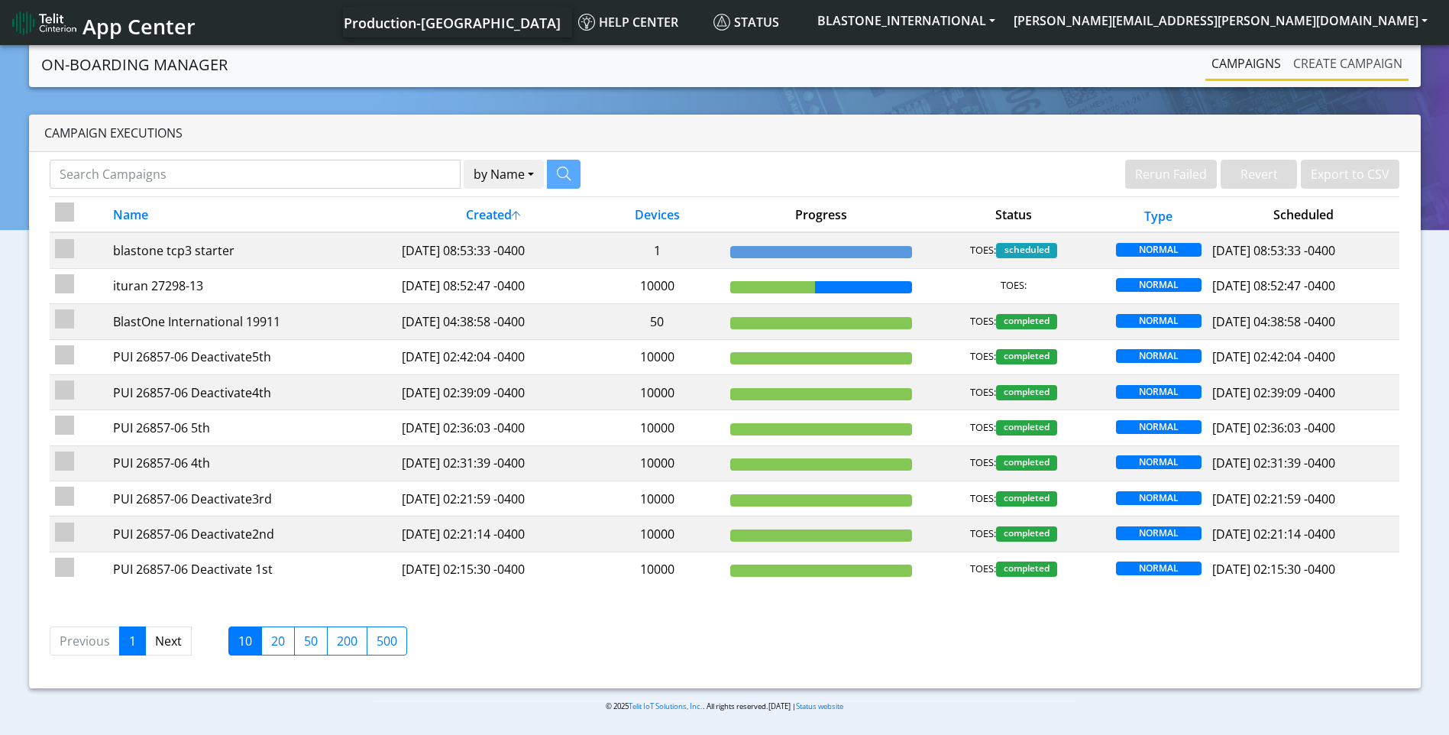
click at [1351, 62] on link "Create campaign" at bounding box center [1347, 63] width 121 height 31
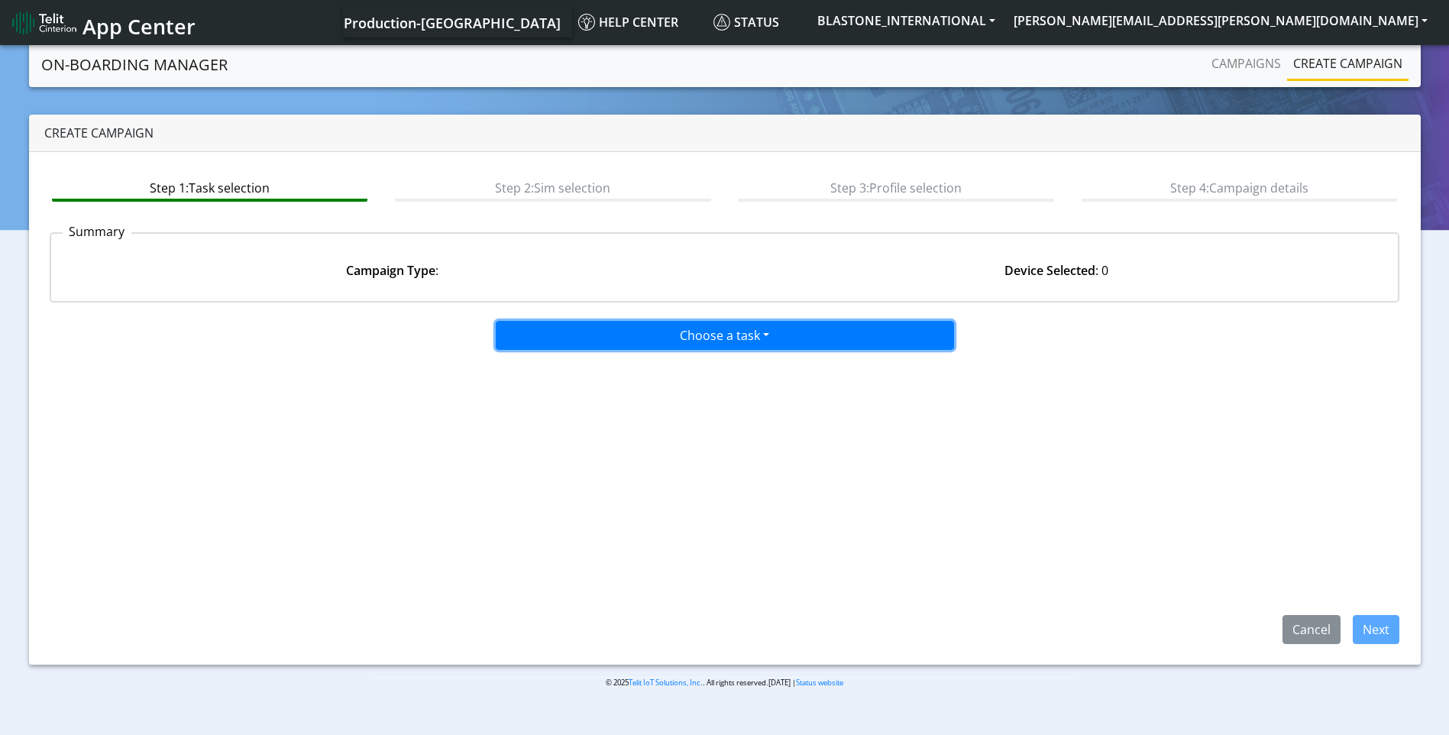
click at [746, 325] on button "Choose a task" at bounding box center [725, 335] width 458 height 29
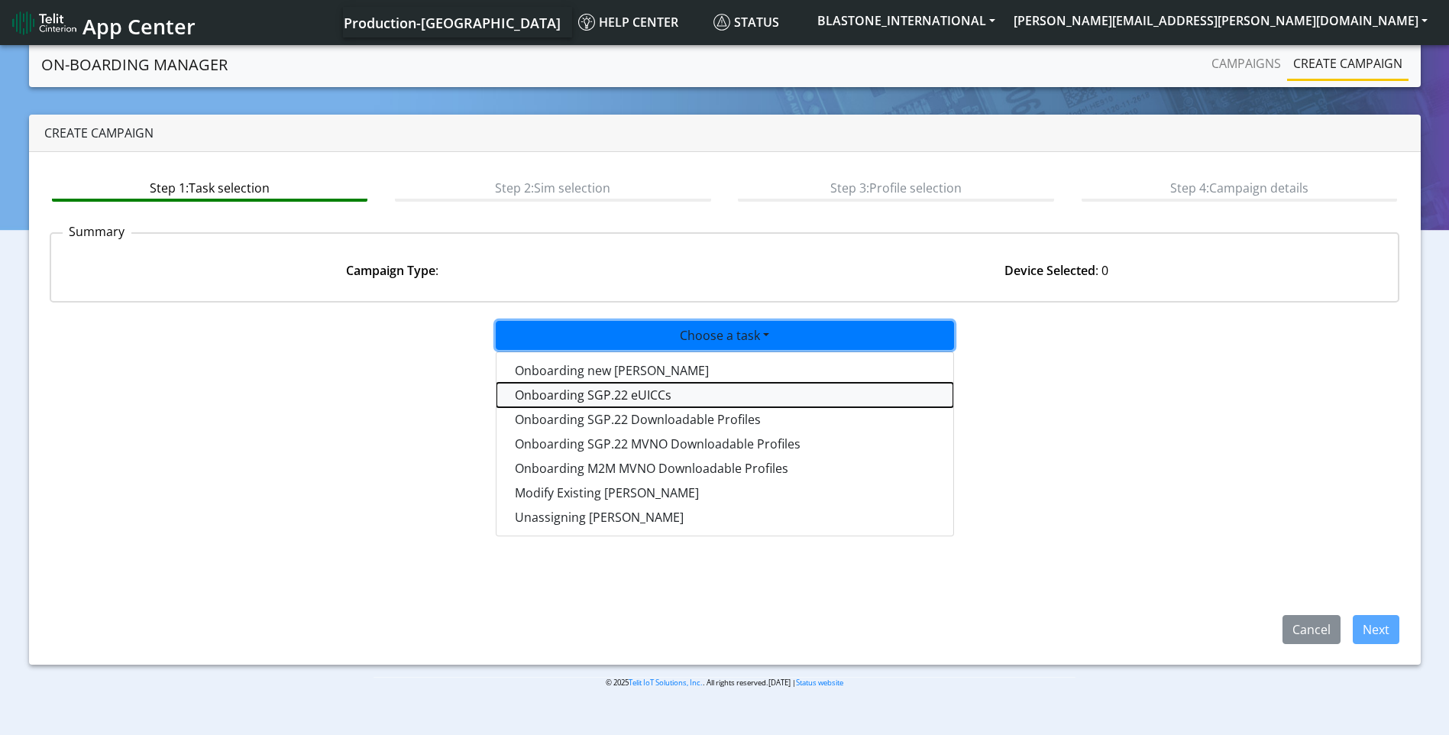
click at [698, 393] on tasksgp22eUICC-dropdown "Onboarding SGP.22 eUICCs" at bounding box center [725, 395] width 457 height 24
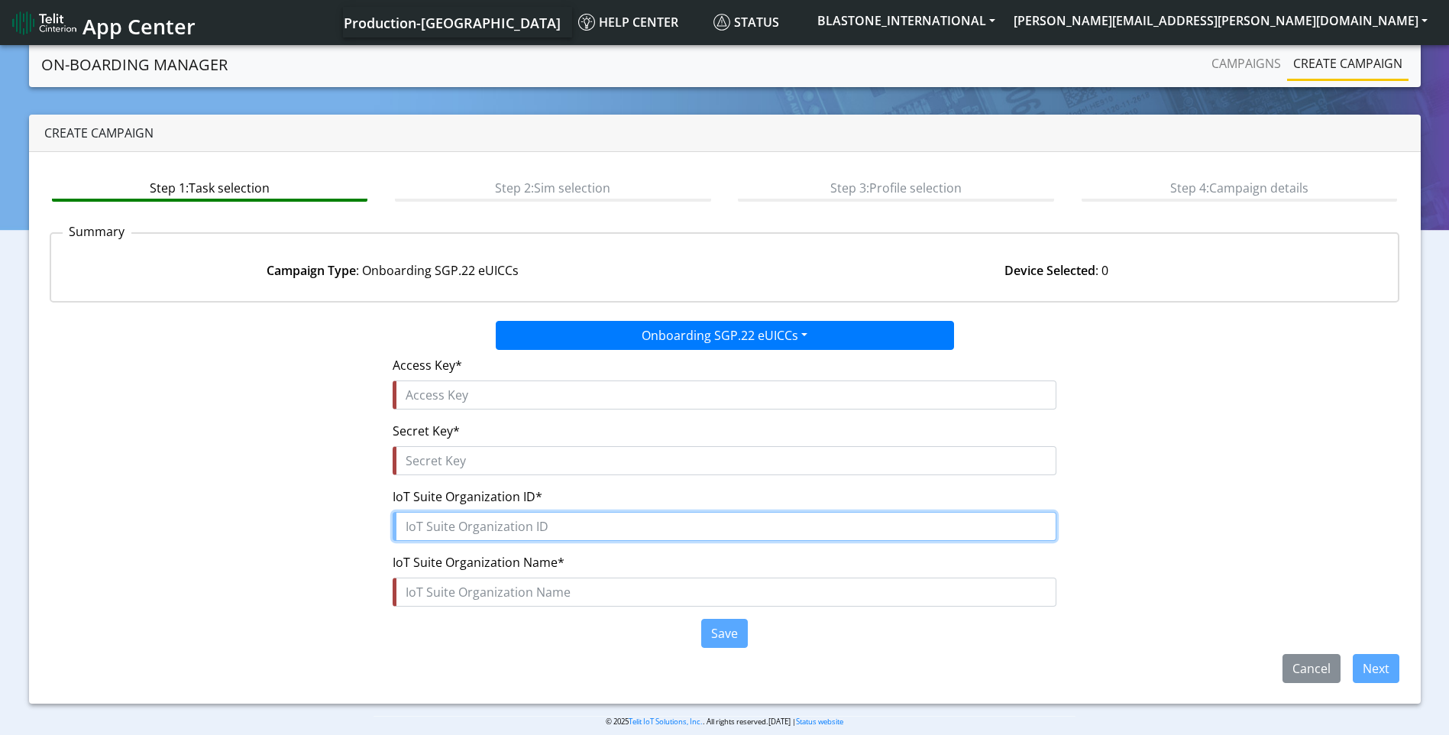
click at [482, 525] on input "text" at bounding box center [725, 526] width 664 height 29
paste input "83bb9c6f-0b0c-430a-8159-e2337ea1a39b"
type input "83bb9c6f-0b0c-430a-8159-e2337ea1a39b"
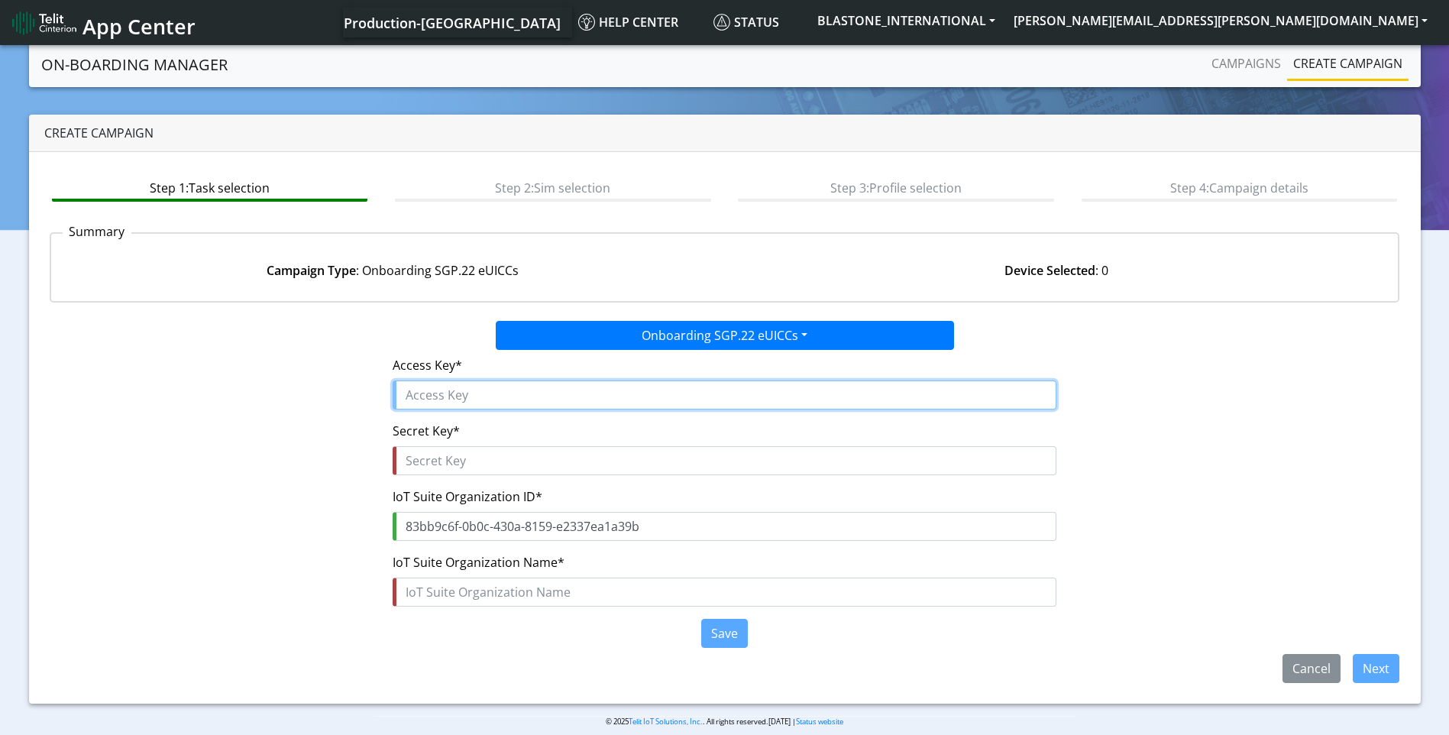
click at [461, 400] on input "text" at bounding box center [725, 394] width 664 height 29
paste input "K59XhIlqbiGtud9tixE3"
type input "K59XhIlqbiGtud9tixE3"
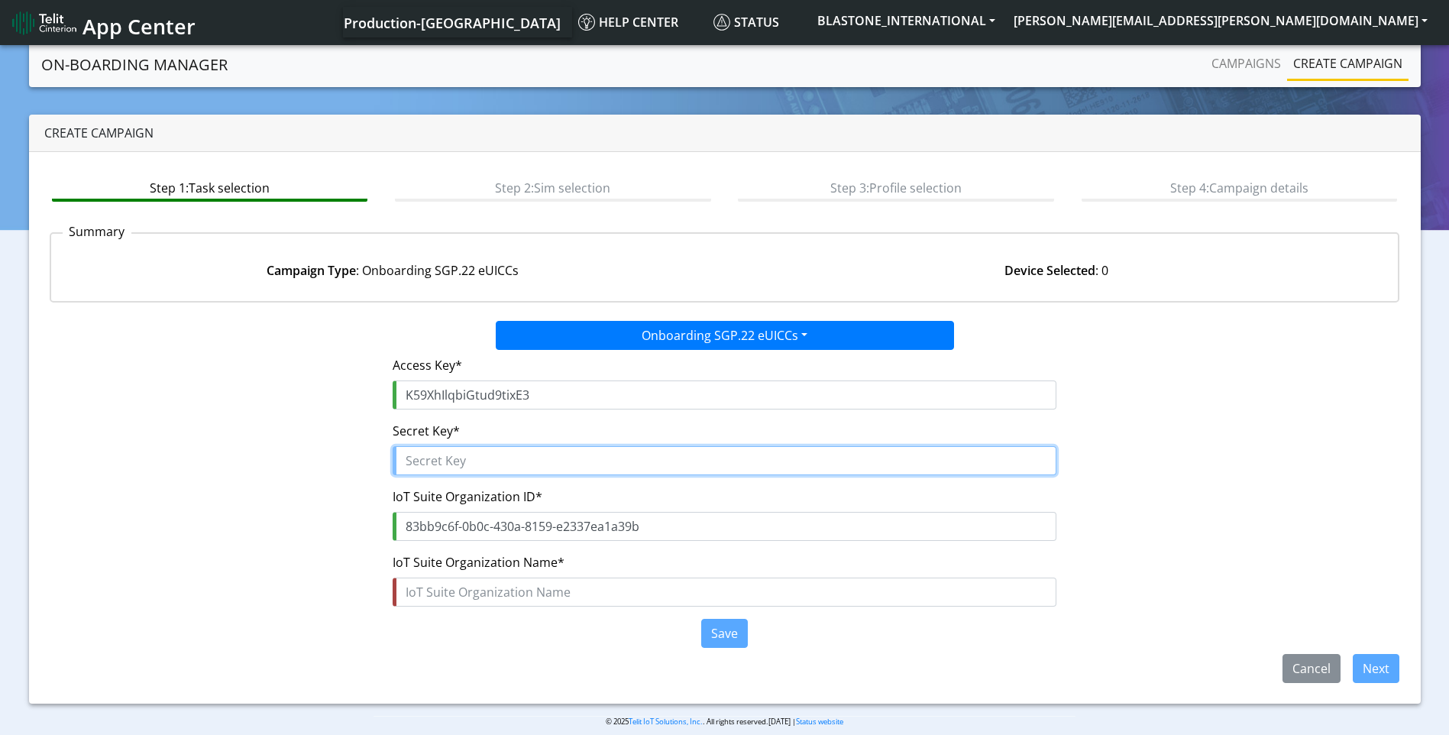
click at [452, 460] on input "text" at bounding box center [725, 460] width 664 height 29
paste input "62M5mYENwurO3Z6u5w$jMNKcCpTjLSLBvCZAO9zF"
type input "62M5mYENwurO3Z6u5w$jMNKcCpTjLSLBvCZAO9zF"
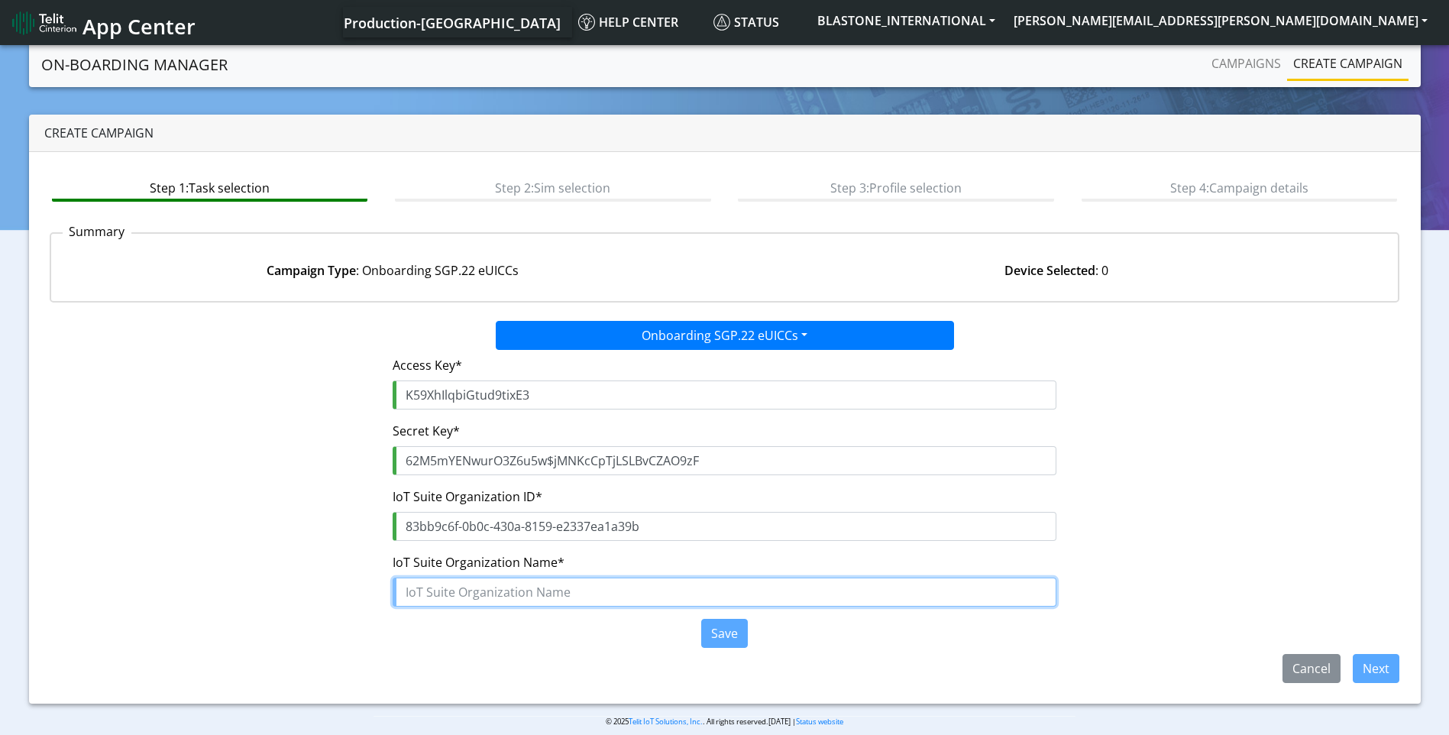
click at [491, 588] on input "text" at bounding box center [725, 592] width 664 height 29
click at [496, 596] on input "BLASTONE" at bounding box center [725, 592] width 664 height 29
drag, startPoint x: 523, startPoint y: 596, endPoint x: 289, endPoint y: 586, distance: 234.8
click at [289, 586] on div "Access Key* K59XhIlqbiGtud9tixE3 Secret Key* 62M5mYENwurO3Z6u5w$jMNKcCpTjLSLBvC…" at bounding box center [725, 502] width 1374 height 304
paste input "_INTERNATIONAL"
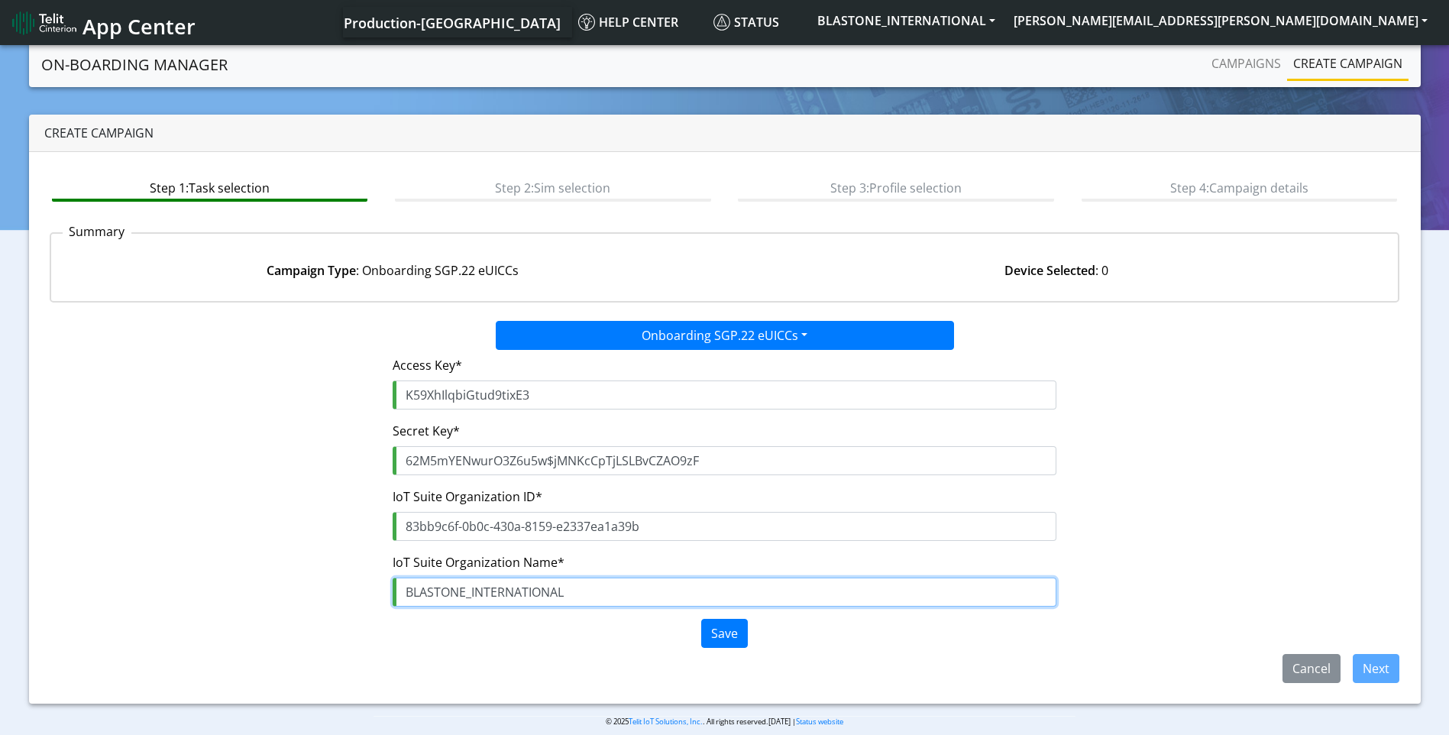
type input "BLASTONE_INTERNATIONAL"
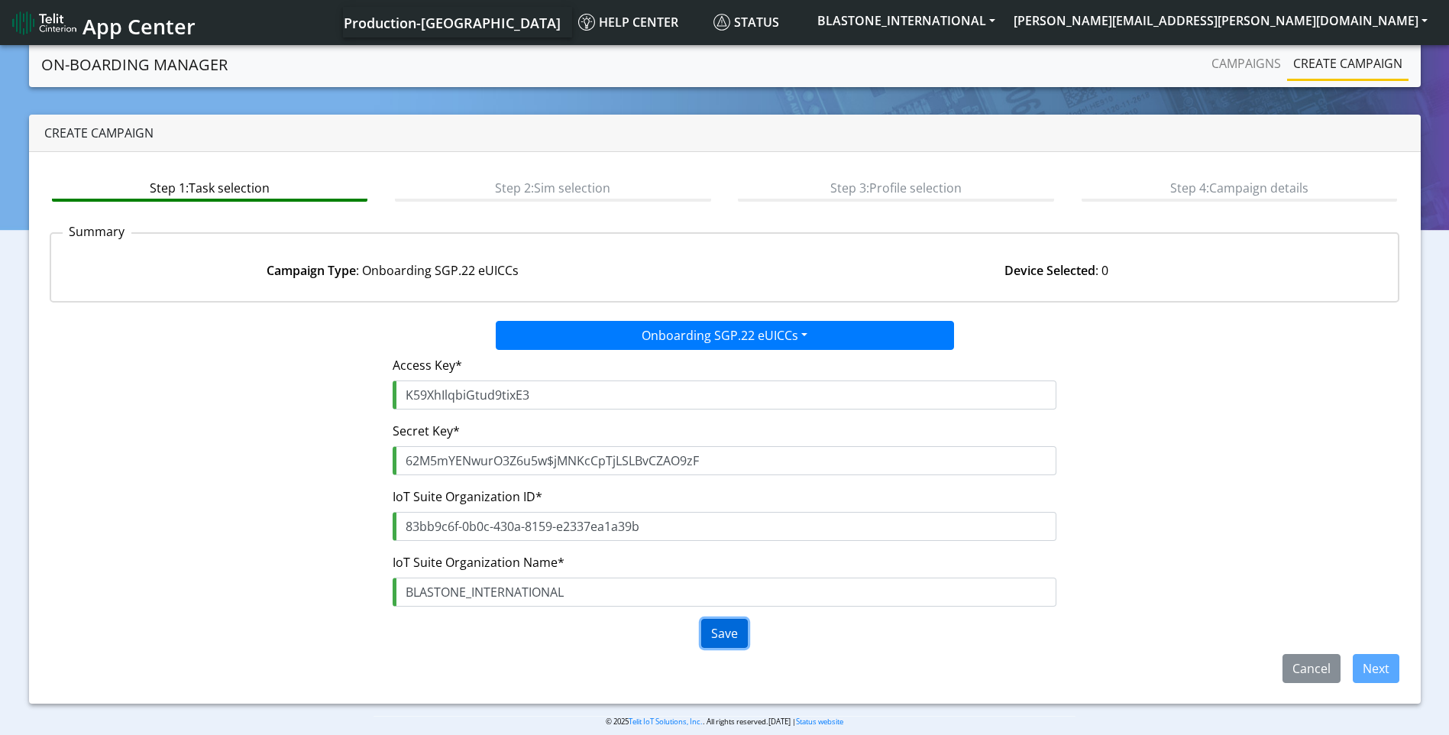
click at [734, 636] on button "Save" at bounding box center [724, 633] width 47 height 29
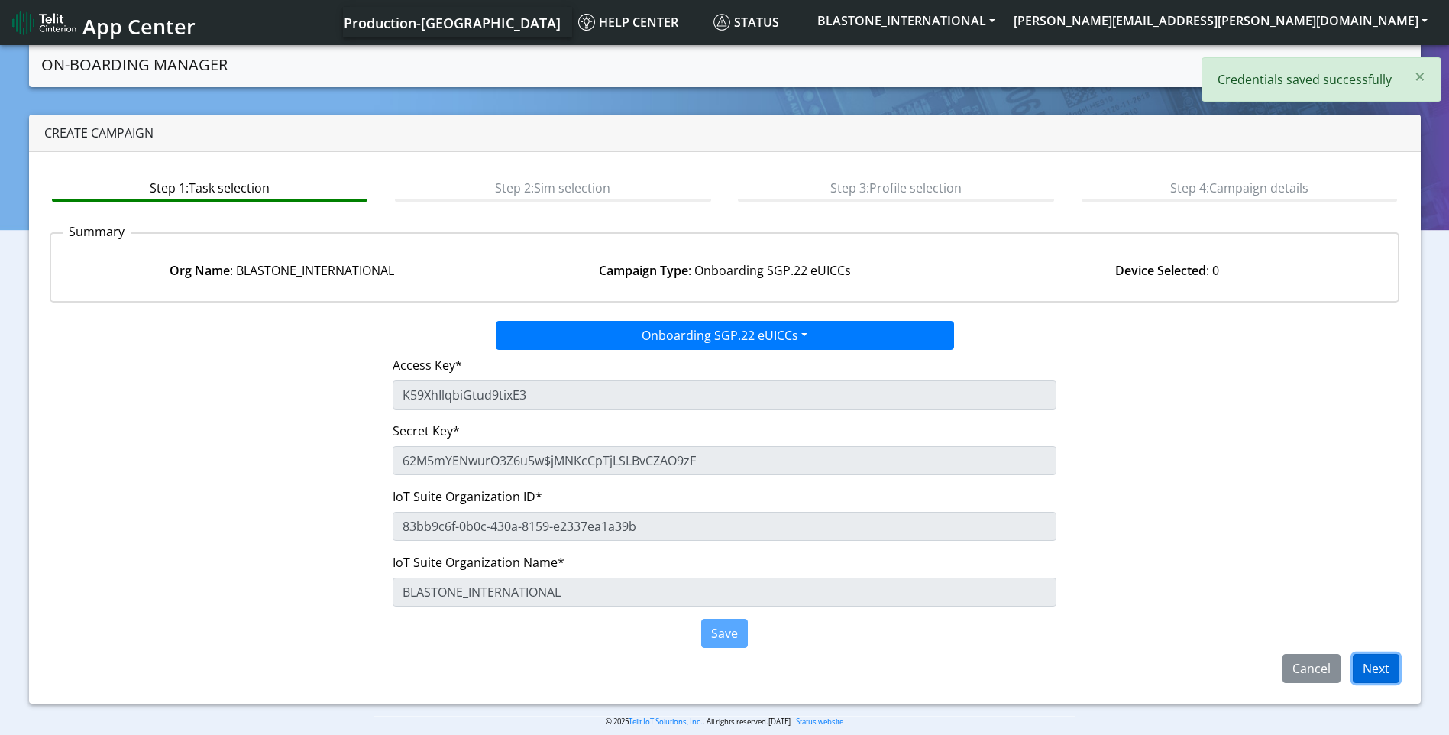
click at [1381, 660] on button "Next" at bounding box center [1376, 668] width 47 height 29
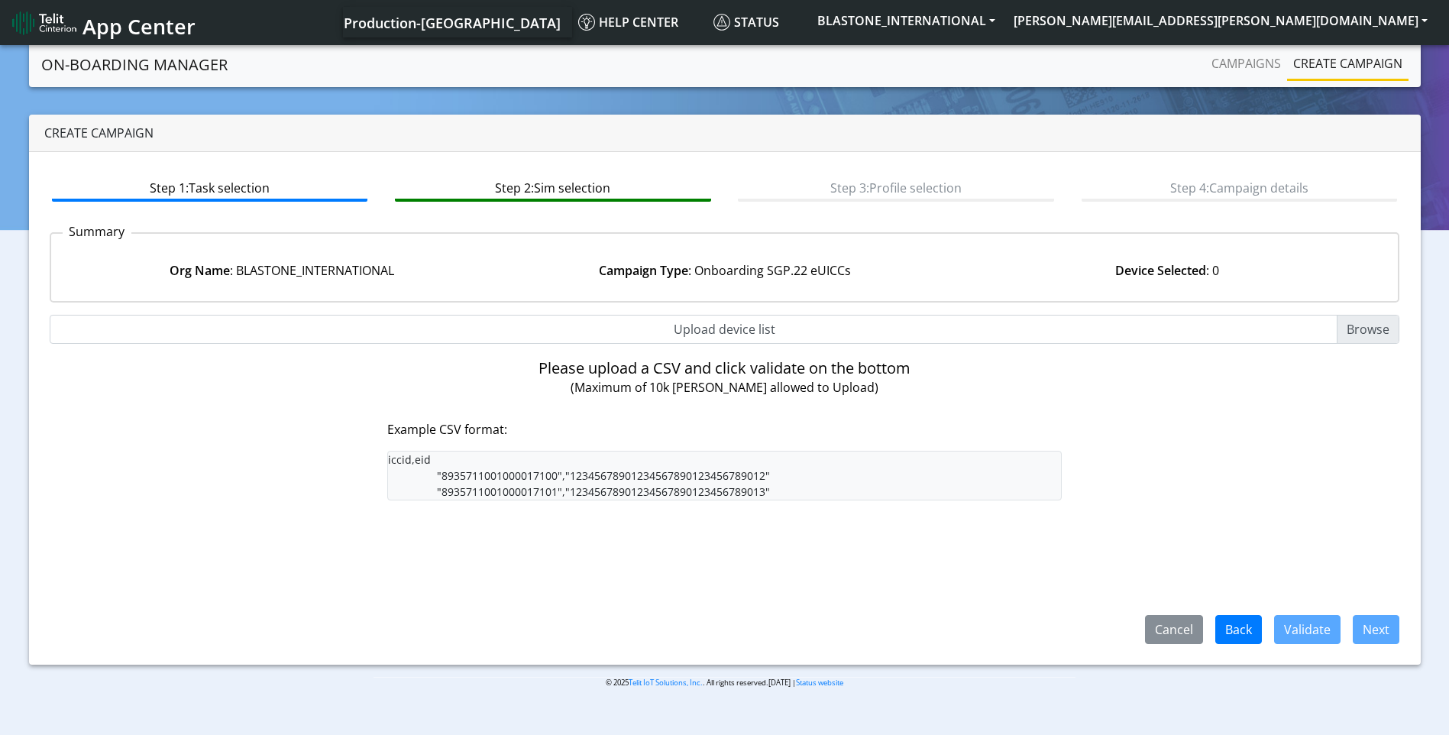
click at [1352, 328] on input "Upload device list" at bounding box center [725, 329] width 1351 height 29
type input "C:\fakepath\SGP 22 Template.csv"
click at [1366, 329] on input "Upload device list" at bounding box center [725, 329] width 1351 height 29
type input "C:\fakepath\SGP 22 Template.csv"
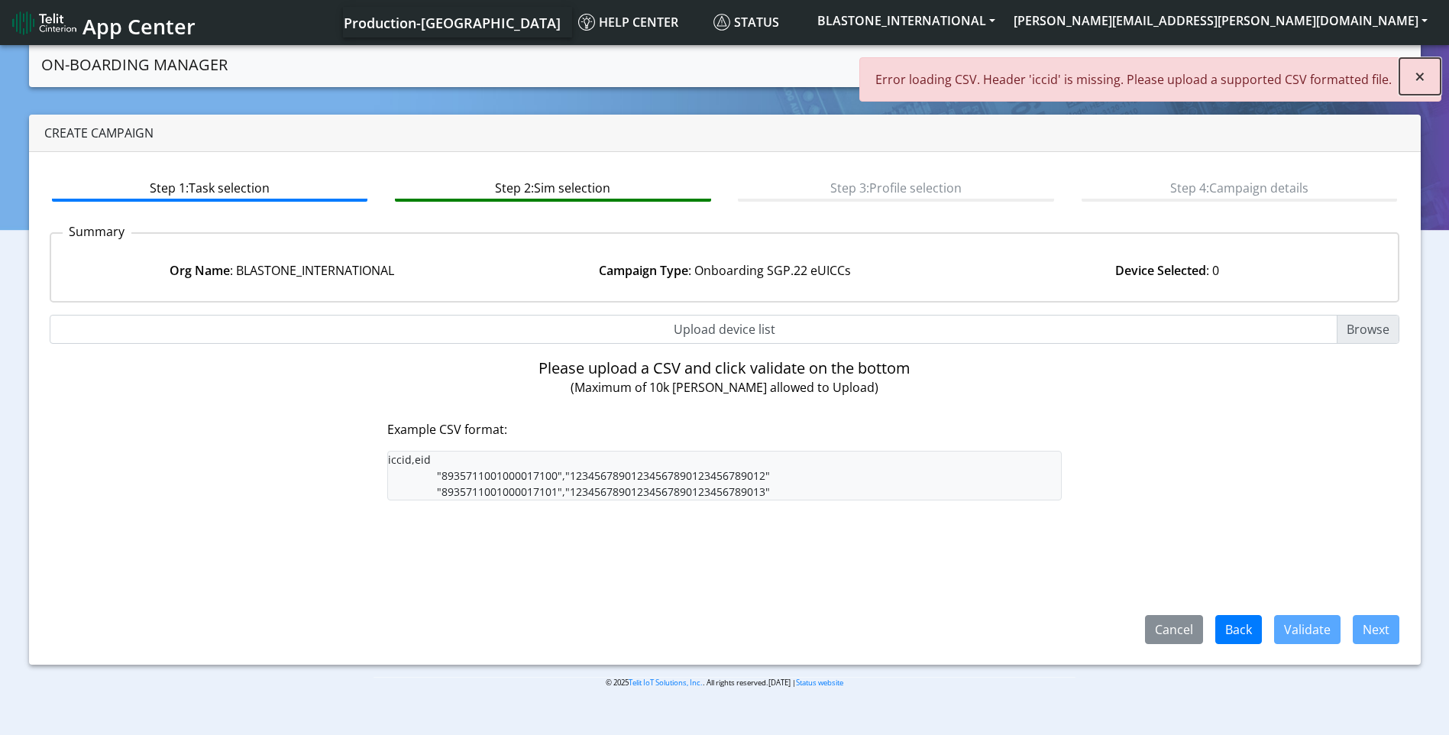
click at [1421, 81] on span "×" at bounding box center [1420, 75] width 11 height 25
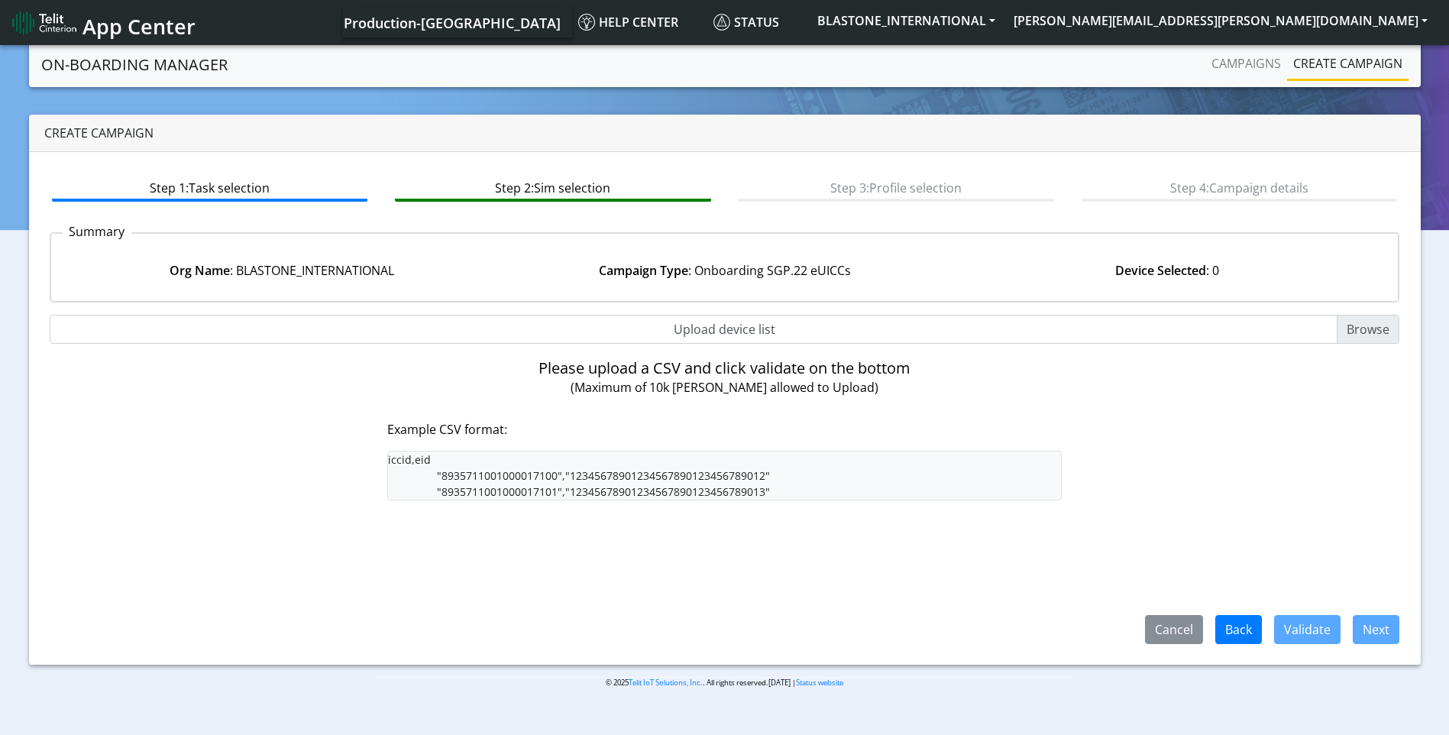
click at [1358, 326] on input "Upload device list" at bounding box center [725, 329] width 1351 height 29
type input "C:\fakepath\sgp 22 template.txt"
click at [1377, 332] on input "Upload device list" at bounding box center [725, 329] width 1351 height 29
type input "C:\fakepath\SGP 22 Template.csv"
click at [1252, 60] on link "Campaigns" at bounding box center [1247, 63] width 82 height 31
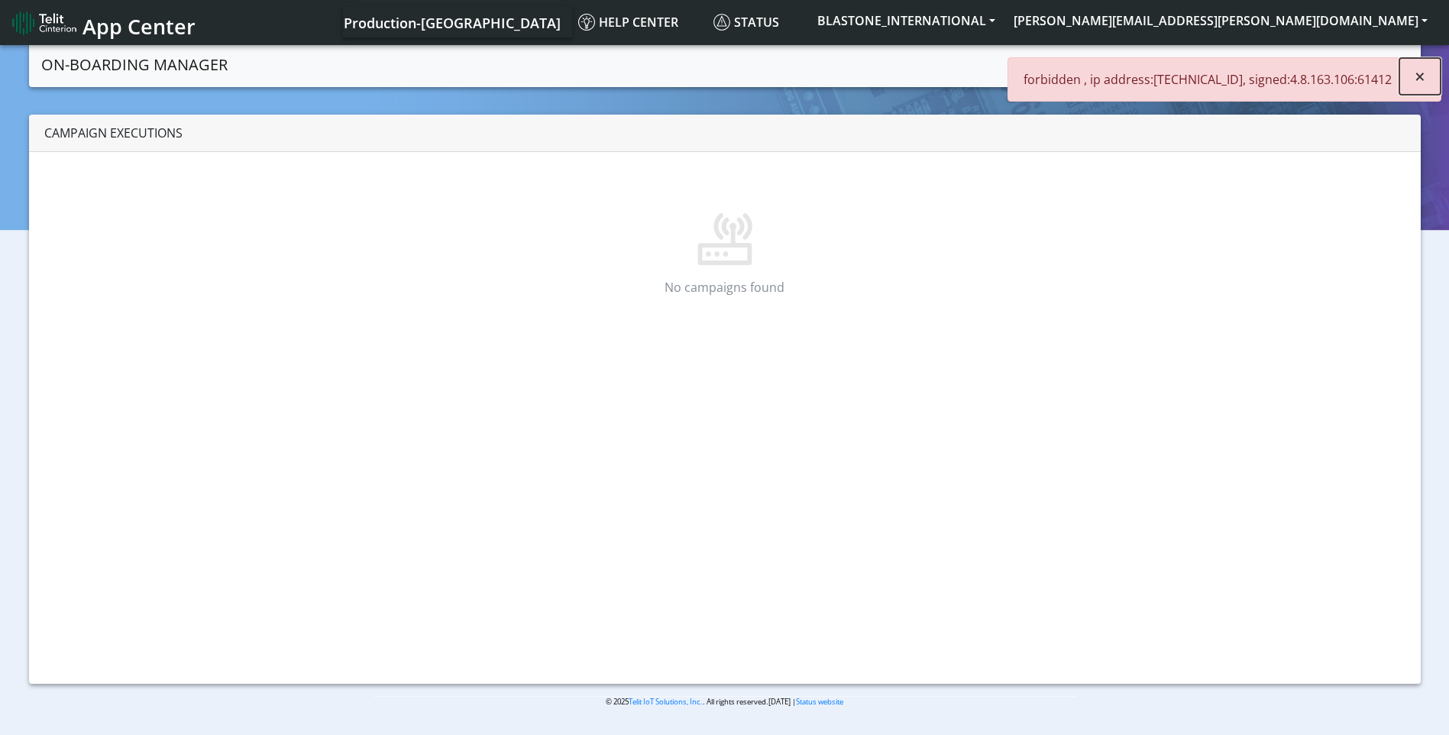
click at [1423, 80] on span "×" at bounding box center [1420, 75] width 11 height 25
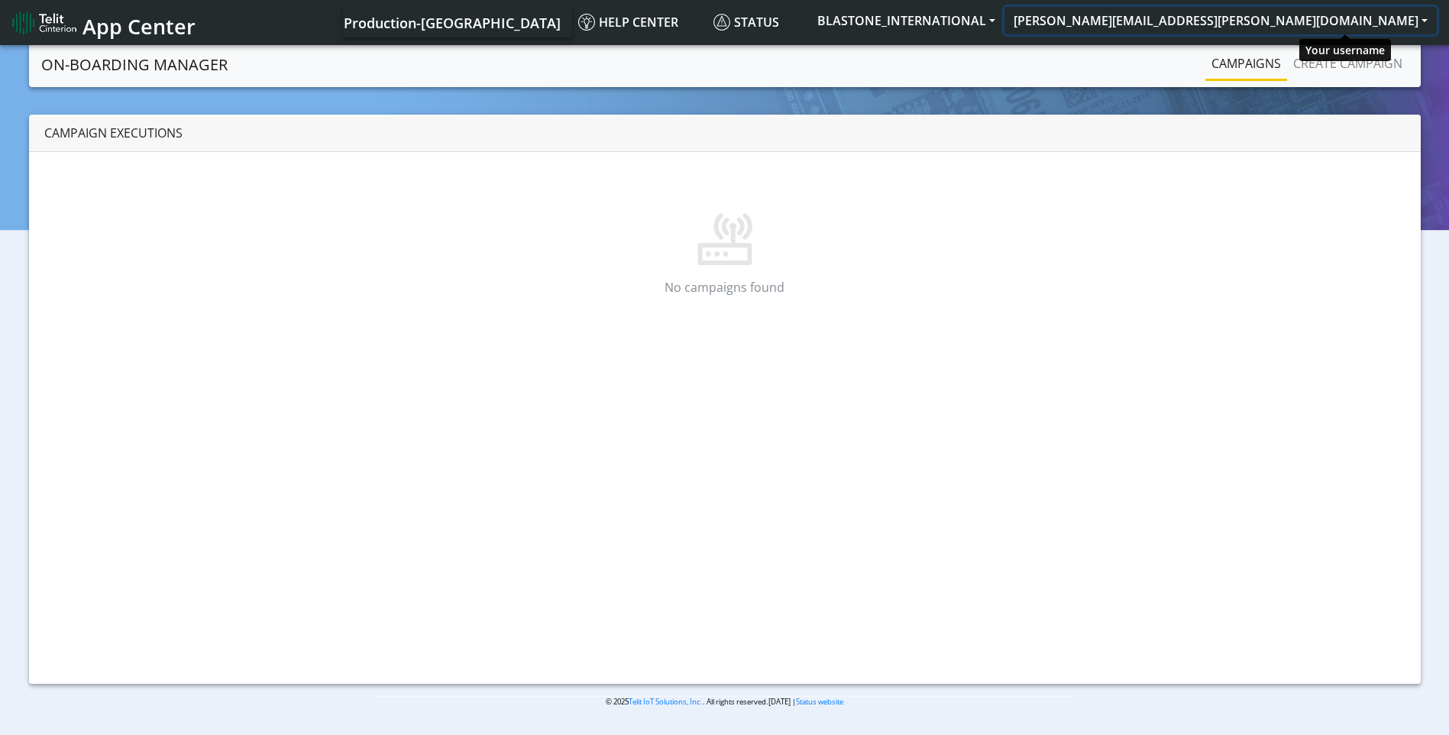
click at [1319, 19] on button "[PERSON_NAME][EMAIL_ADDRESS][PERSON_NAME][DOMAIN_NAME]" at bounding box center [1221, 21] width 432 height 28
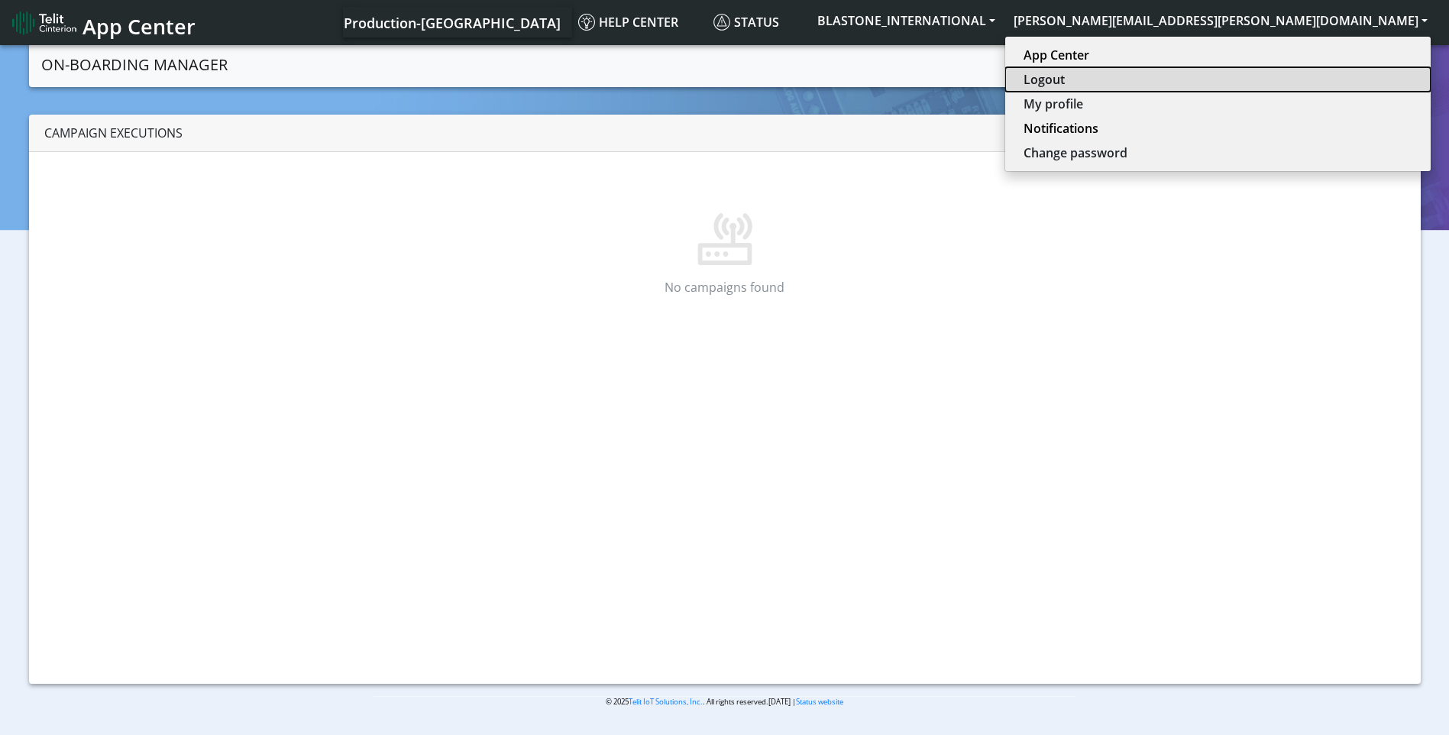
click at [1323, 75] on button "Logout" at bounding box center [1218, 79] width 426 height 24
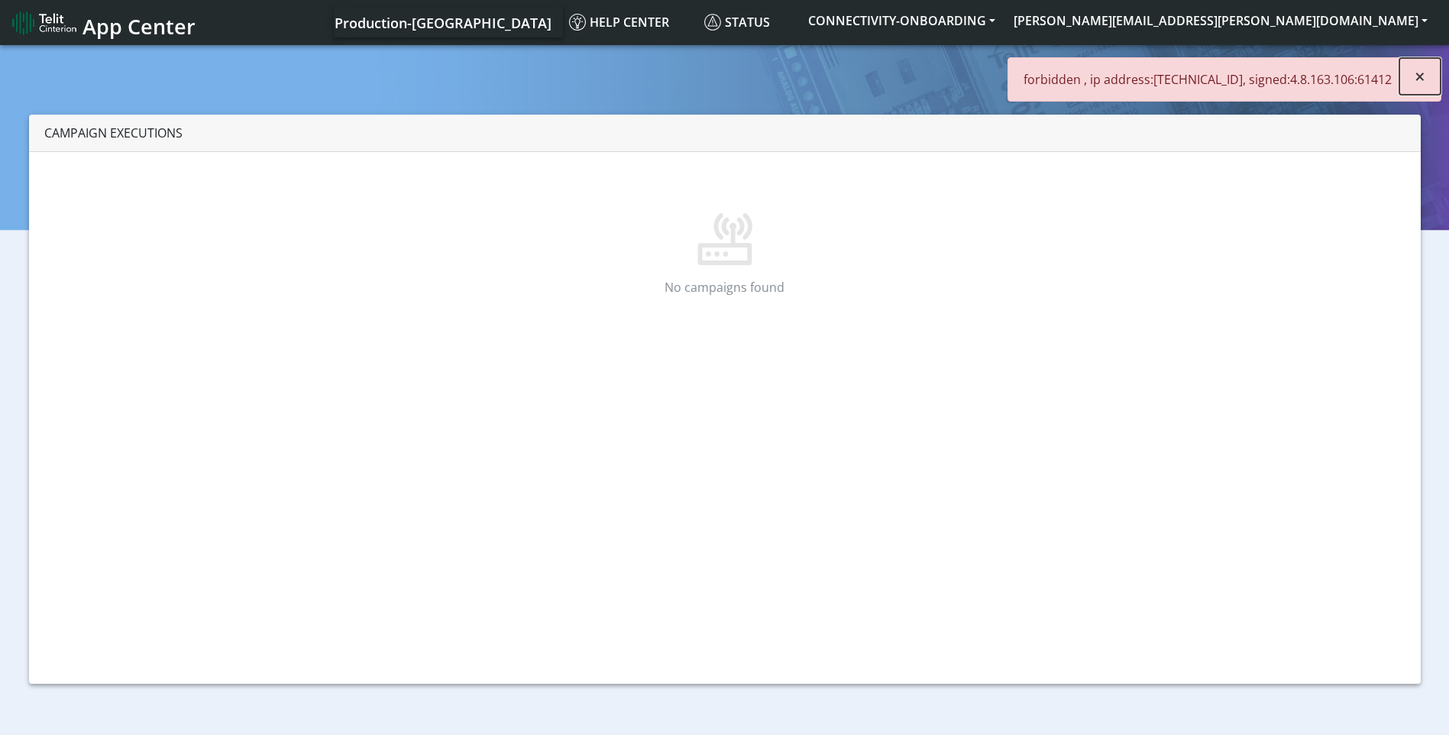
click at [1426, 79] on button "×" at bounding box center [1420, 76] width 41 height 37
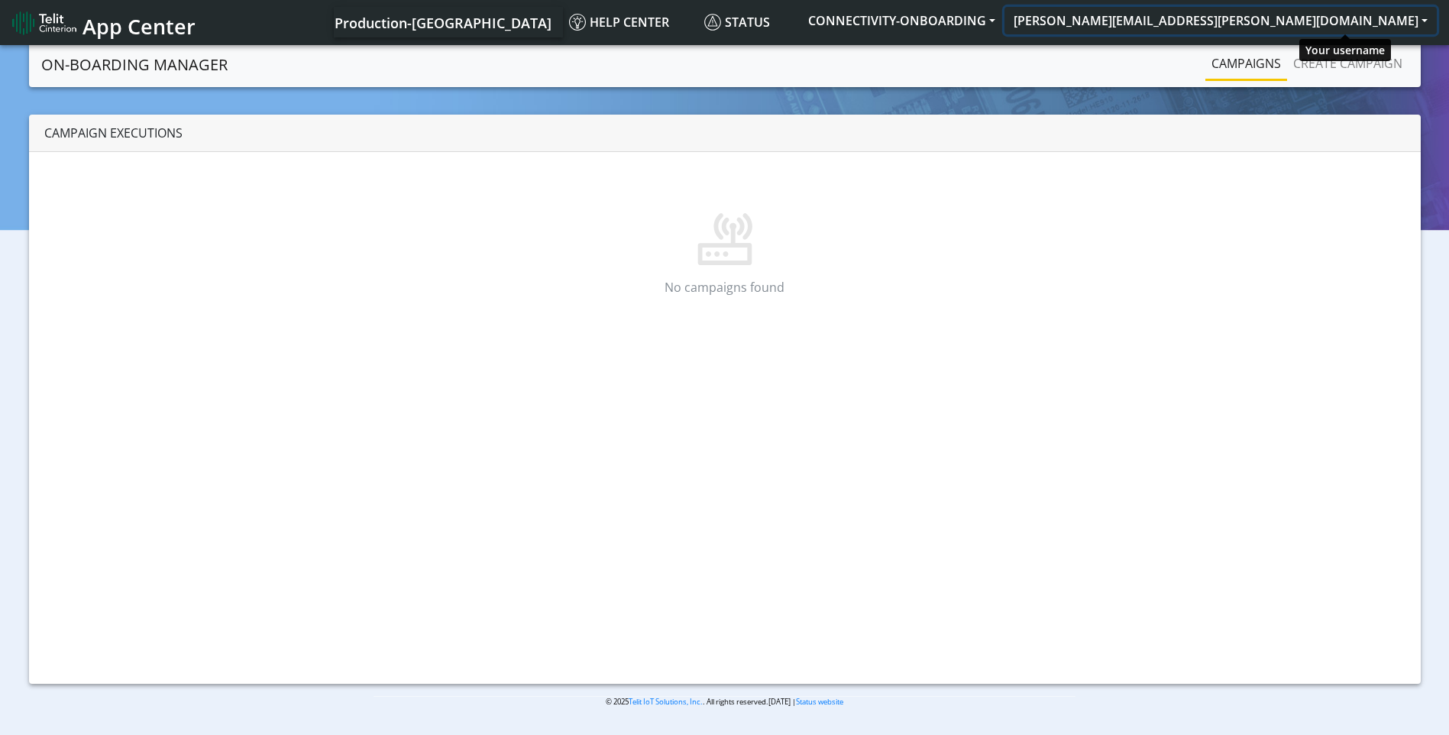
click at [1351, 25] on button "[PERSON_NAME][EMAIL_ADDRESS][PERSON_NAME][DOMAIN_NAME]" at bounding box center [1221, 21] width 432 height 28
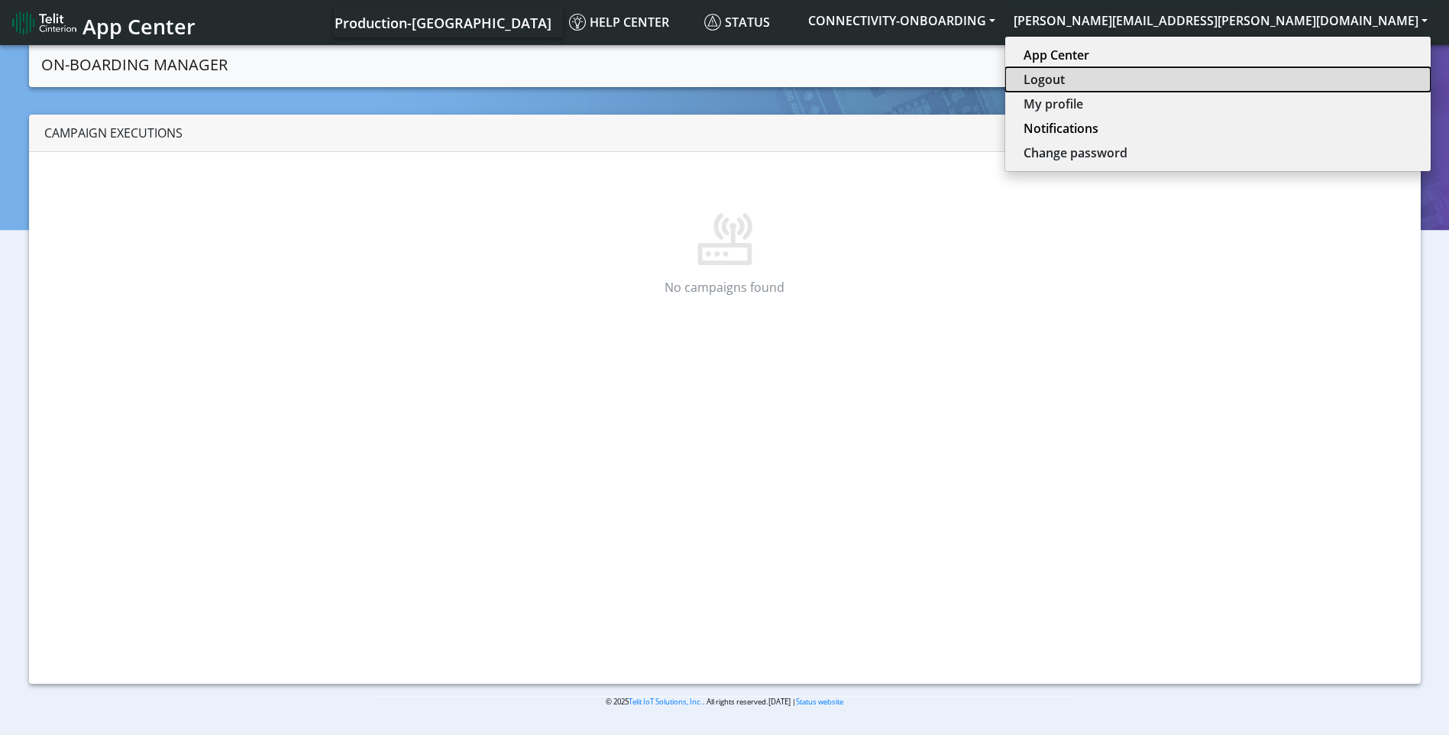
click at [1302, 79] on button "Logout" at bounding box center [1218, 79] width 426 height 24
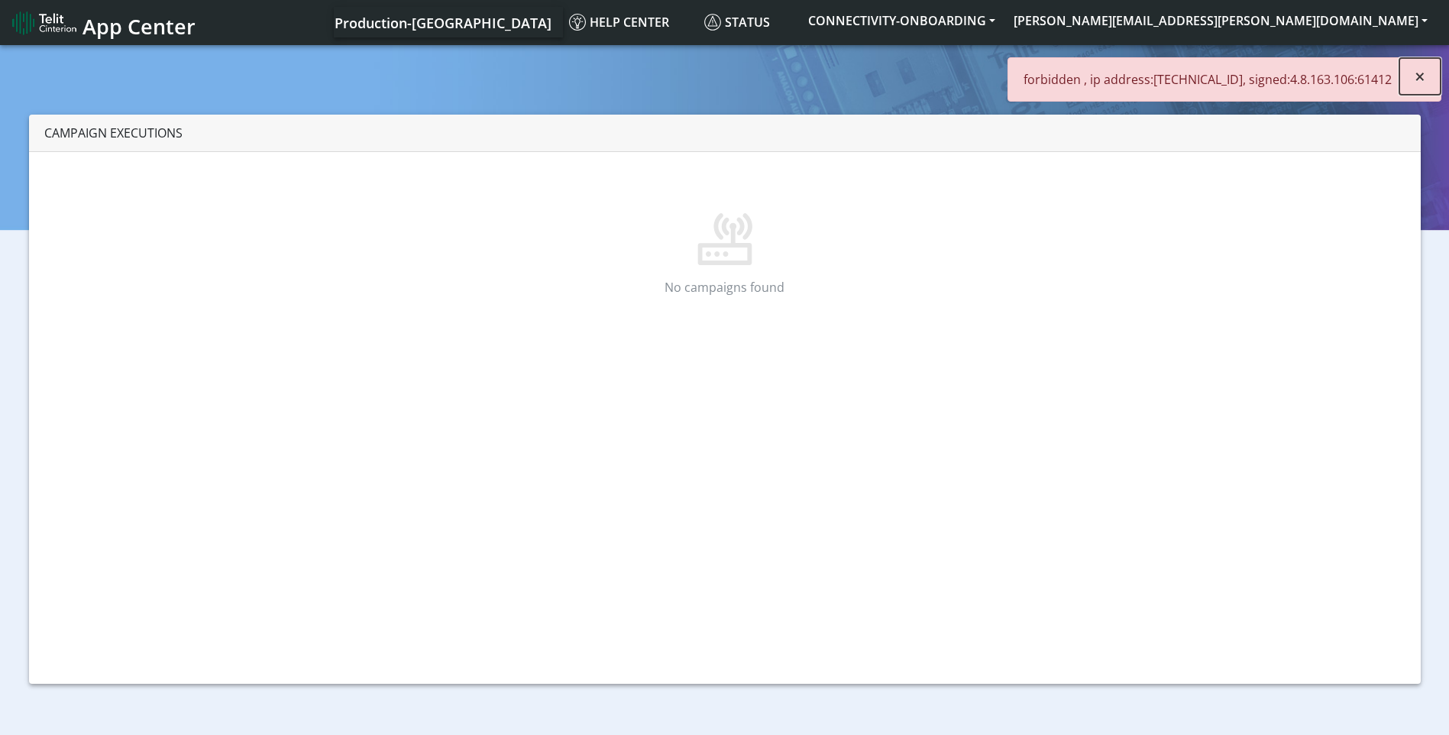
click at [1413, 73] on button "×" at bounding box center [1420, 76] width 41 height 37
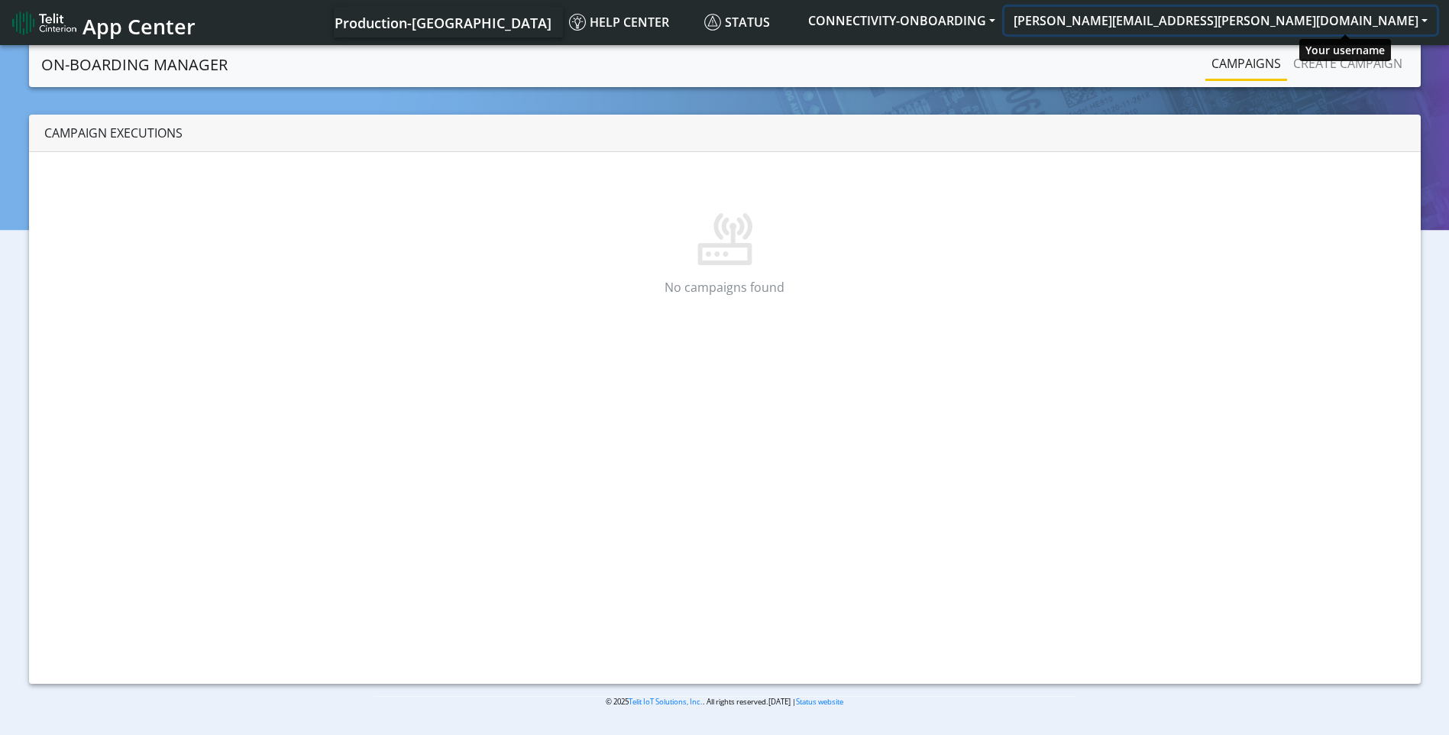
drag, startPoint x: 1306, startPoint y: 31, endPoint x: 1346, endPoint y: 44, distance: 41.8
click at [1306, 31] on button "[PERSON_NAME][EMAIL_ADDRESS][PERSON_NAME][DOMAIN_NAME]" at bounding box center [1221, 21] width 432 height 28
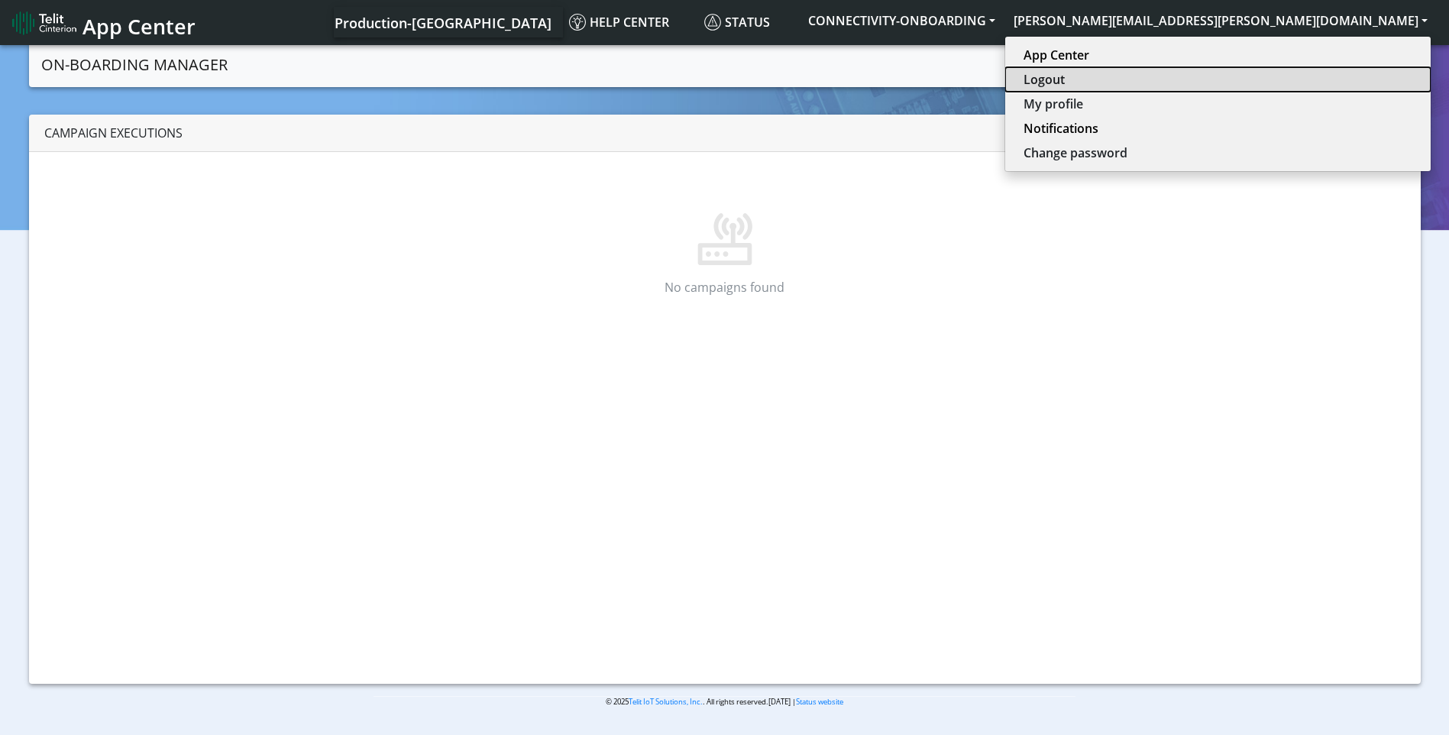
click at [1317, 86] on button "Logout" at bounding box center [1218, 79] width 426 height 24
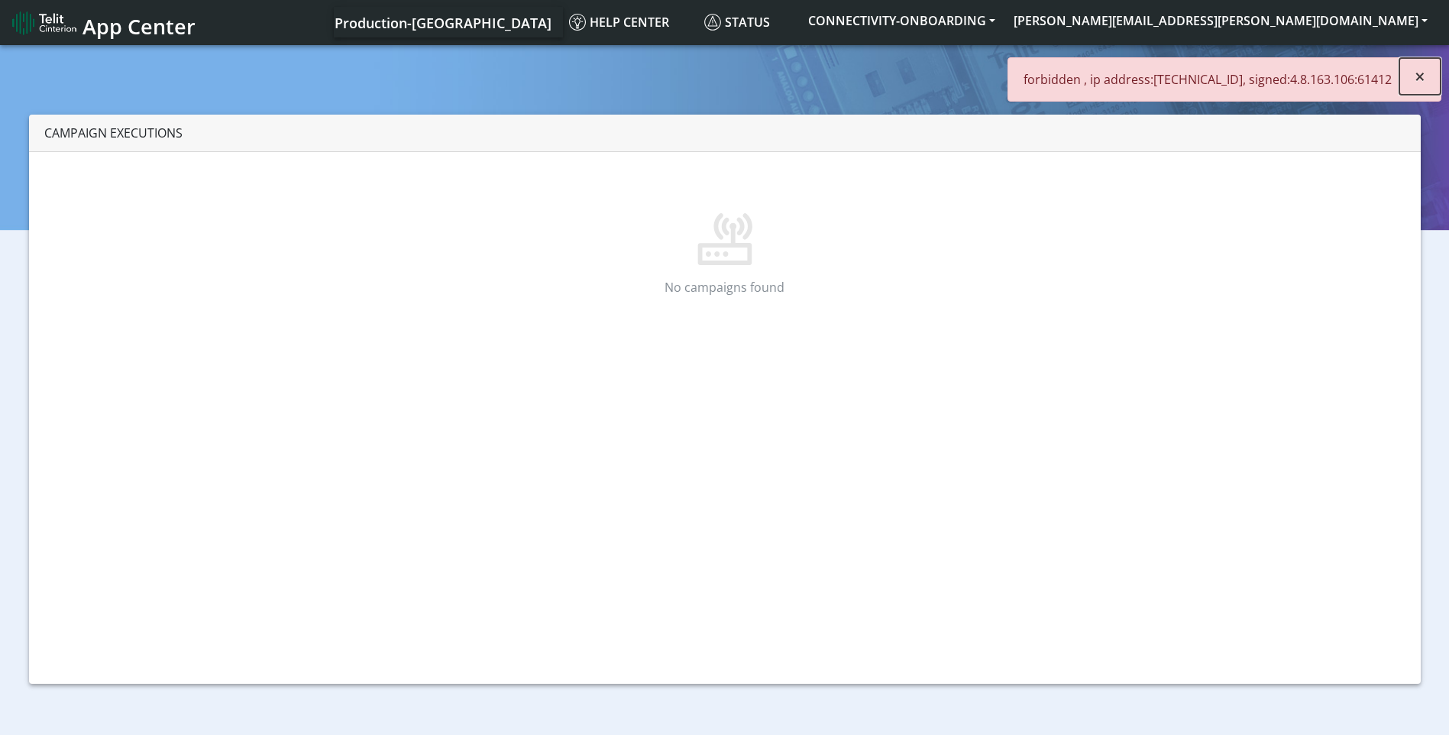
click at [1410, 83] on button "×" at bounding box center [1420, 76] width 41 height 37
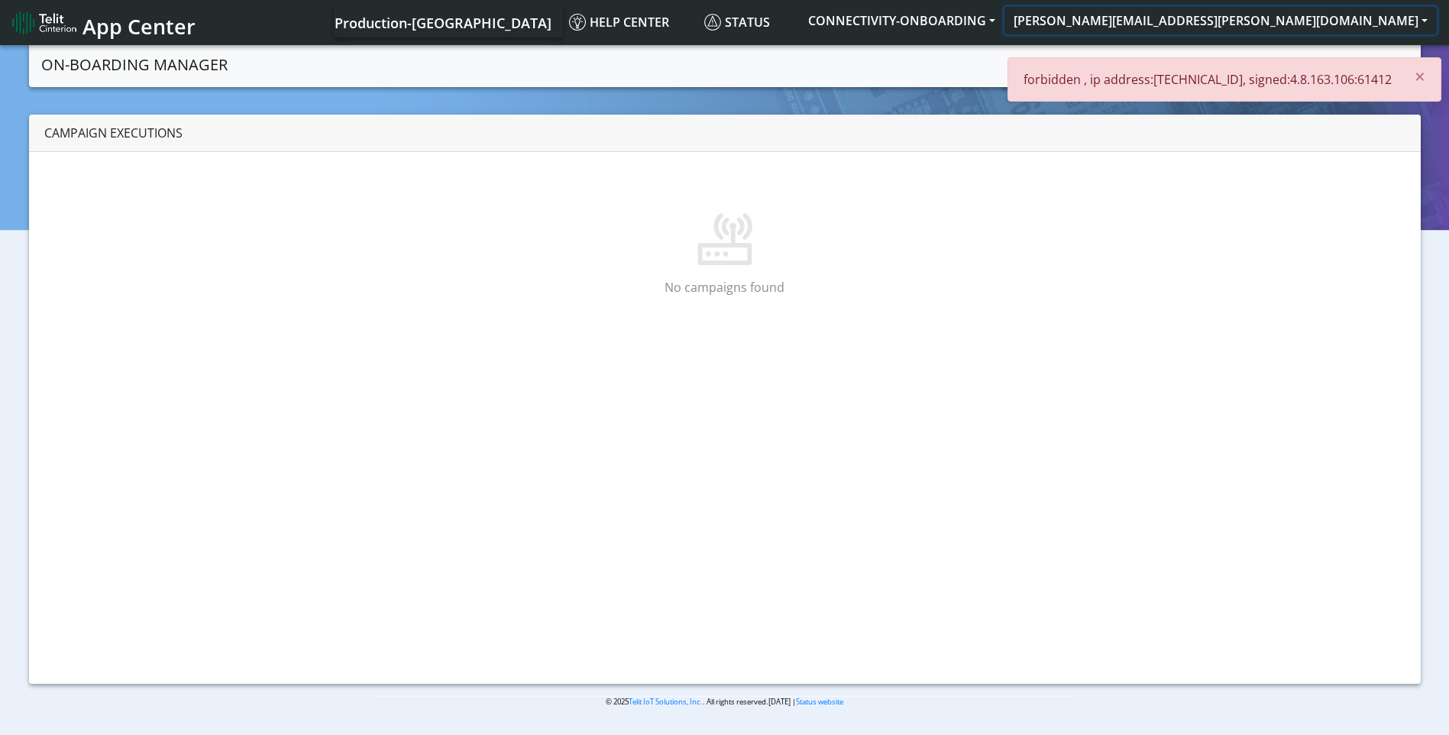
click at [1337, 25] on button "[PERSON_NAME][EMAIL_ADDRESS][PERSON_NAME][DOMAIN_NAME]" at bounding box center [1221, 21] width 432 height 28
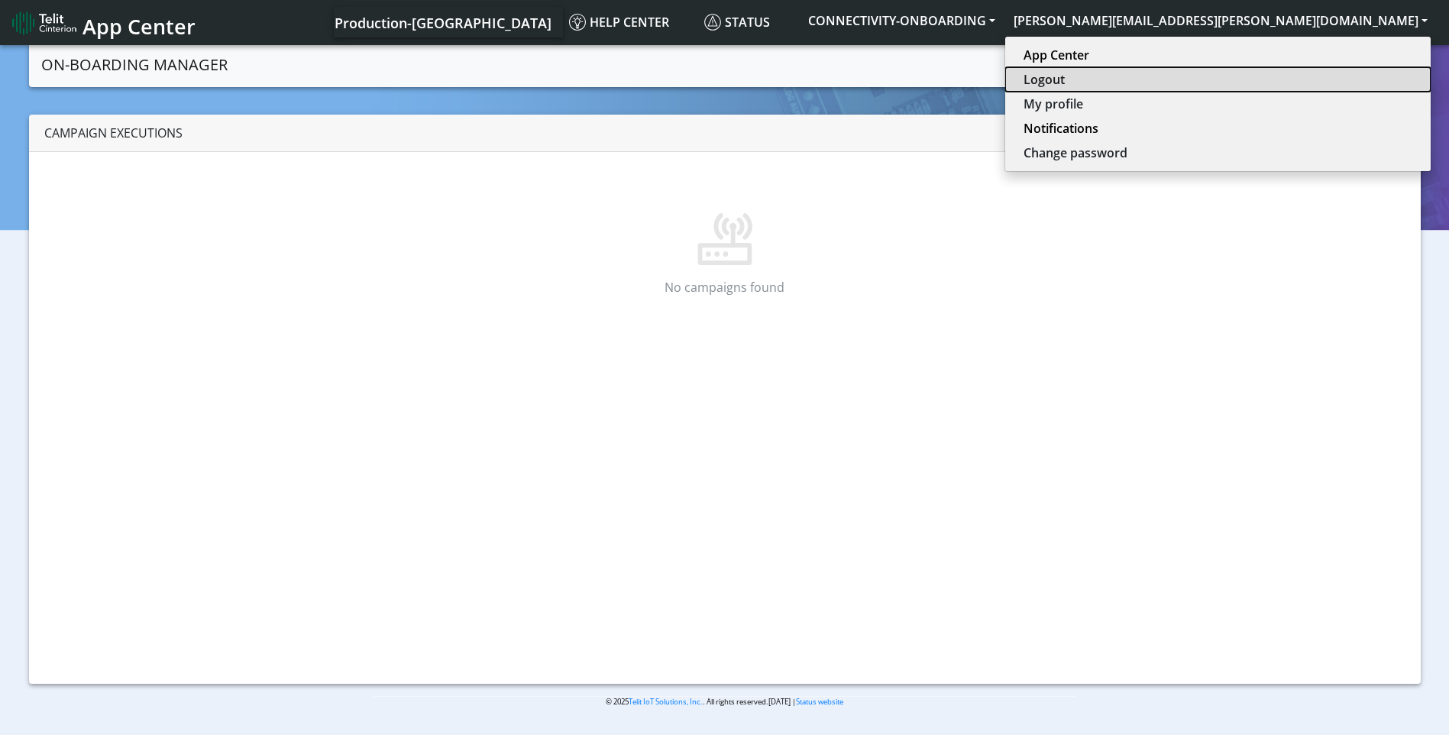
click at [1319, 74] on button "Logout" at bounding box center [1218, 79] width 426 height 24
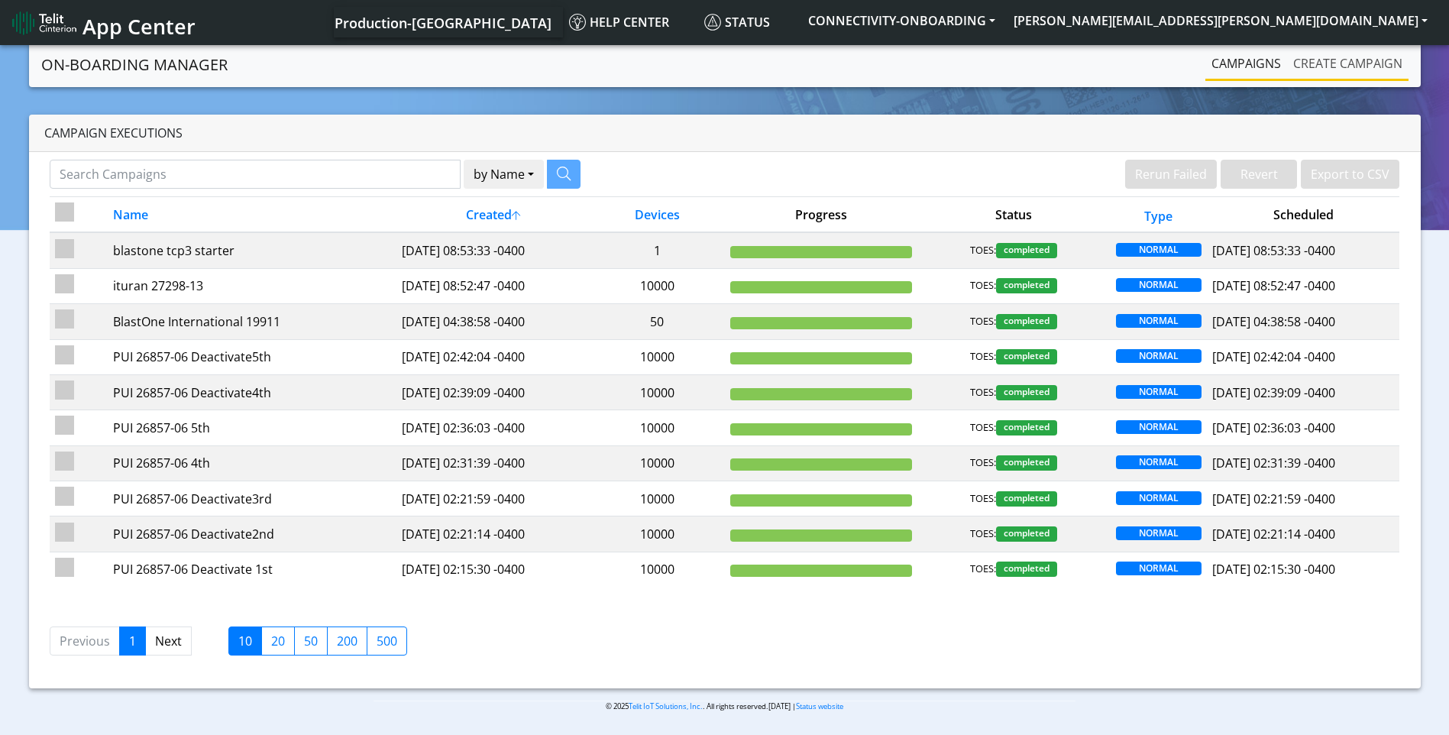
click at [1336, 67] on link "Create campaign" at bounding box center [1347, 63] width 121 height 31
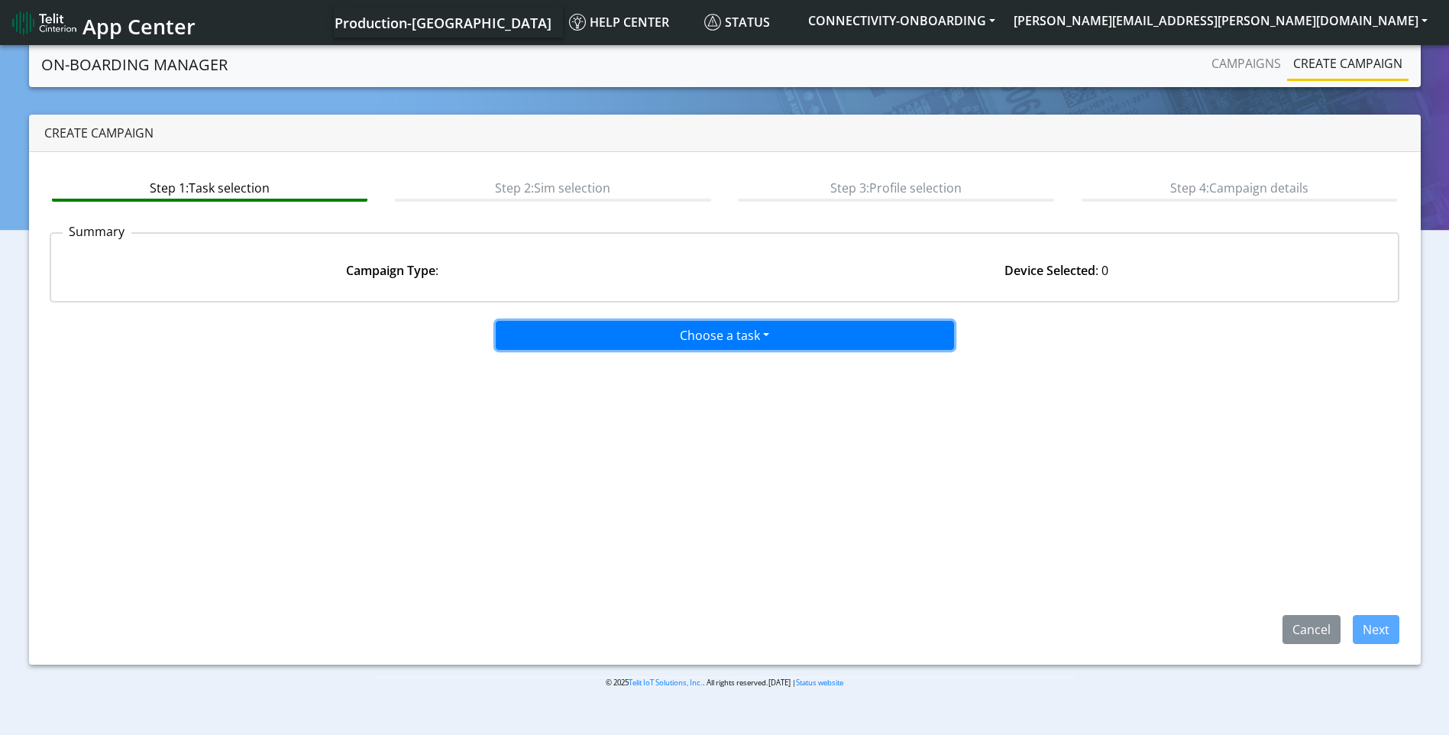
click at [739, 338] on button "Choose a task" at bounding box center [725, 335] width 458 height 29
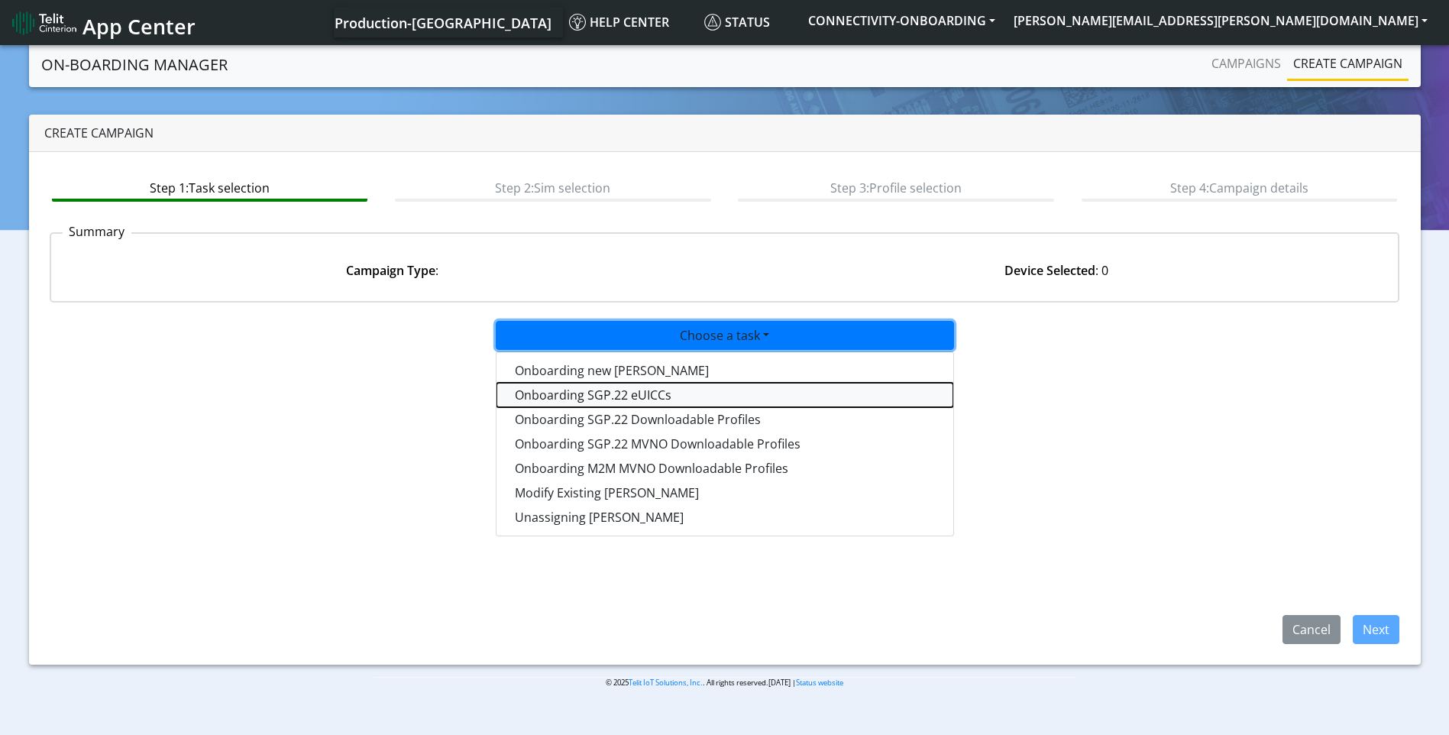
click at [688, 396] on tasksgp22eUICC-dropdown "Onboarding SGP.22 eUICCs" at bounding box center [725, 395] width 457 height 24
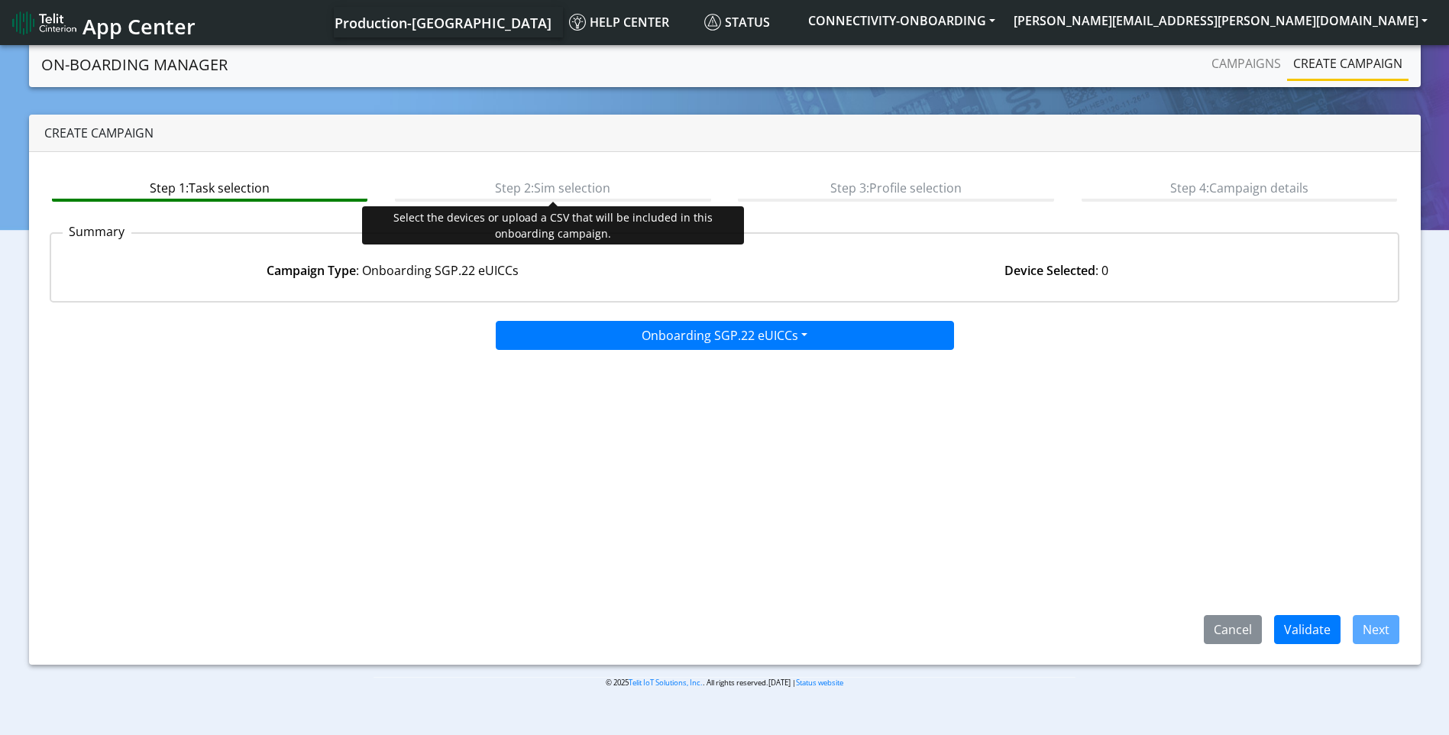
click at [571, 191] on btn "Step 2: Sim selection" at bounding box center [553, 187] width 316 height 29
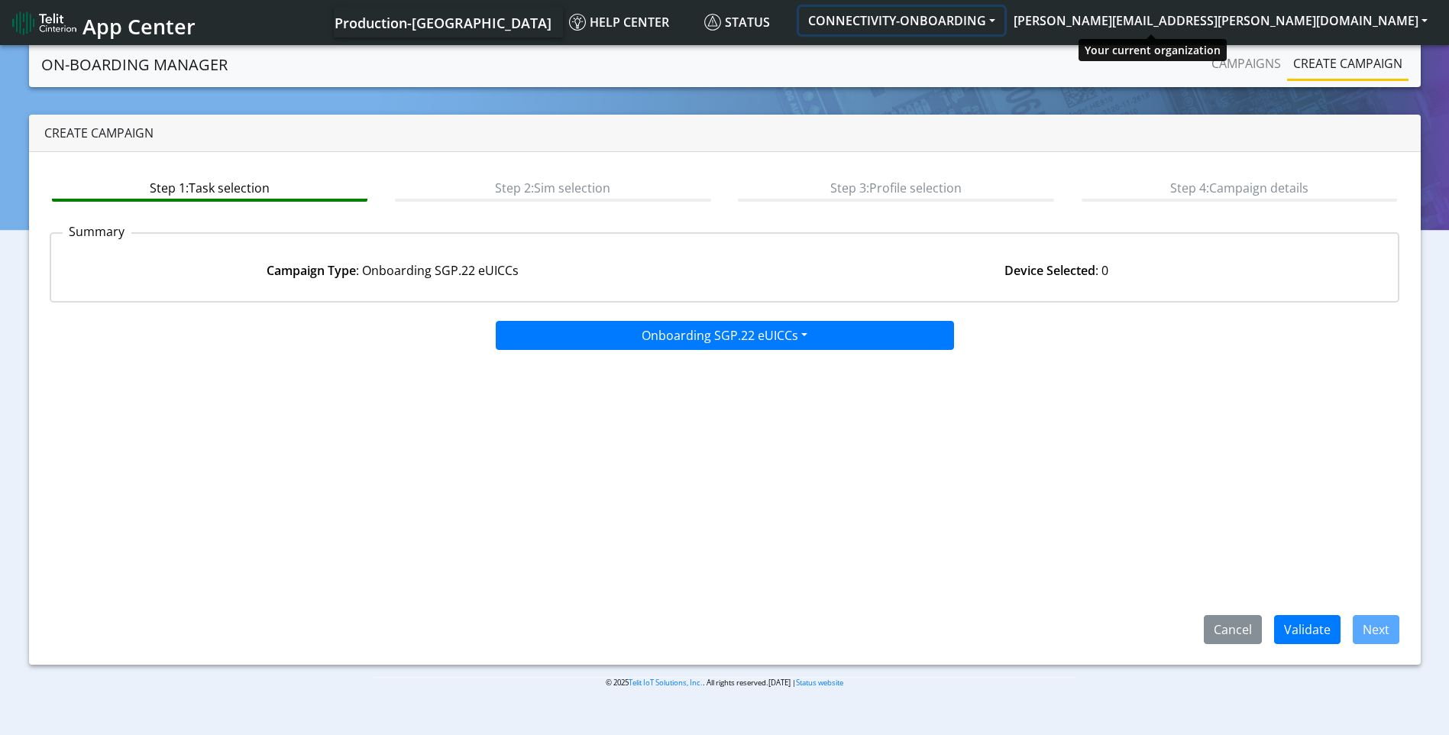
click at [1005, 21] on button "CONNECTIVITY-ONBOARDING" at bounding box center [902, 21] width 206 height 28
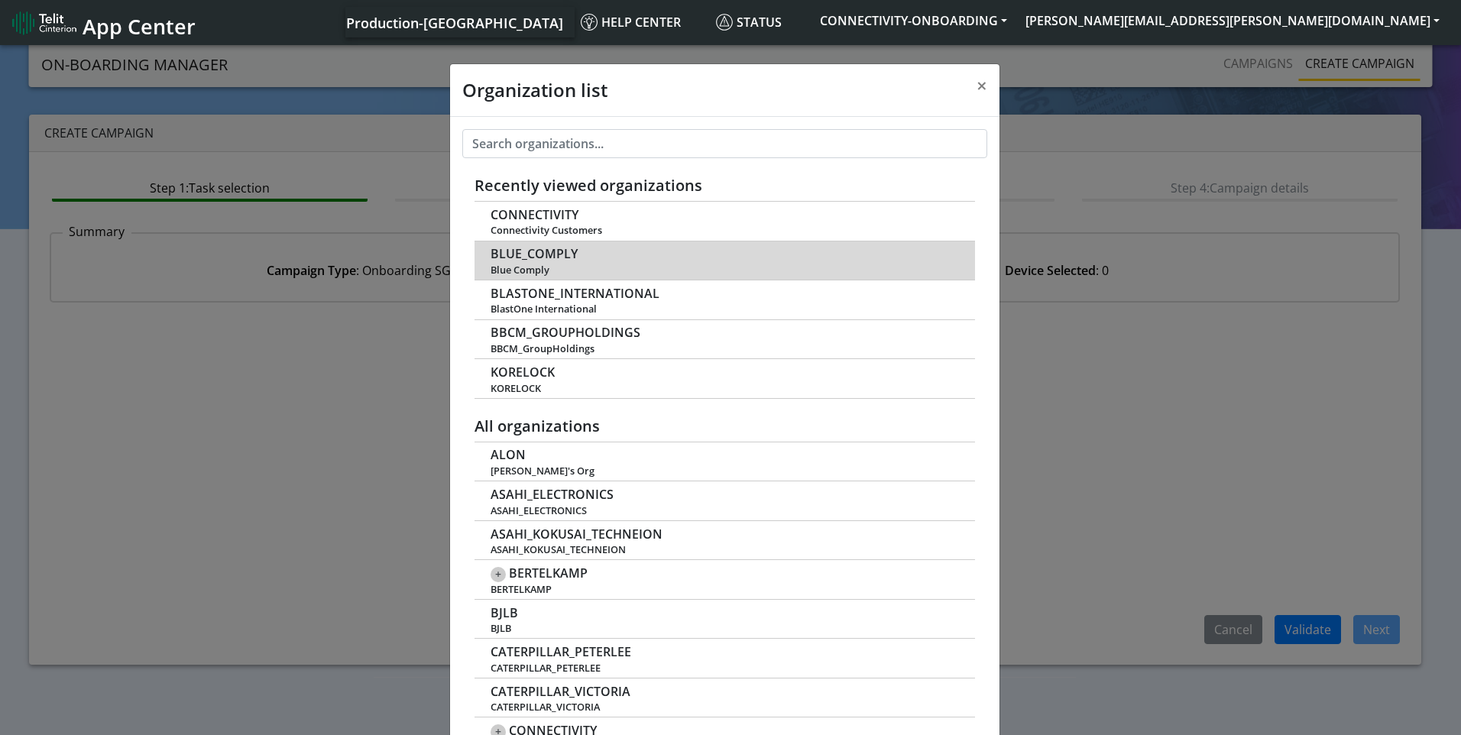
scroll to position [5, 0]
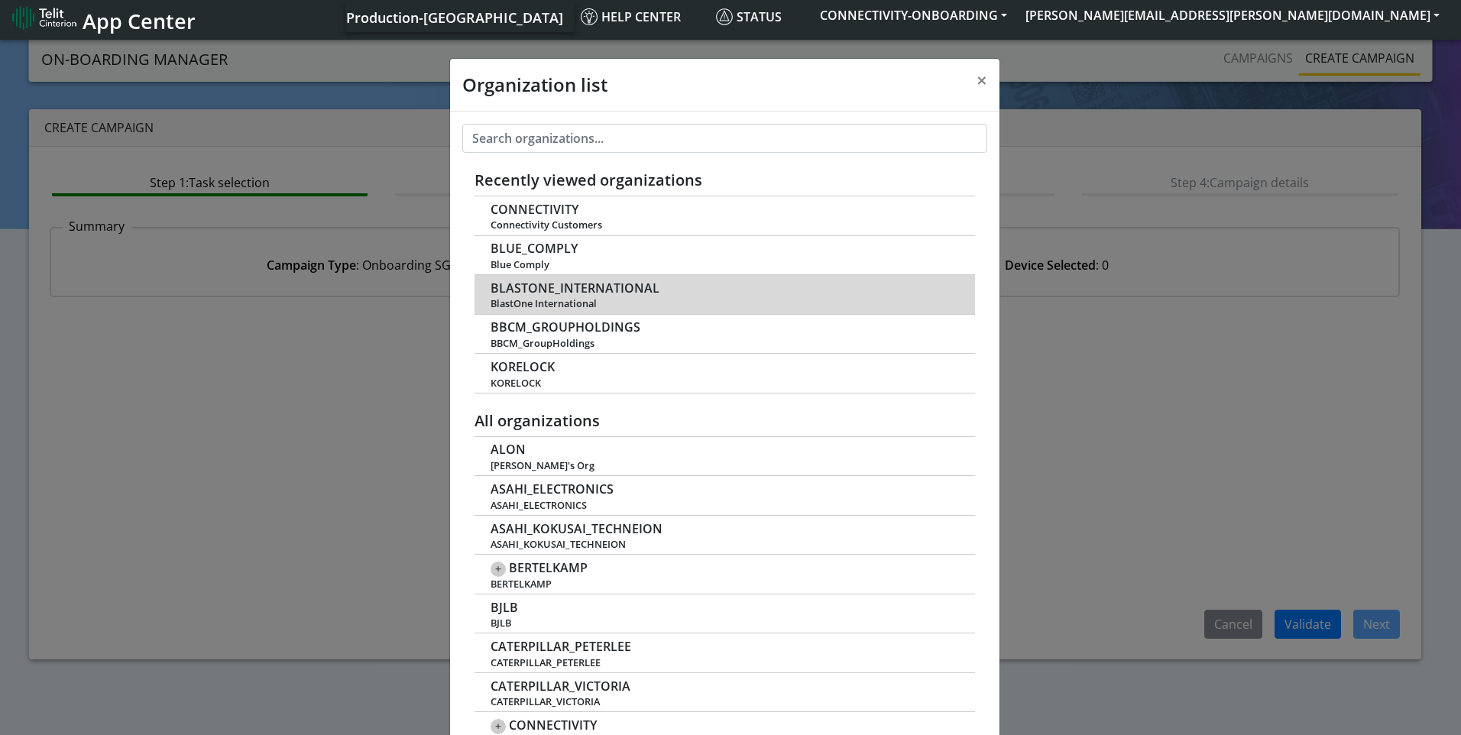
click at [591, 283] on span "BLASTONE_INTERNATIONAL" at bounding box center [574, 288] width 169 height 15
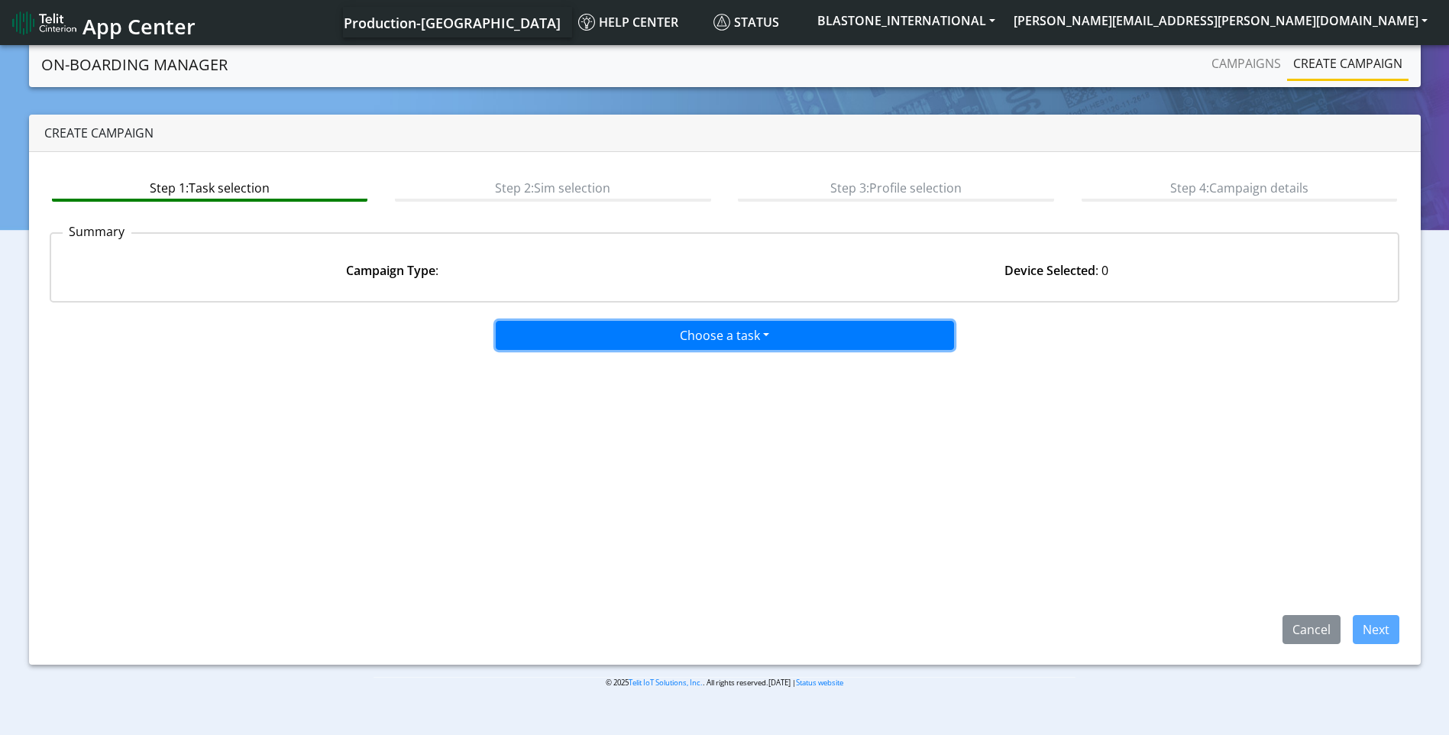
click at [756, 331] on button "Choose a task" at bounding box center [725, 335] width 458 height 29
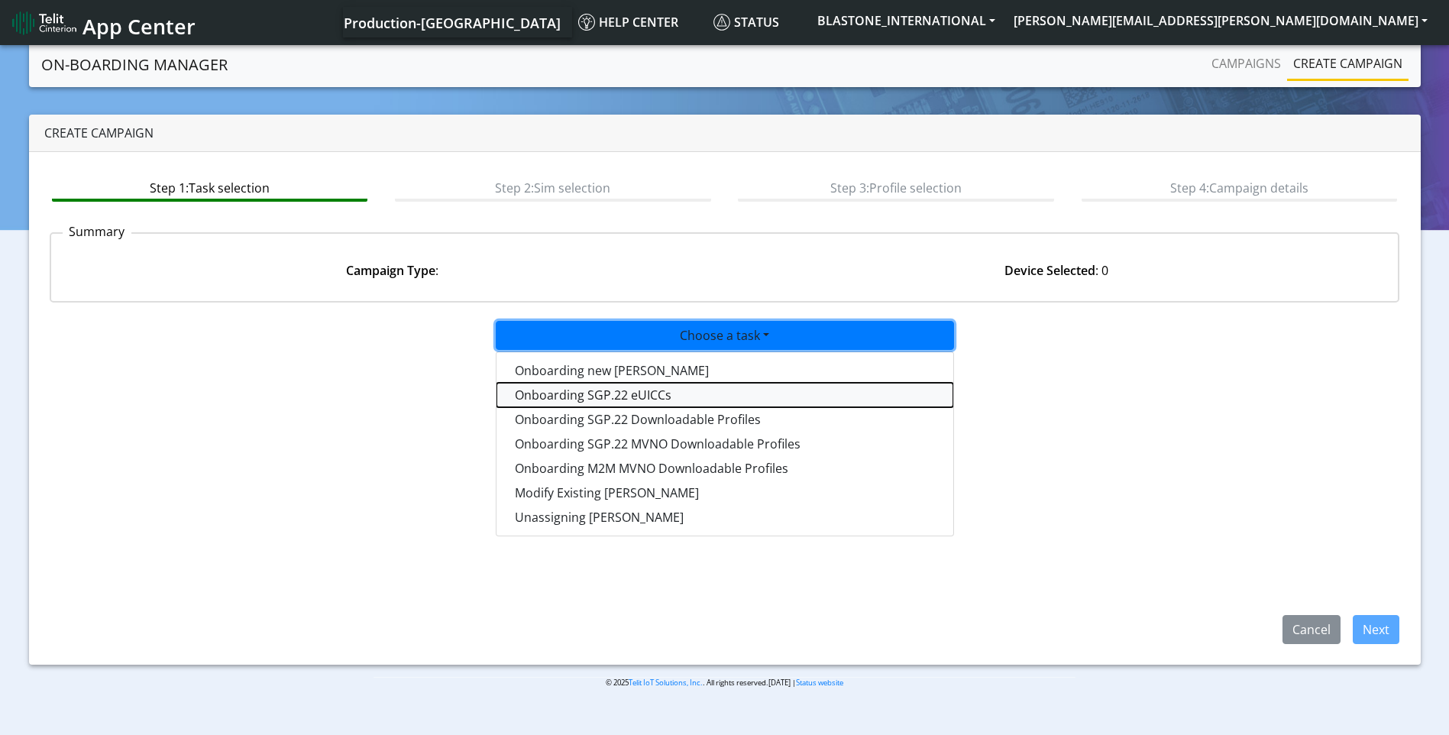
click at [701, 392] on tasksgp22eUICC-dropdown "Onboarding SGP.22 eUICCs" at bounding box center [725, 395] width 457 height 24
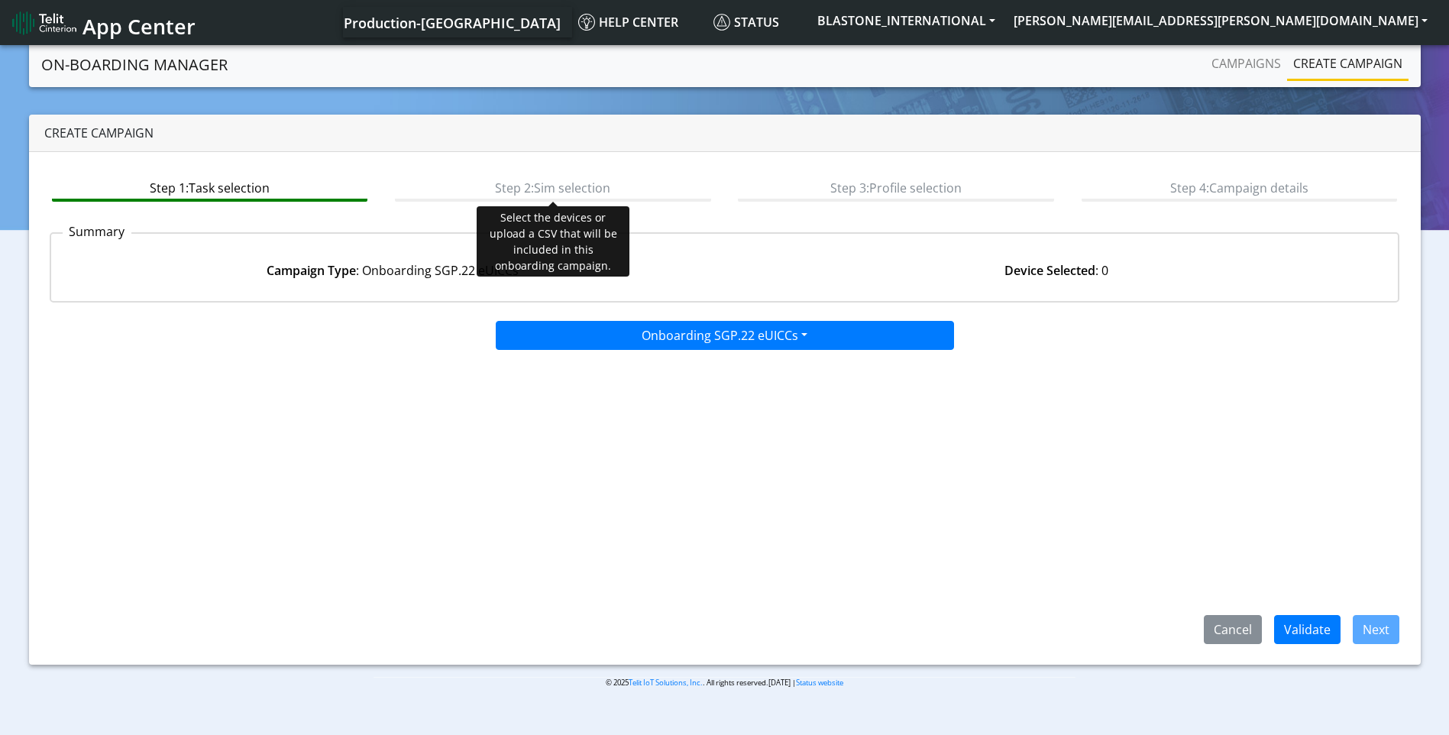
click at [570, 192] on btn "Step 2: Sim selection" at bounding box center [553, 187] width 316 height 29
click at [545, 195] on btn "Step 2: Sim selection" at bounding box center [553, 187] width 316 height 29
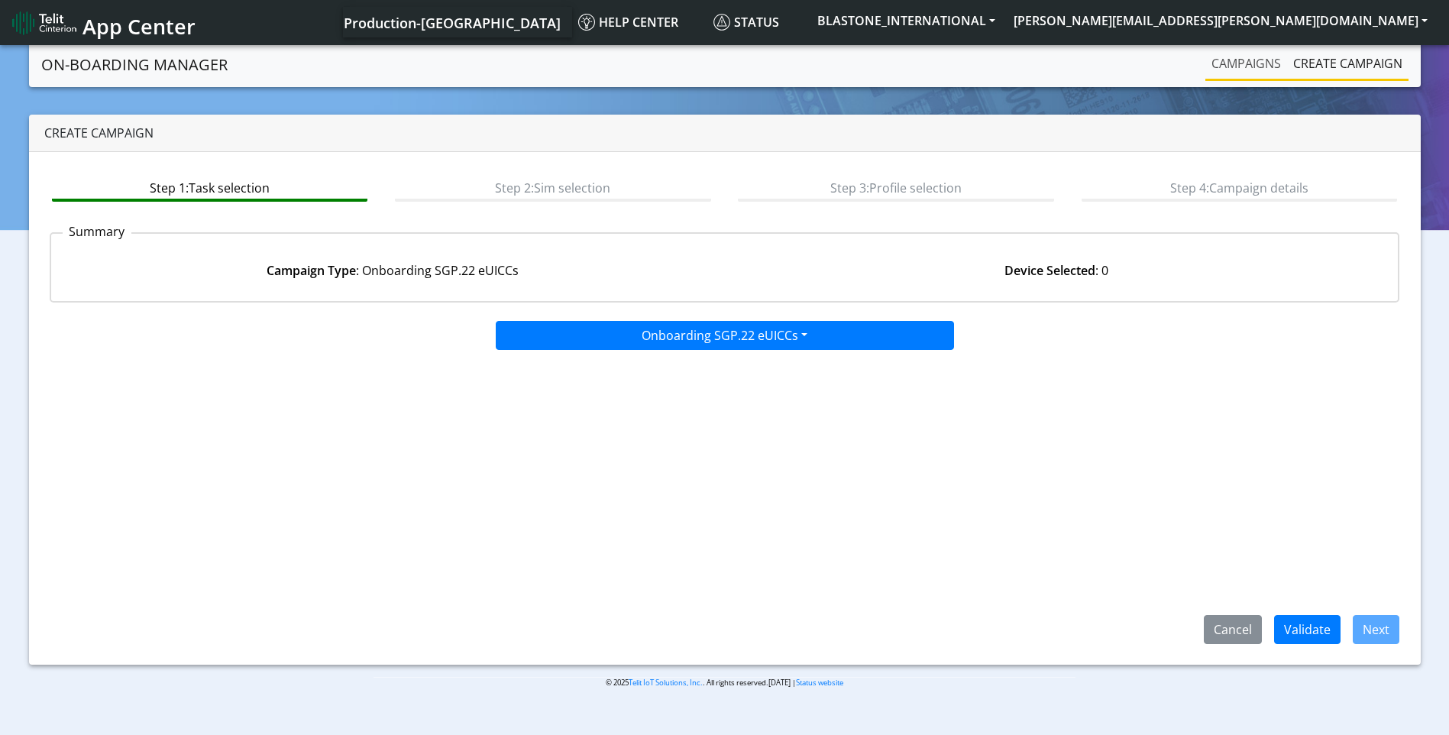
click at [1248, 56] on link "Campaigns" at bounding box center [1247, 63] width 82 height 31
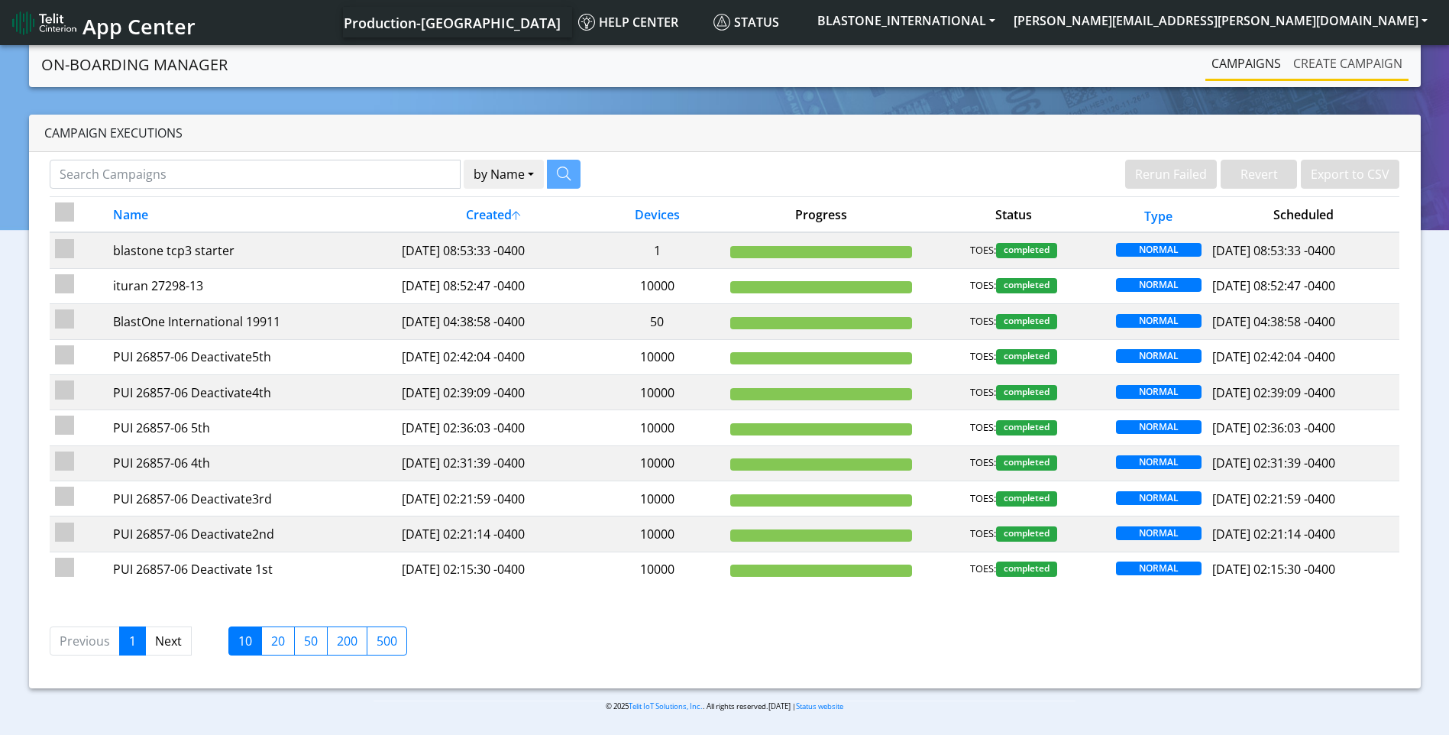
click at [1332, 70] on link "Create campaign" at bounding box center [1347, 63] width 121 height 31
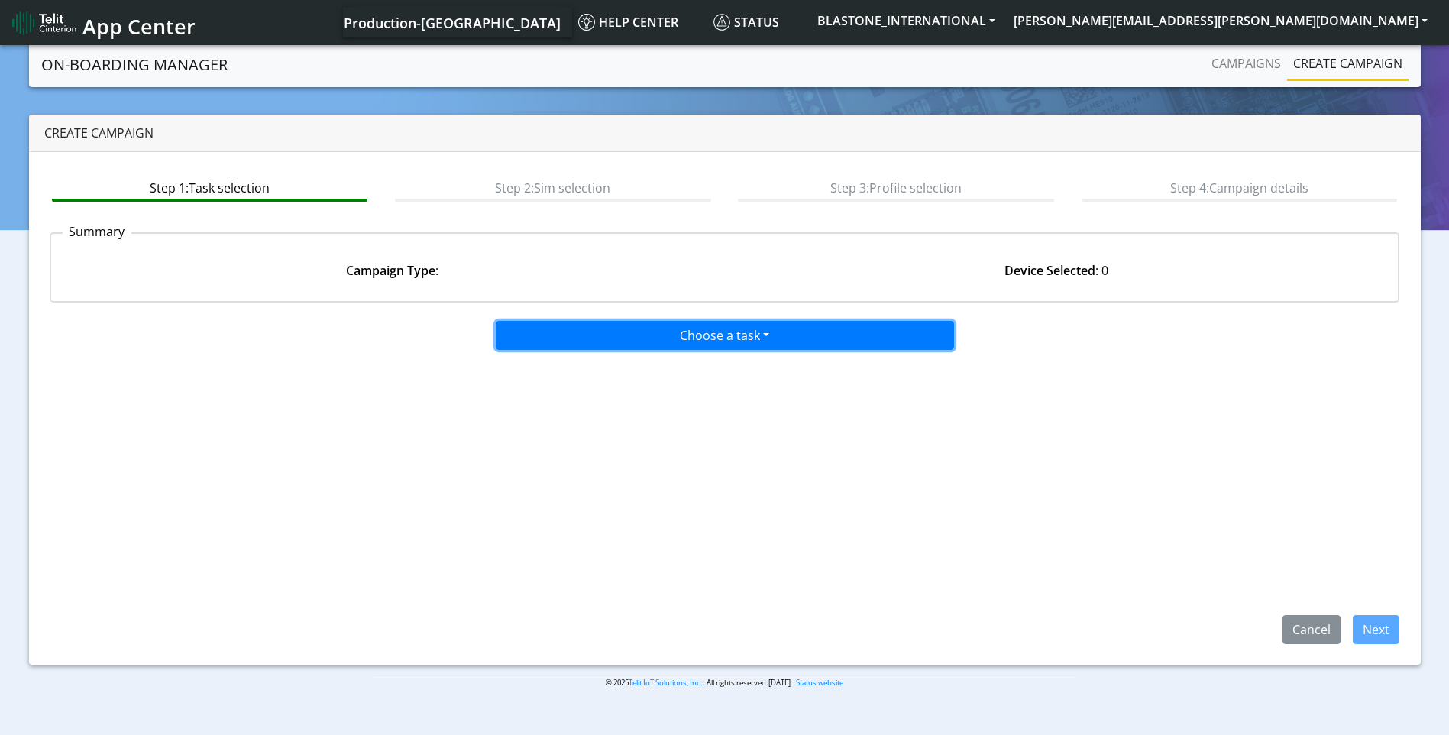
click at [727, 332] on button "Choose a task" at bounding box center [725, 335] width 458 height 29
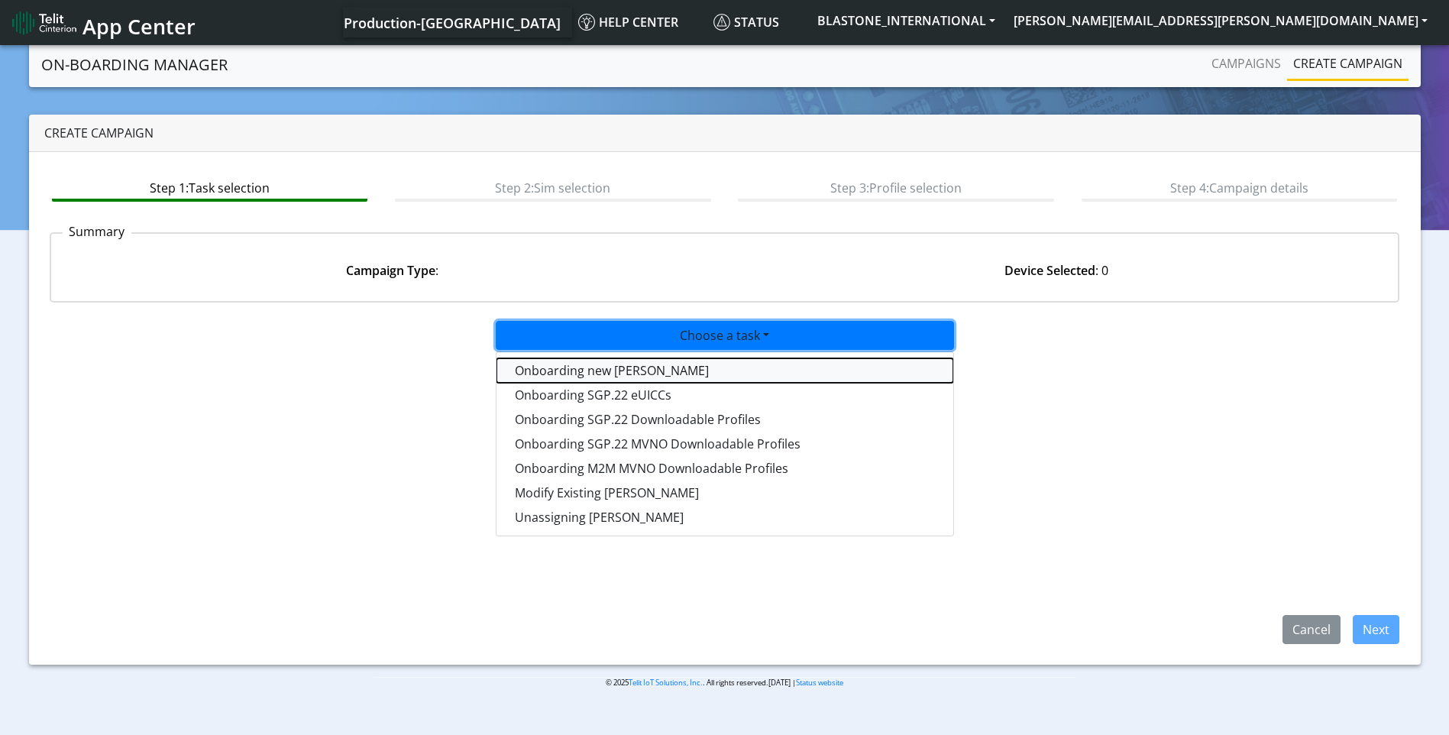
click at [652, 368] on tasktoes-dropdown "Onboarding new SIMs" at bounding box center [725, 370] width 457 height 24
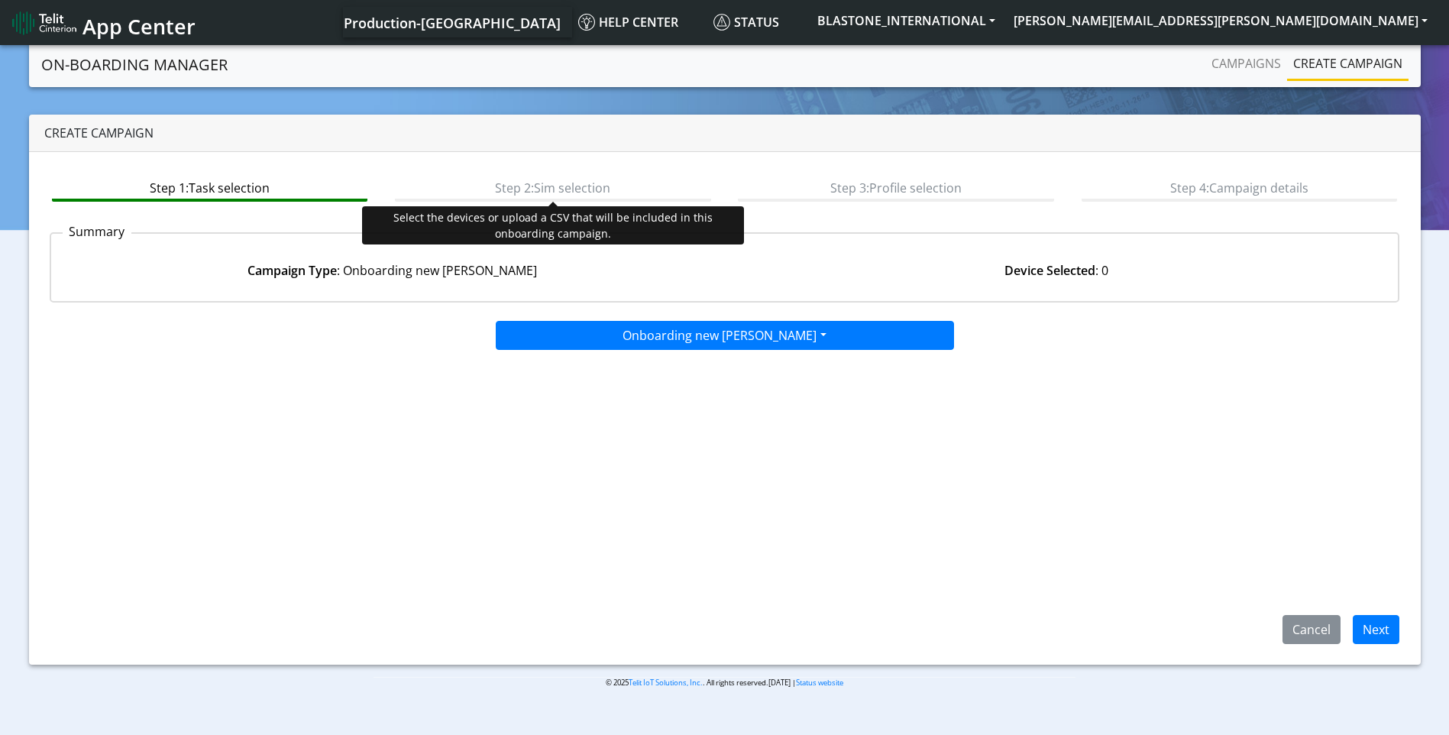
click at [551, 191] on btn "Step 2: Sim selection" at bounding box center [553, 187] width 316 height 29
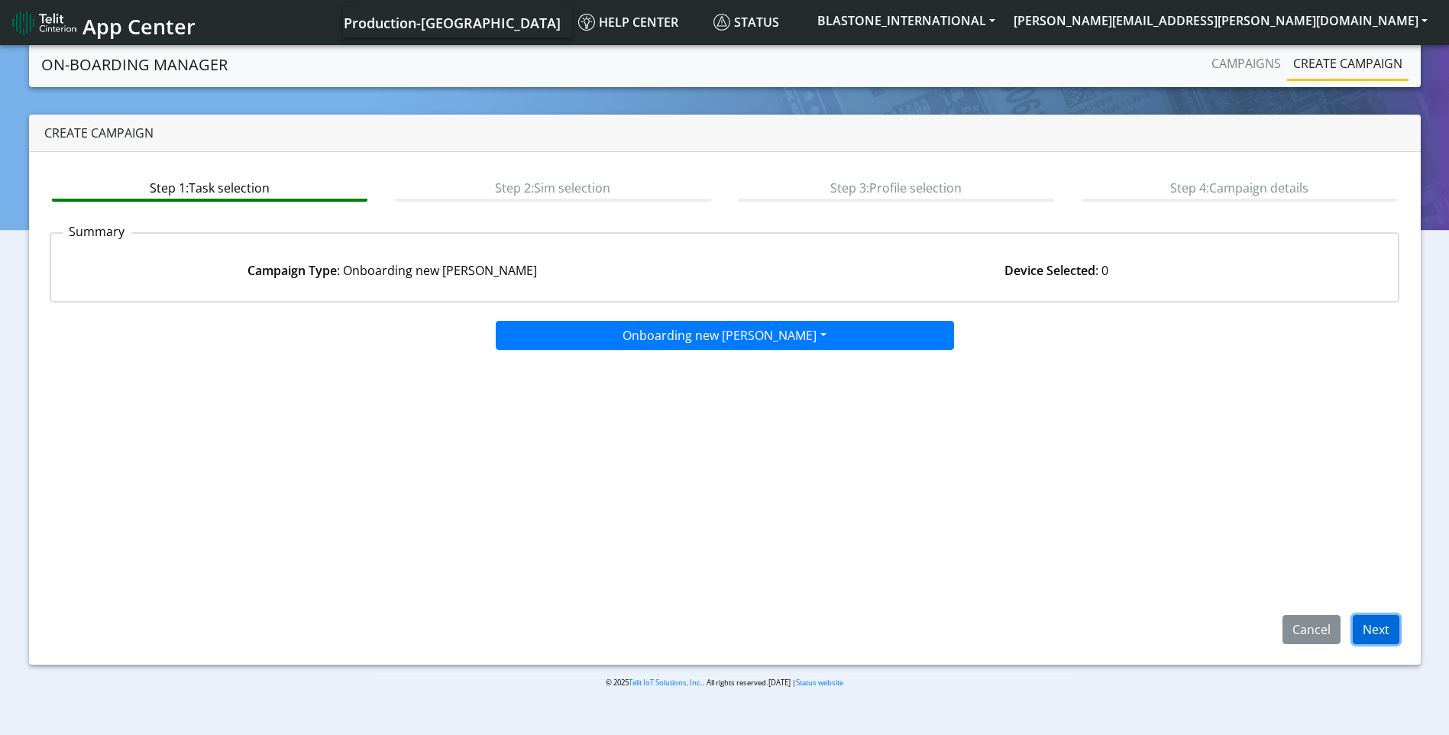
click at [1370, 628] on button "Next" at bounding box center [1376, 629] width 47 height 29
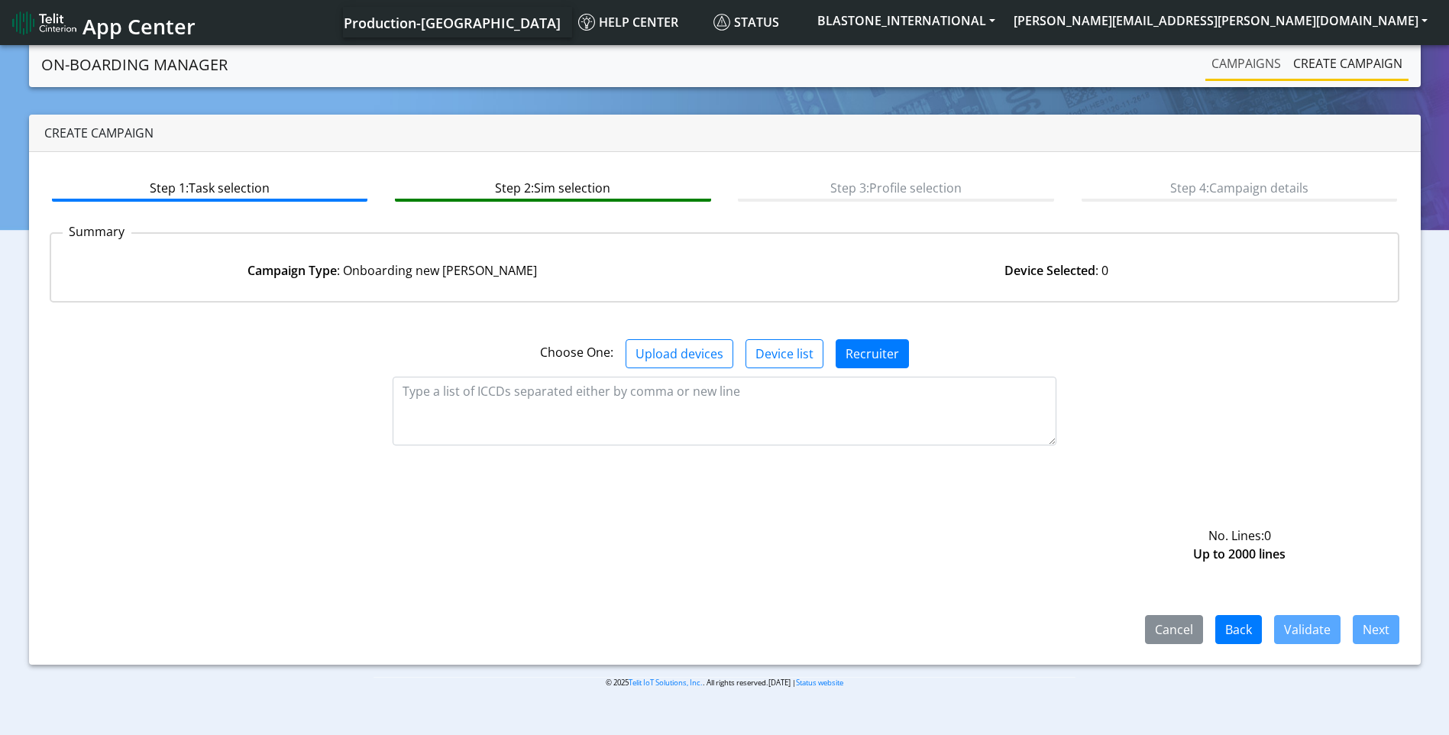
click at [1239, 63] on link "Campaigns" at bounding box center [1247, 63] width 82 height 31
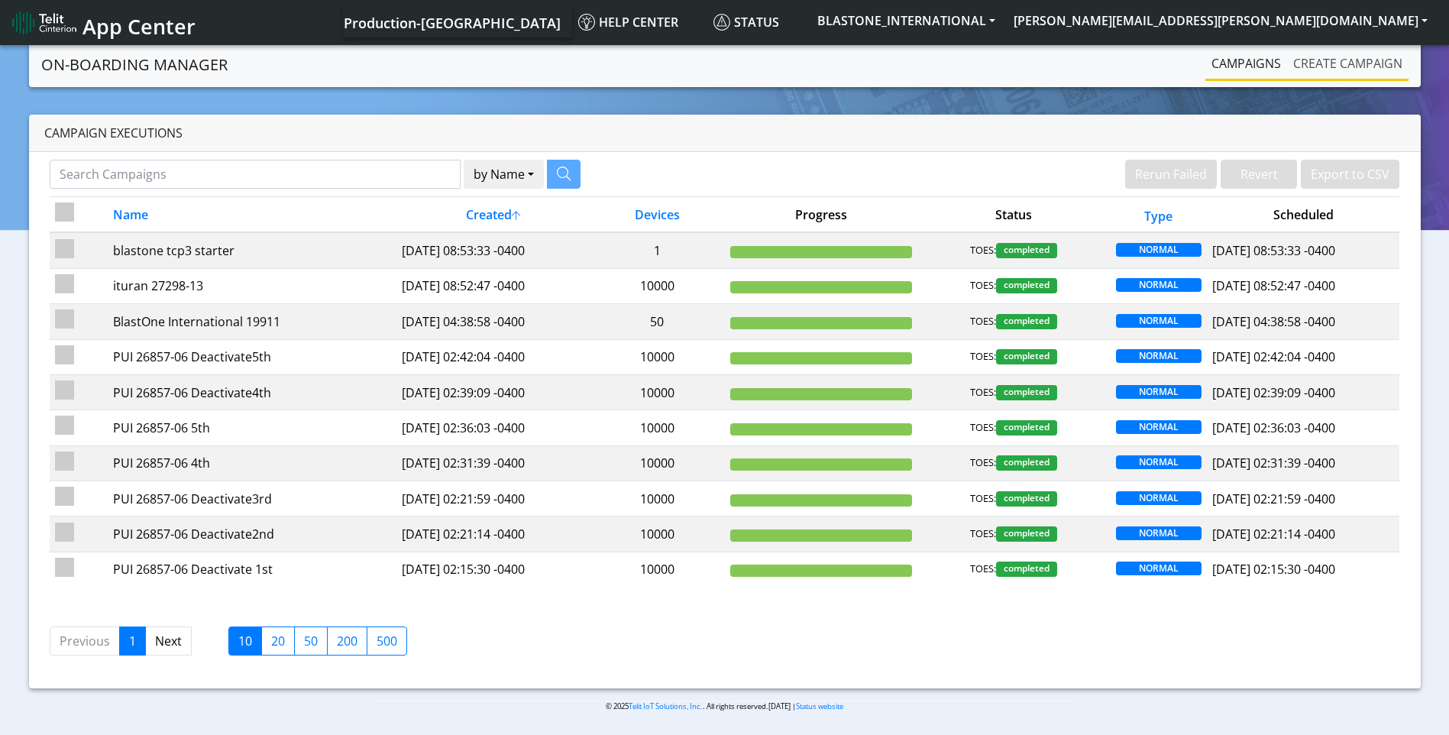
click at [1351, 66] on link "Create campaign" at bounding box center [1347, 63] width 121 height 31
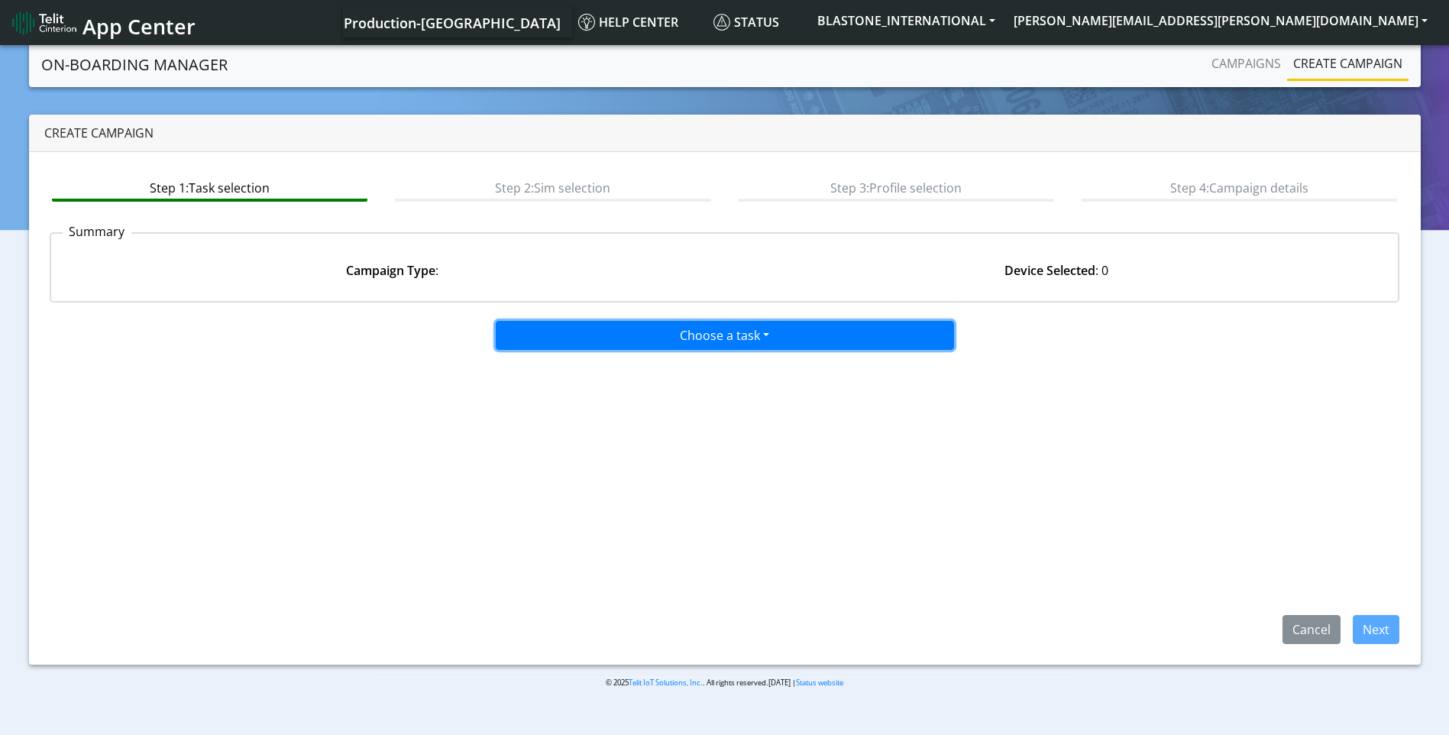
click at [739, 339] on button "Choose a task" at bounding box center [725, 335] width 458 height 29
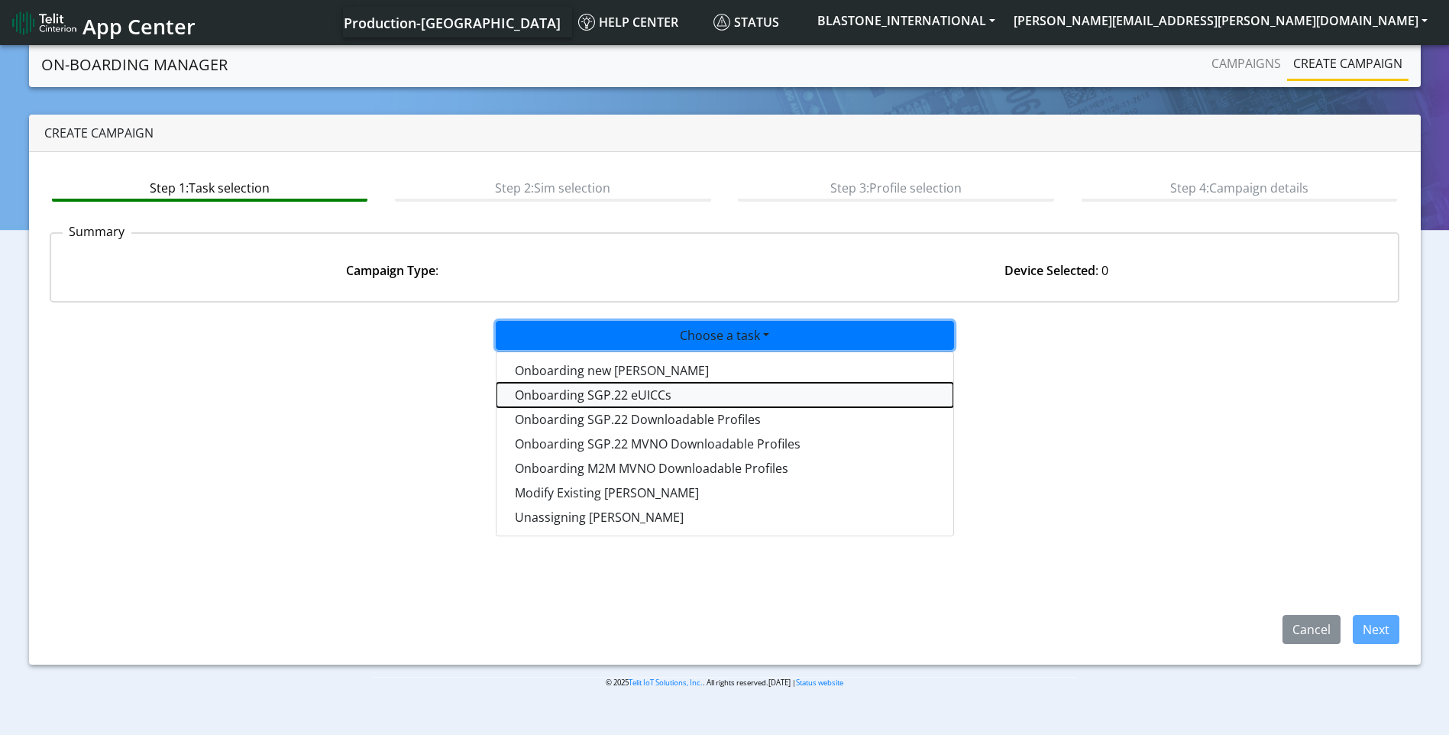
click at [688, 396] on tasksgp22eUICC-dropdown "Onboarding SGP.22 eUICCs" at bounding box center [725, 395] width 457 height 24
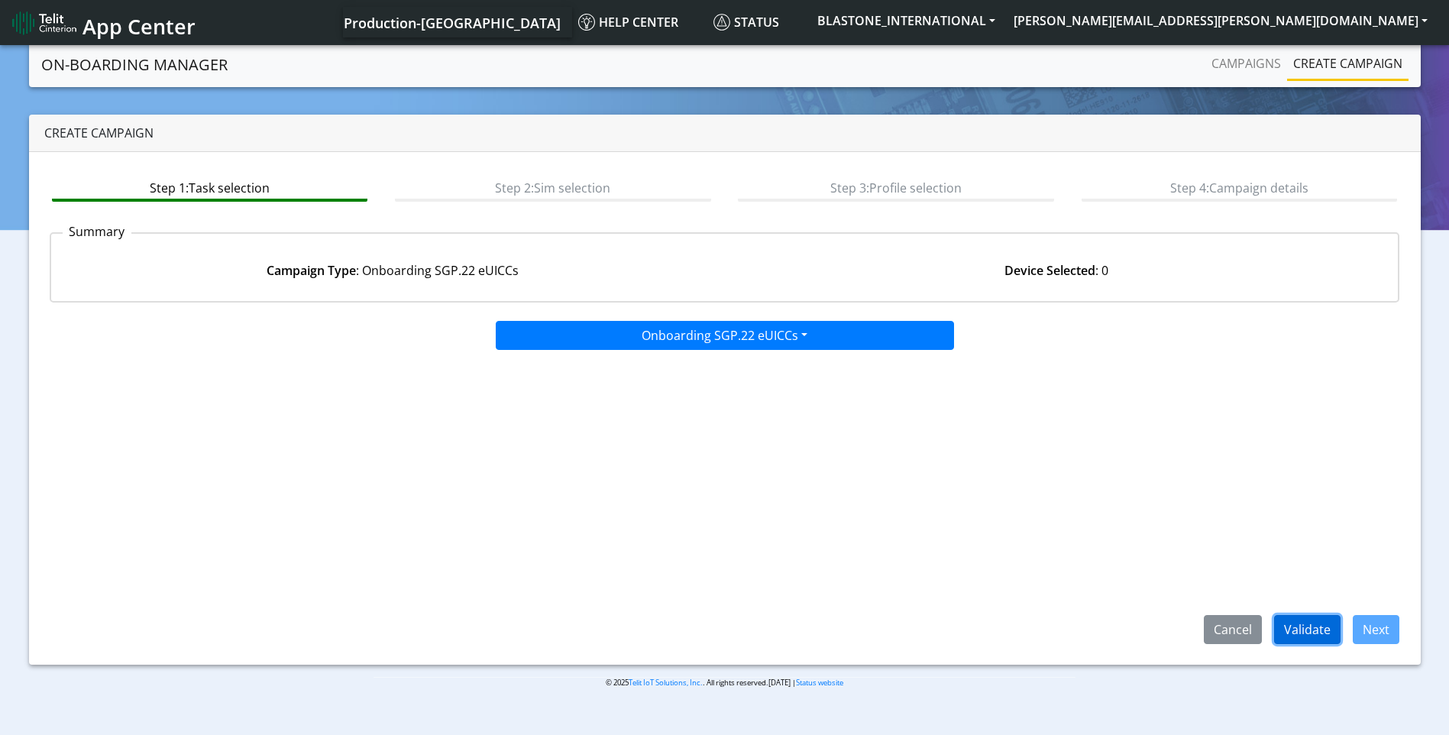
click at [1321, 626] on button "Validate" at bounding box center [1307, 629] width 66 height 29
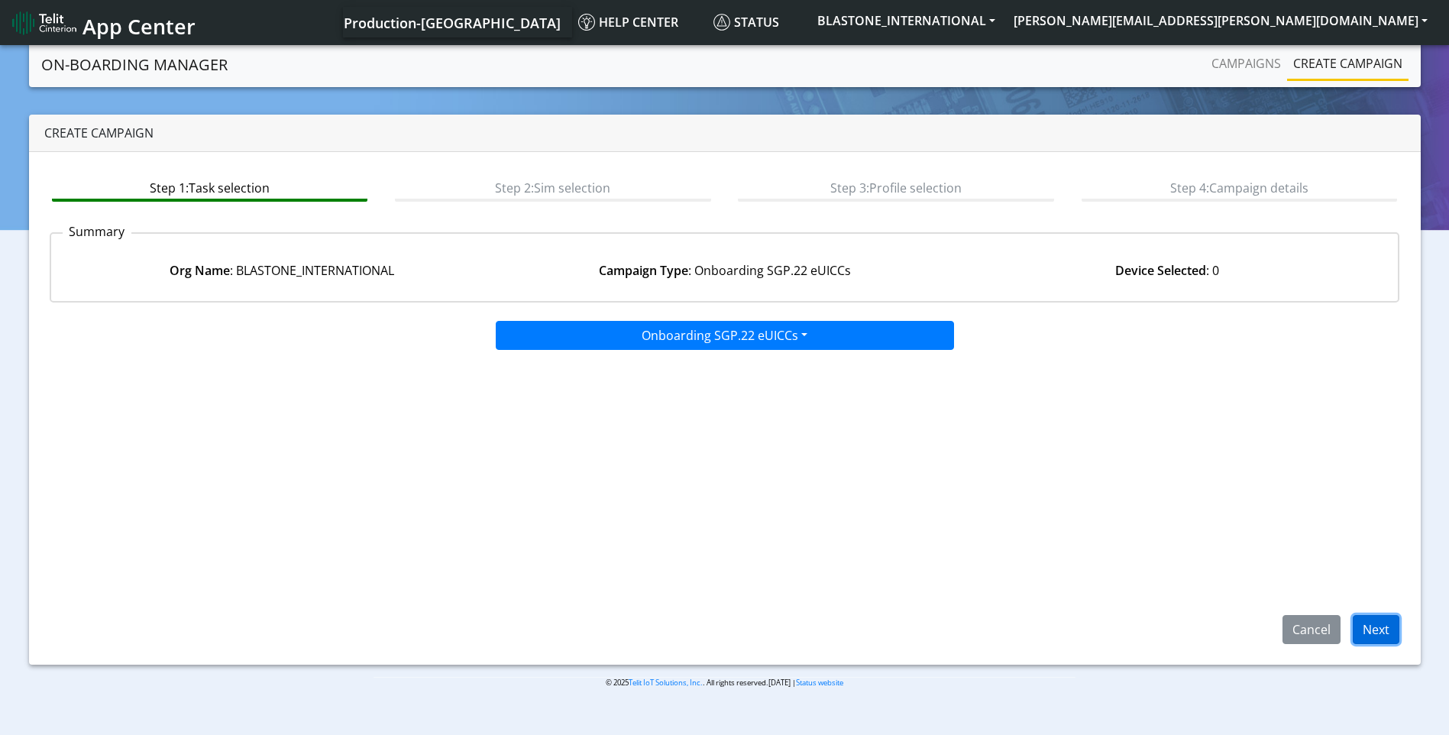
click at [1368, 628] on button "Next" at bounding box center [1376, 629] width 47 height 29
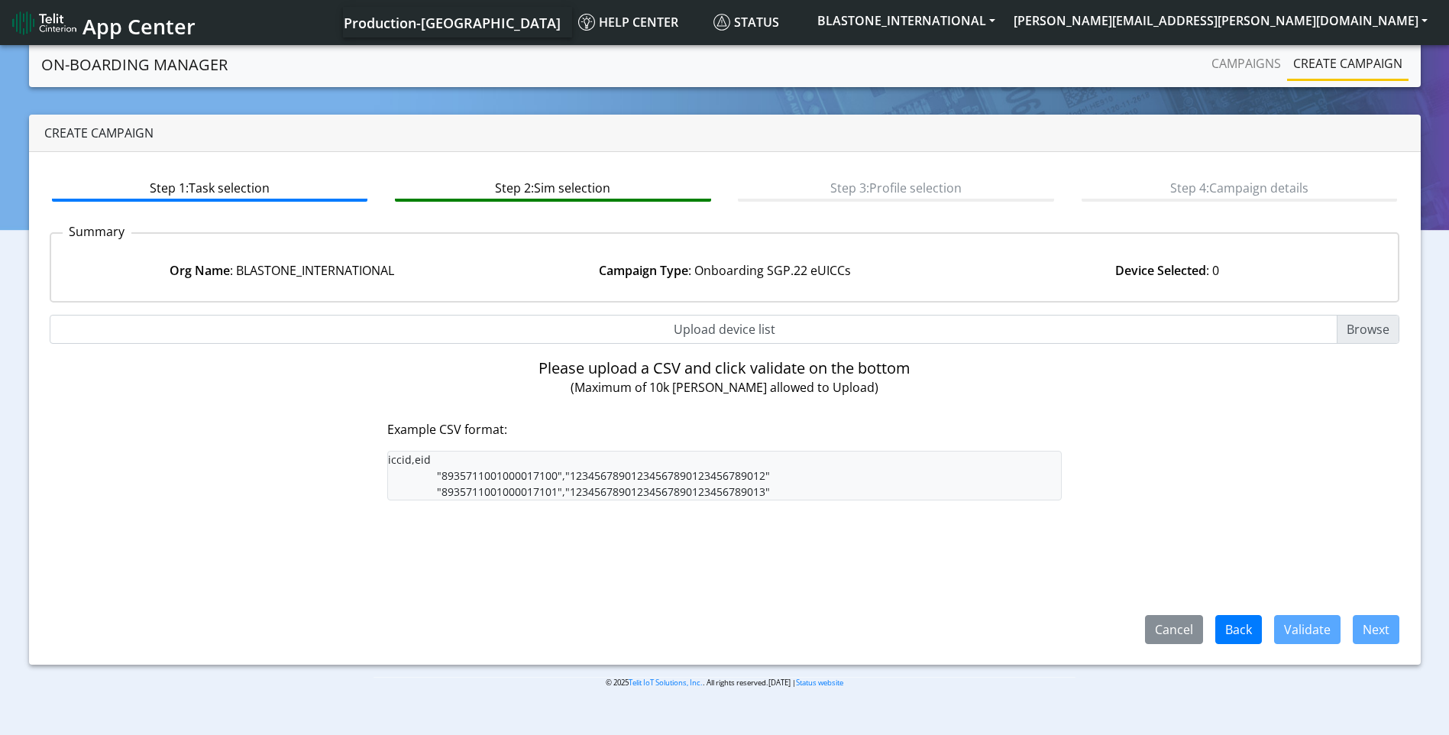
click at [1384, 330] on input "Upload device list" at bounding box center [725, 329] width 1351 height 29
type input "C:\fakepath\sgp 22 9.2.csv"
click at [1372, 320] on input "Upload device list" at bounding box center [725, 329] width 1351 height 29
type input "C:\fakepath\sgp 22 9.2.csv"
click at [1372, 326] on input "Upload device list" at bounding box center [725, 329] width 1351 height 29
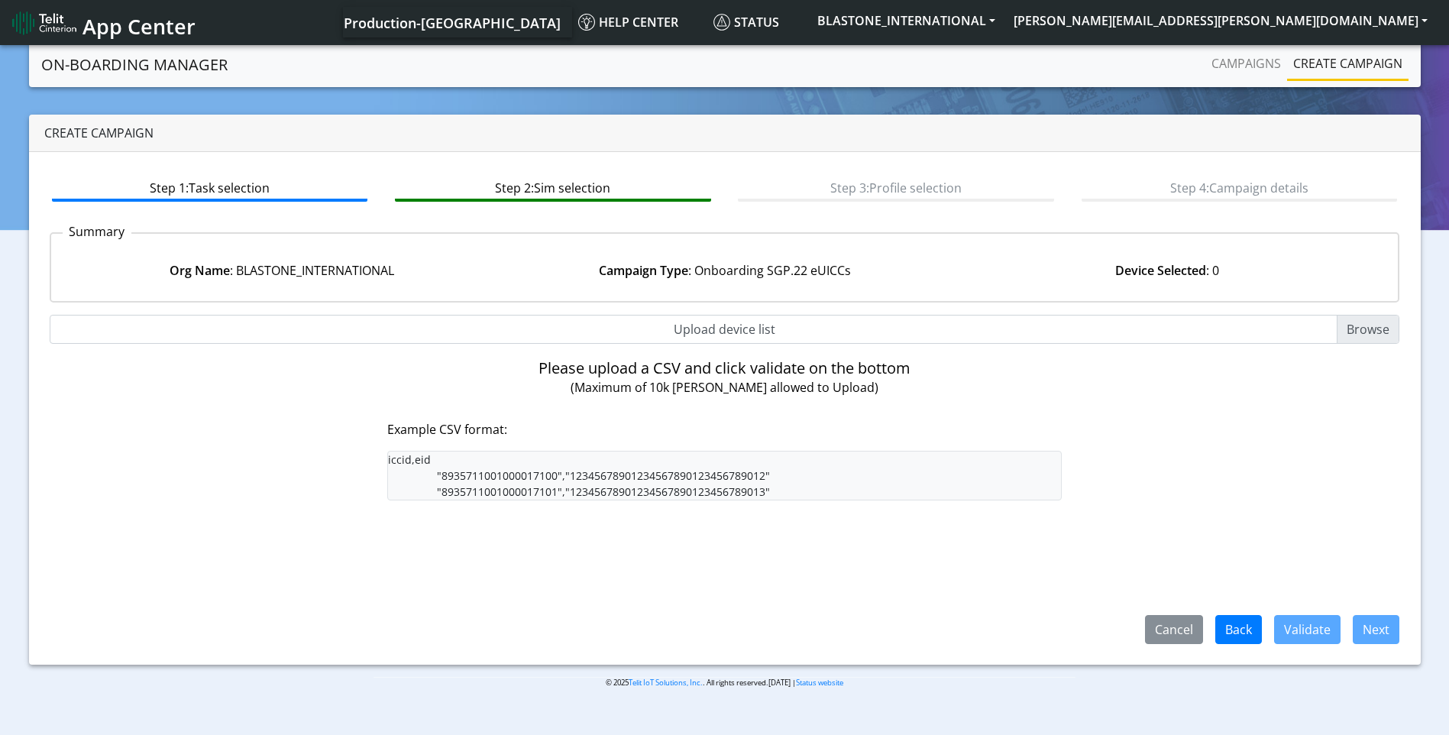
type input "C:\fakepath\sgp 22 9.2.csv"
click at [1374, 337] on input "Upload device list" at bounding box center [725, 329] width 1351 height 29
type input "C:\fakepath\sgp22 9.2.csv"
click at [1374, 323] on input "Upload device list" at bounding box center [725, 329] width 1351 height 29
type input "C:\fakepath\SGP Onboarding CSV 1.csv"
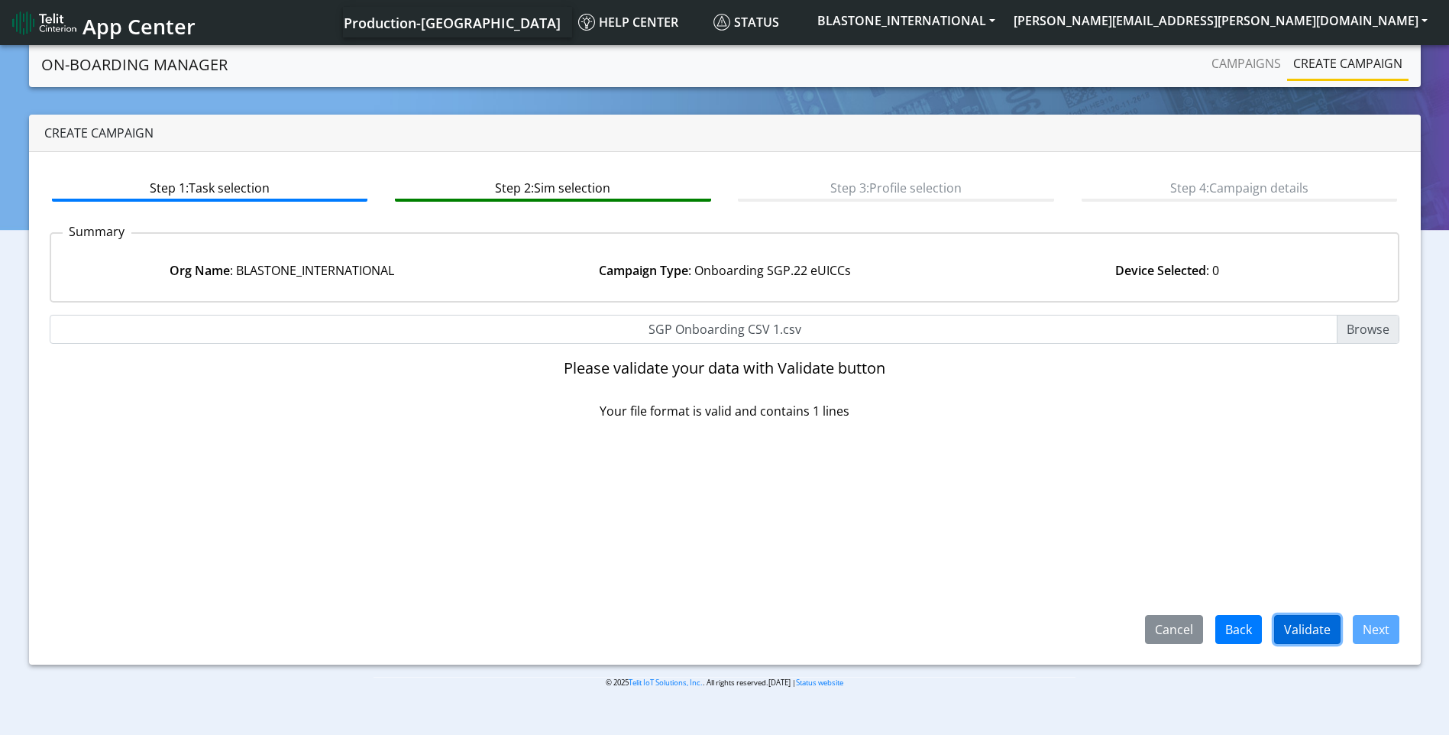
click at [1319, 626] on button "Validate" at bounding box center [1307, 629] width 66 height 29
click at [1303, 630] on button "Validate" at bounding box center [1307, 629] width 66 height 29
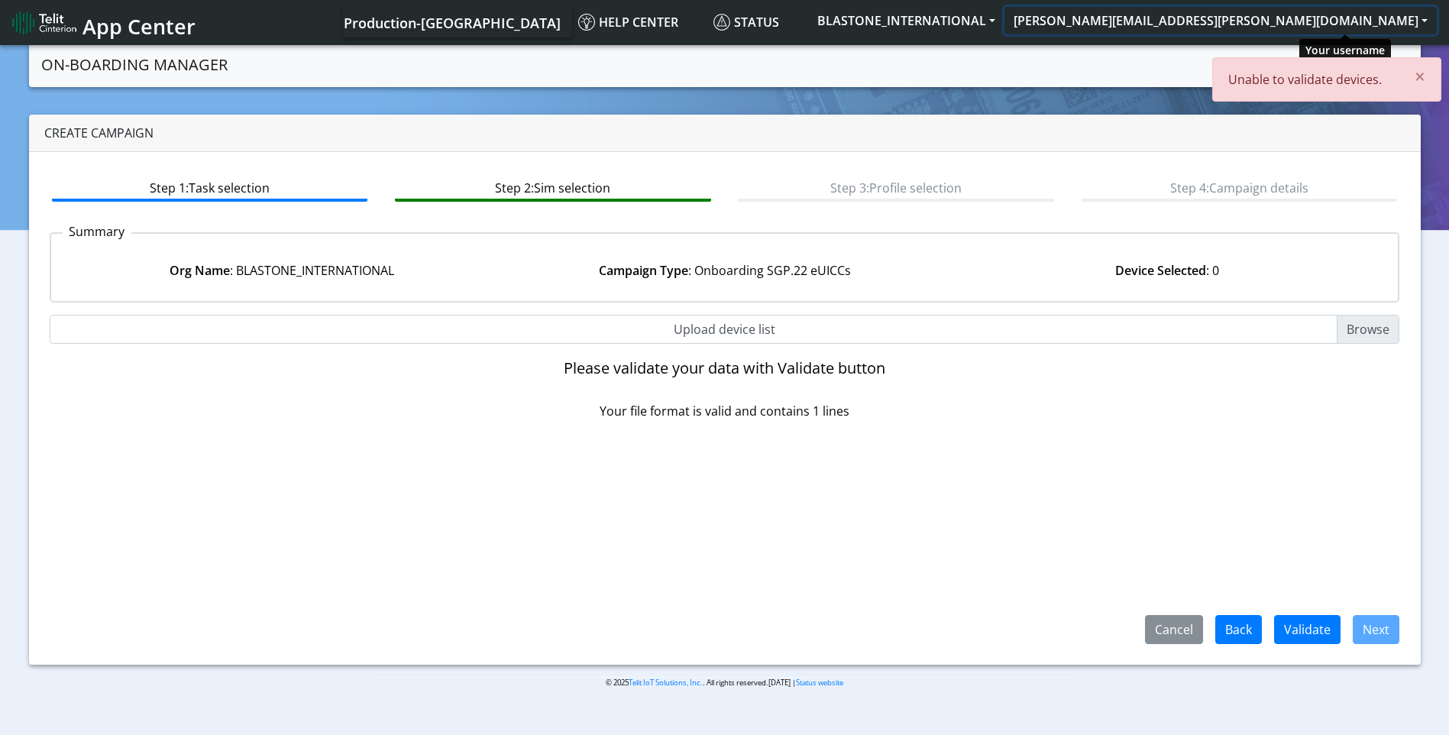
click at [1379, 13] on button "[PERSON_NAME][EMAIL_ADDRESS][PERSON_NAME][DOMAIN_NAME]" at bounding box center [1221, 21] width 432 height 28
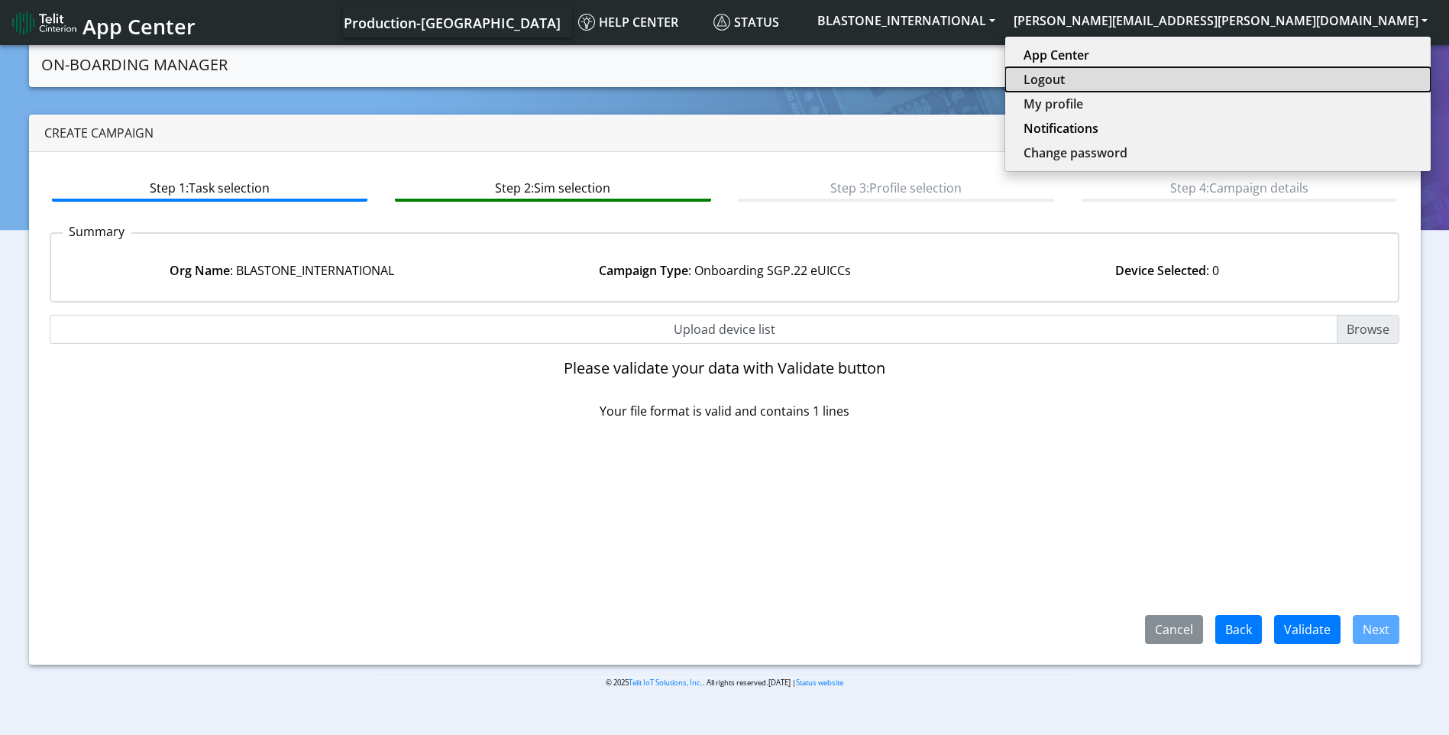
click at [1330, 75] on button "Logout" at bounding box center [1218, 79] width 426 height 24
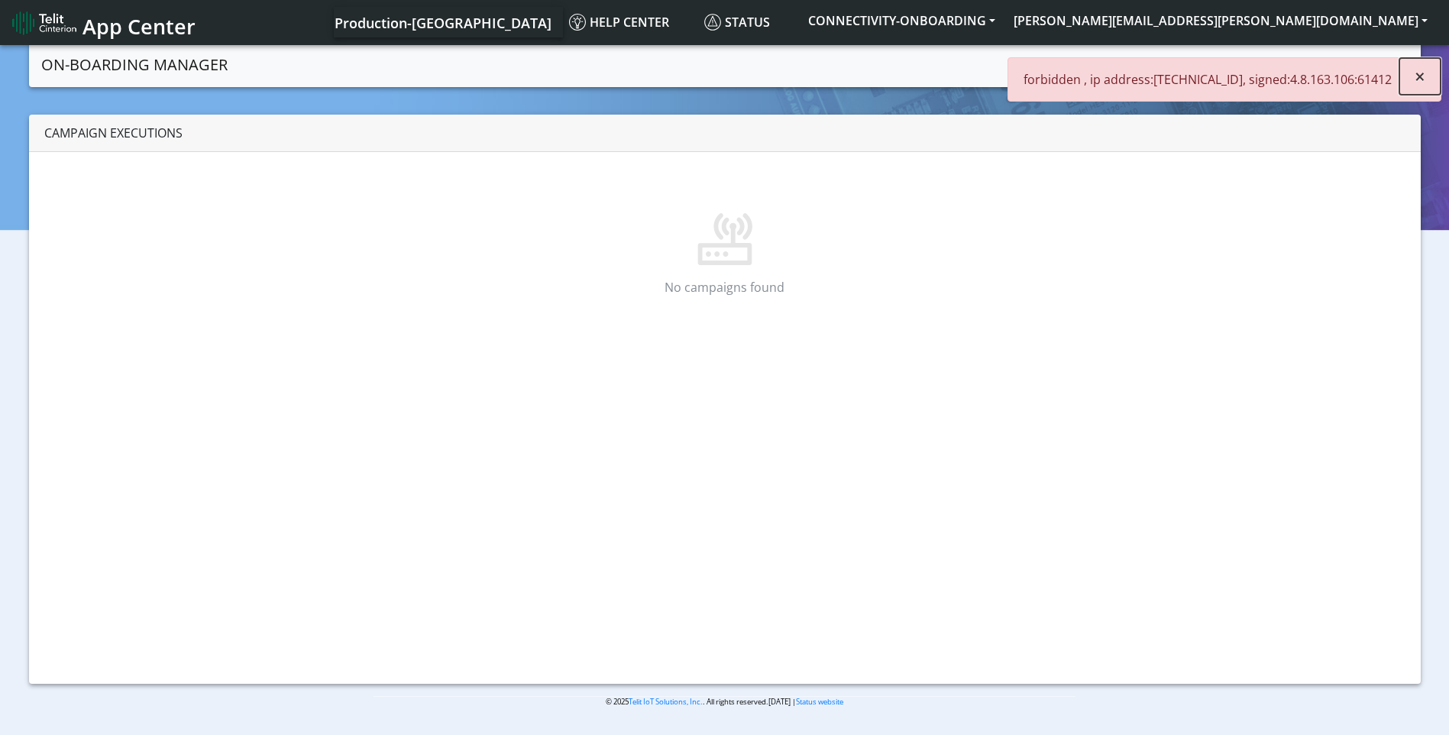
click at [1416, 79] on span "×" at bounding box center [1420, 75] width 11 height 25
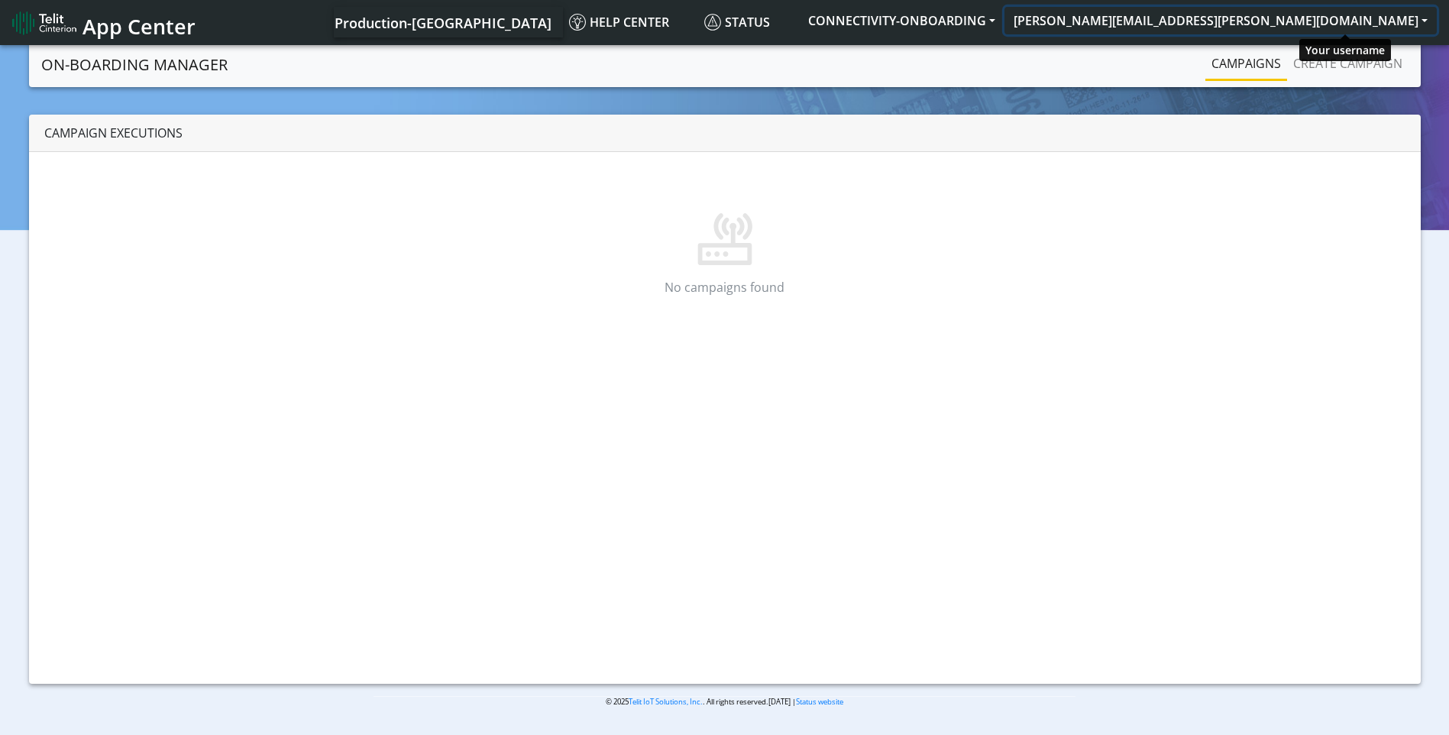
click at [1336, 20] on button "[PERSON_NAME][EMAIL_ADDRESS][PERSON_NAME][DOMAIN_NAME]" at bounding box center [1221, 21] width 432 height 28
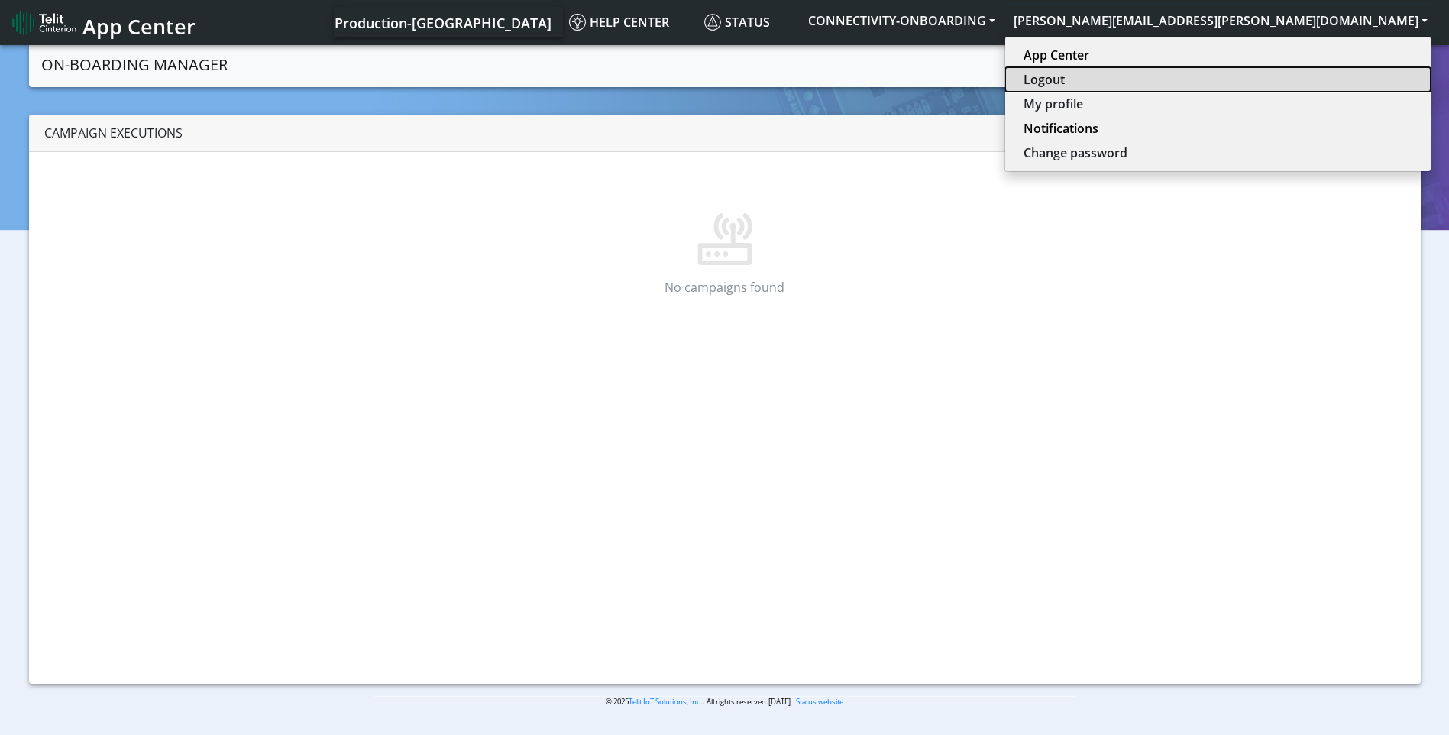
click at [1324, 76] on button "Logout" at bounding box center [1218, 79] width 426 height 24
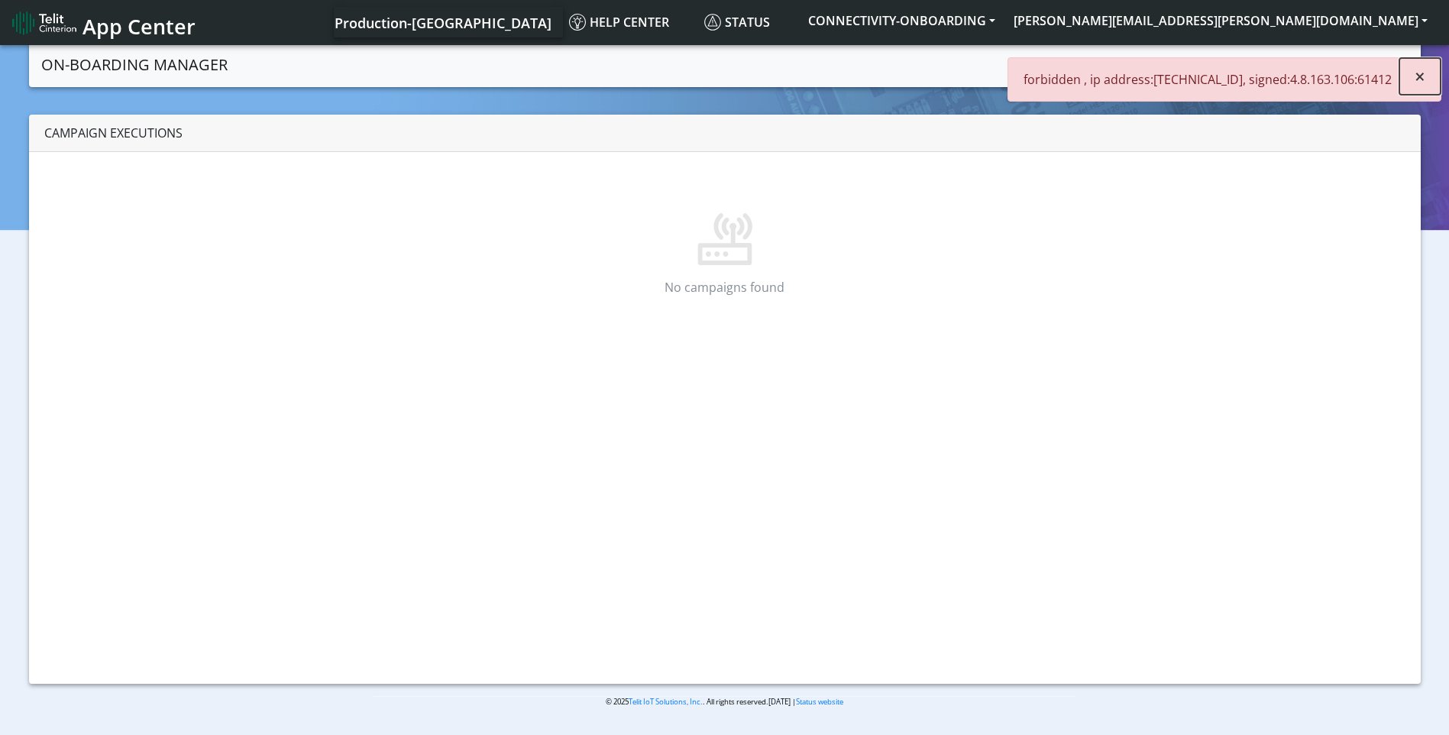
click at [1421, 75] on span "×" at bounding box center [1420, 75] width 11 height 25
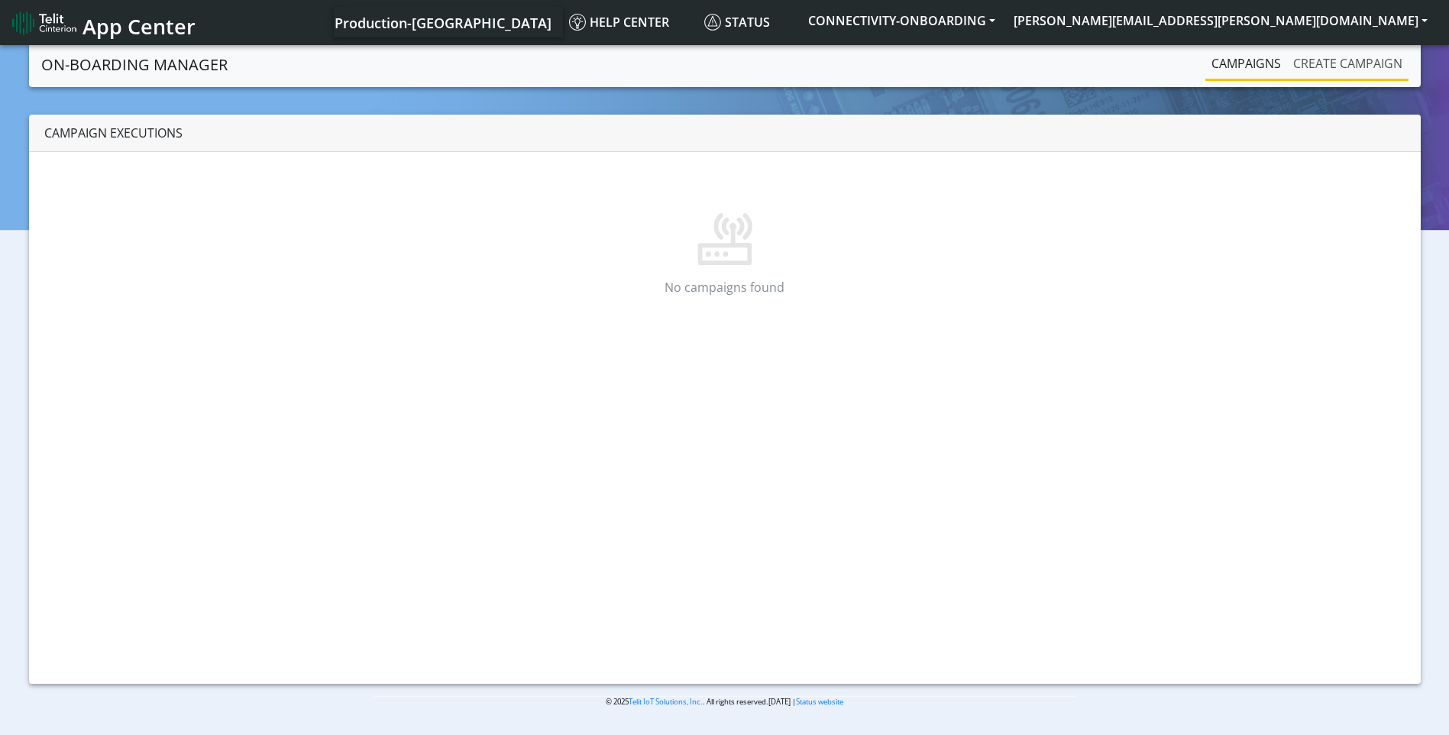
click at [1371, 66] on link "Create campaign" at bounding box center [1347, 63] width 121 height 31
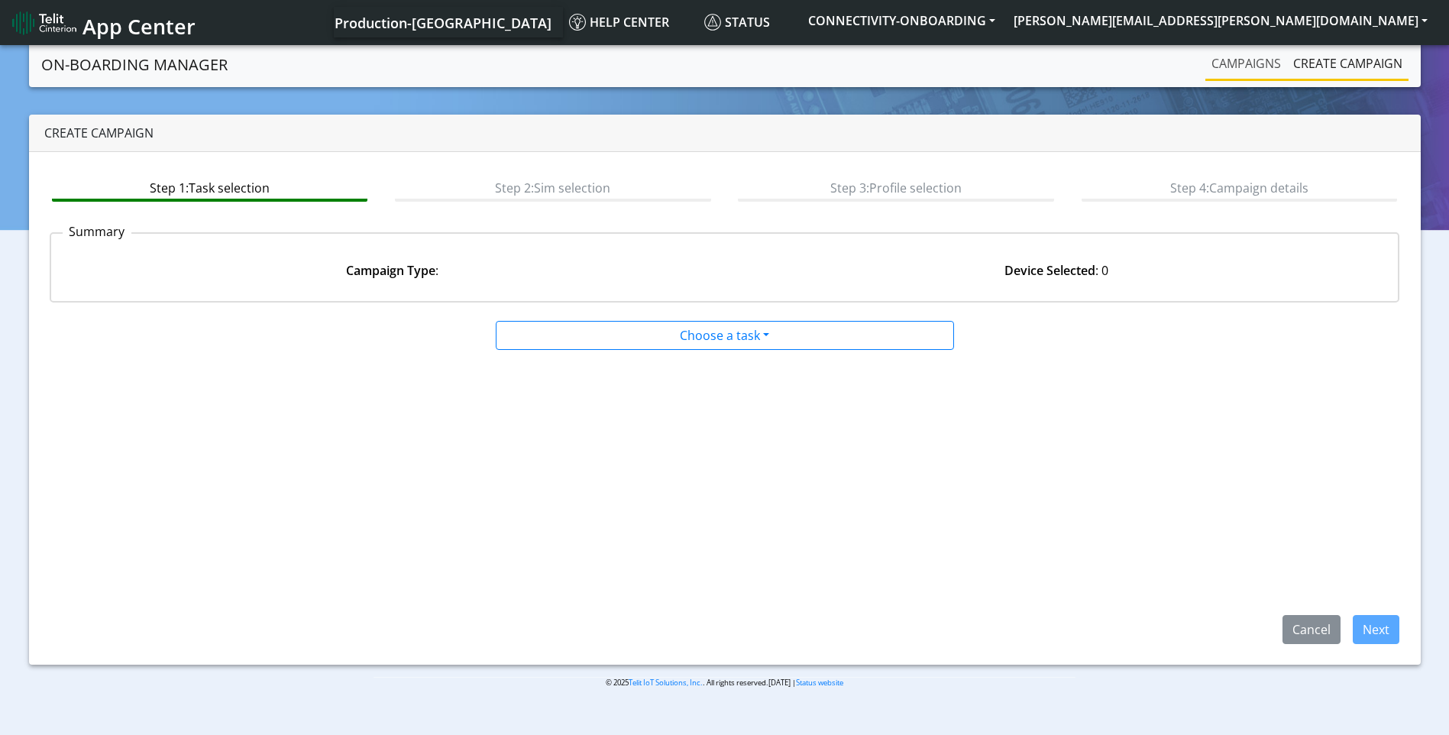
click at [1245, 61] on link "Campaigns" at bounding box center [1247, 63] width 82 height 31
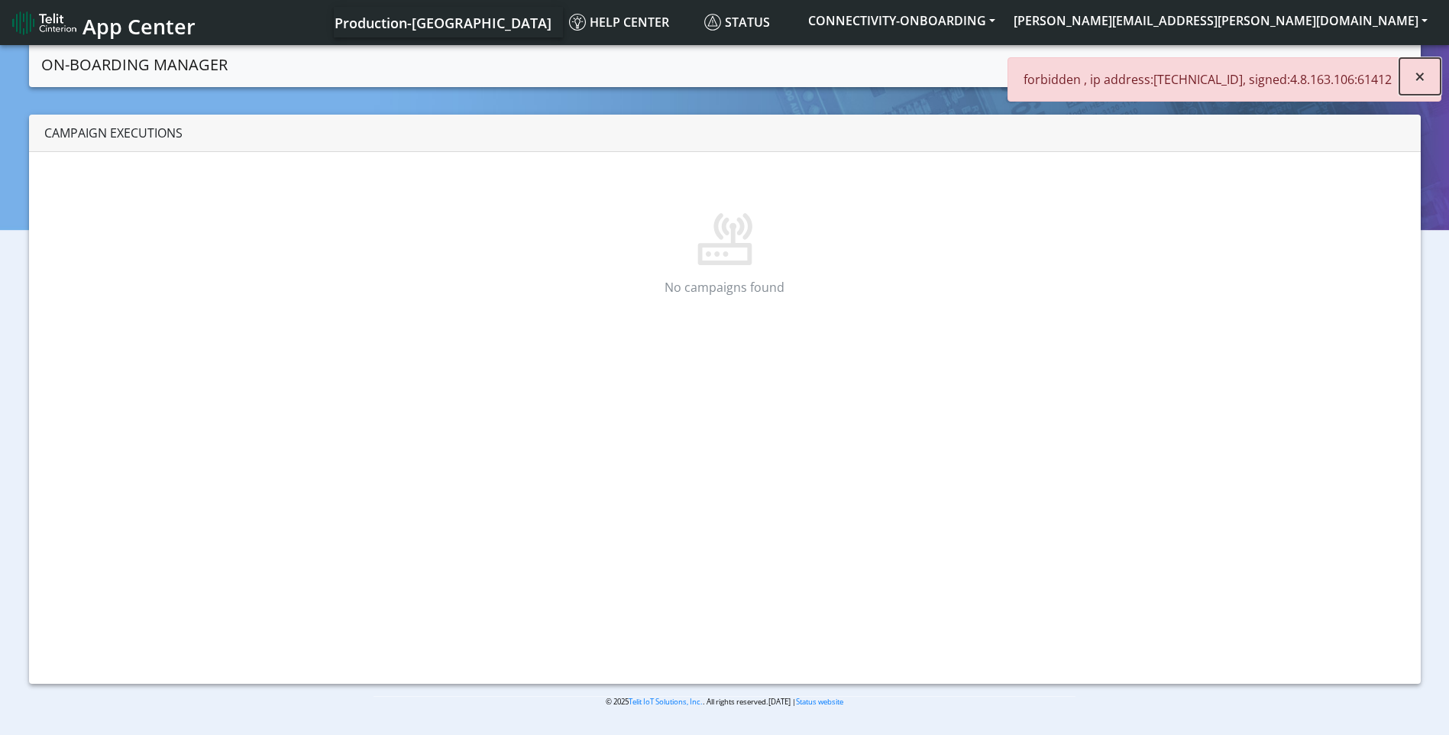
click at [1421, 87] on span "×" at bounding box center [1420, 75] width 11 height 25
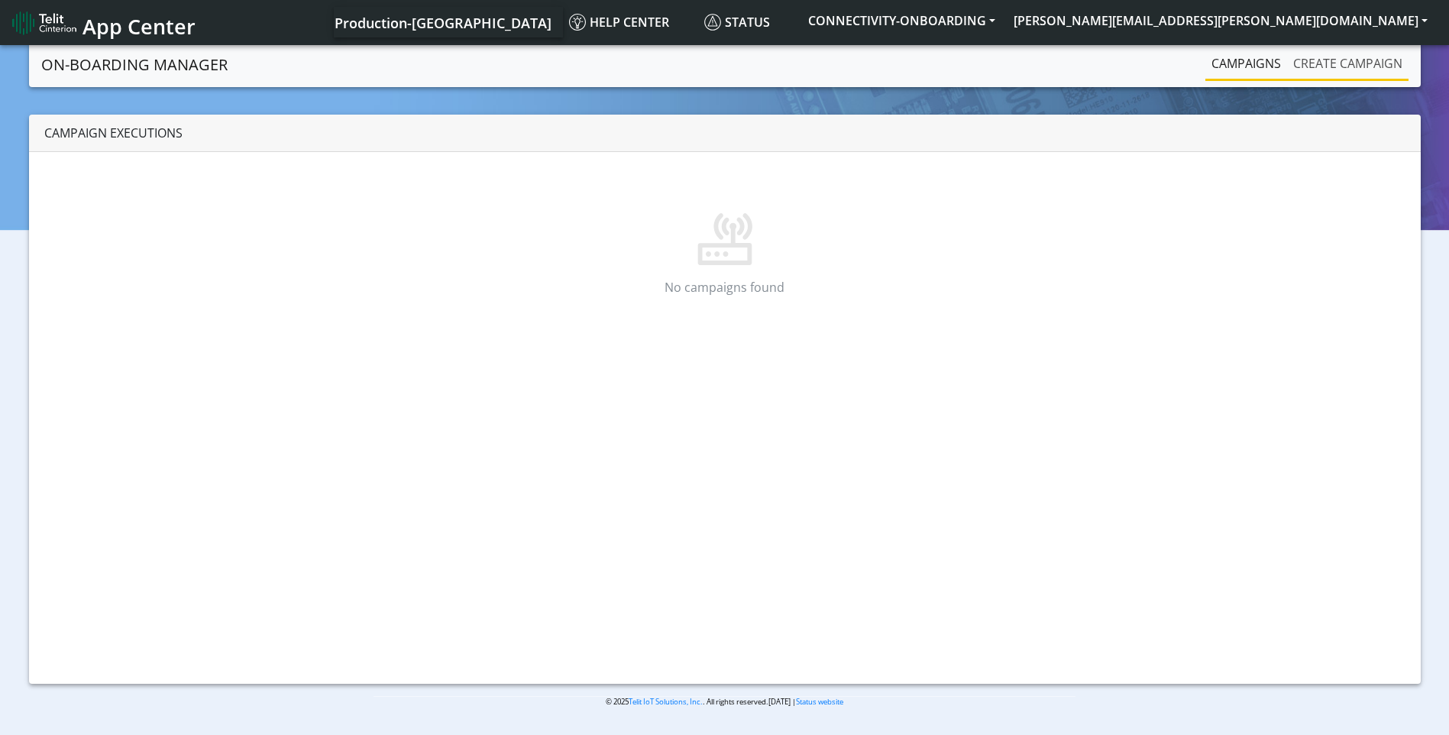
click at [1377, 63] on link "Create campaign" at bounding box center [1347, 63] width 121 height 31
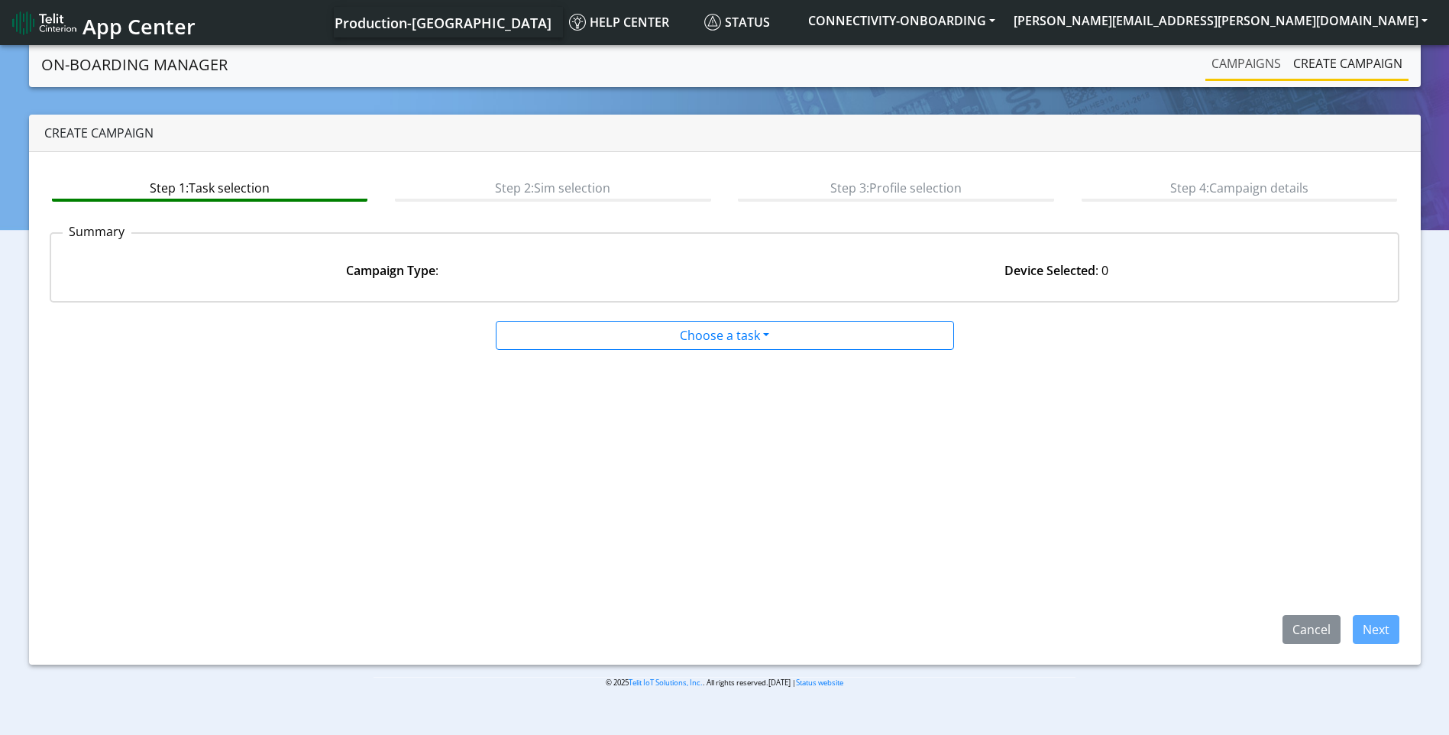
click at [1250, 66] on link "Campaigns" at bounding box center [1247, 63] width 82 height 31
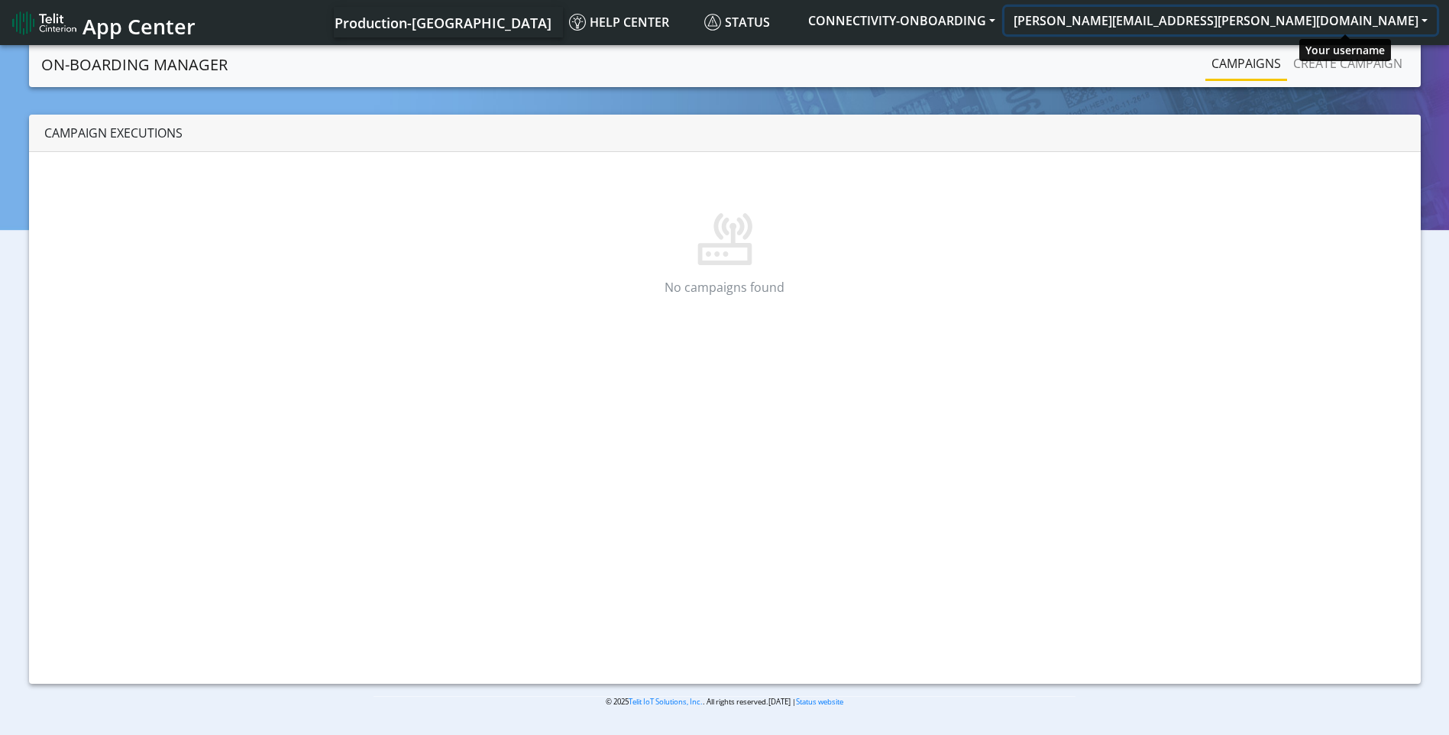
drag, startPoint x: 1345, startPoint y: 23, endPoint x: 1338, endPoint y: 27, distance: 8.5
click at [1345, 23] on button "[PERSON_NAME][EMAIL_ADDRESS][PERSON_NAME][DOMAIN_NAME]" at bounding box center [1221, 21] width 432 height 28
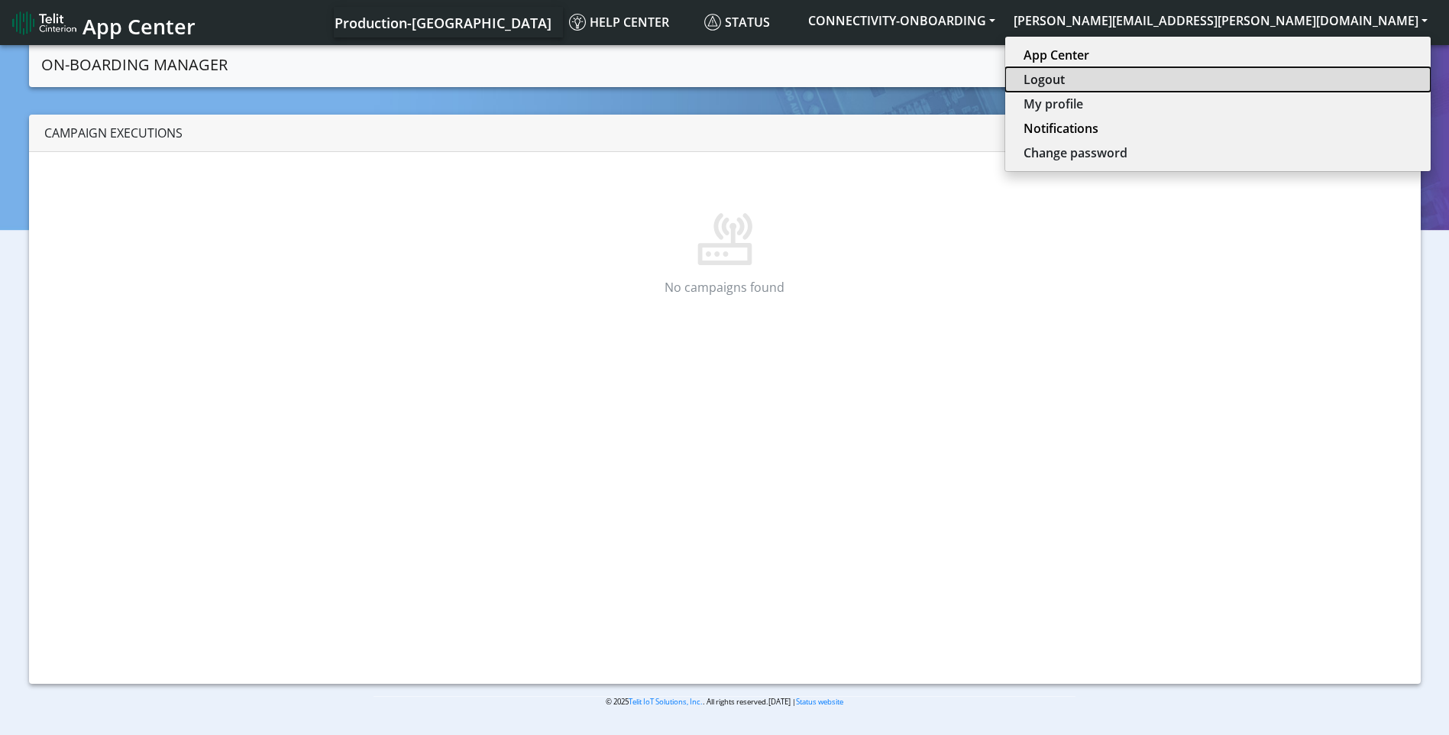
click at [1326, 79] on button "Logout" at bounding box center [1218, 79] width 426 height 24
